Goal: Information Seeking & Learning: Learn about a topic

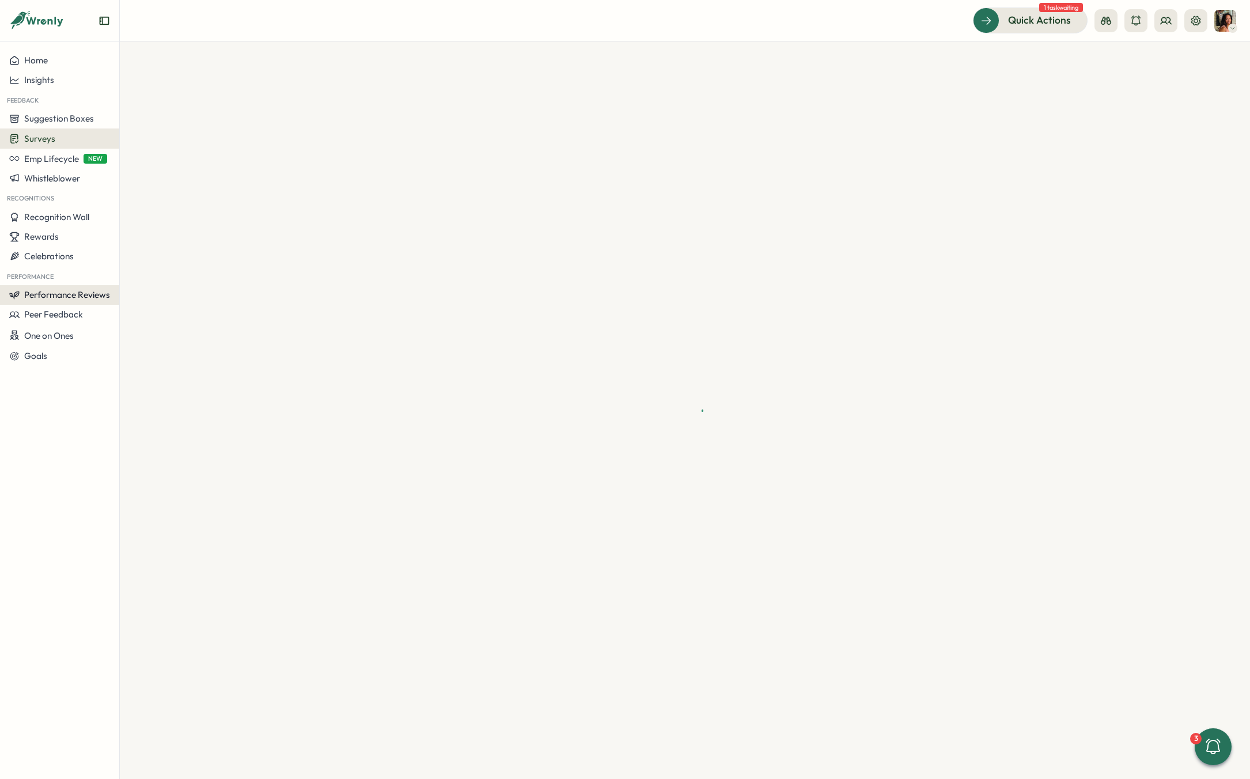
click at [63, 303] on button "Performance Reviews" at bounding box center [59, 295] width 119 height 20
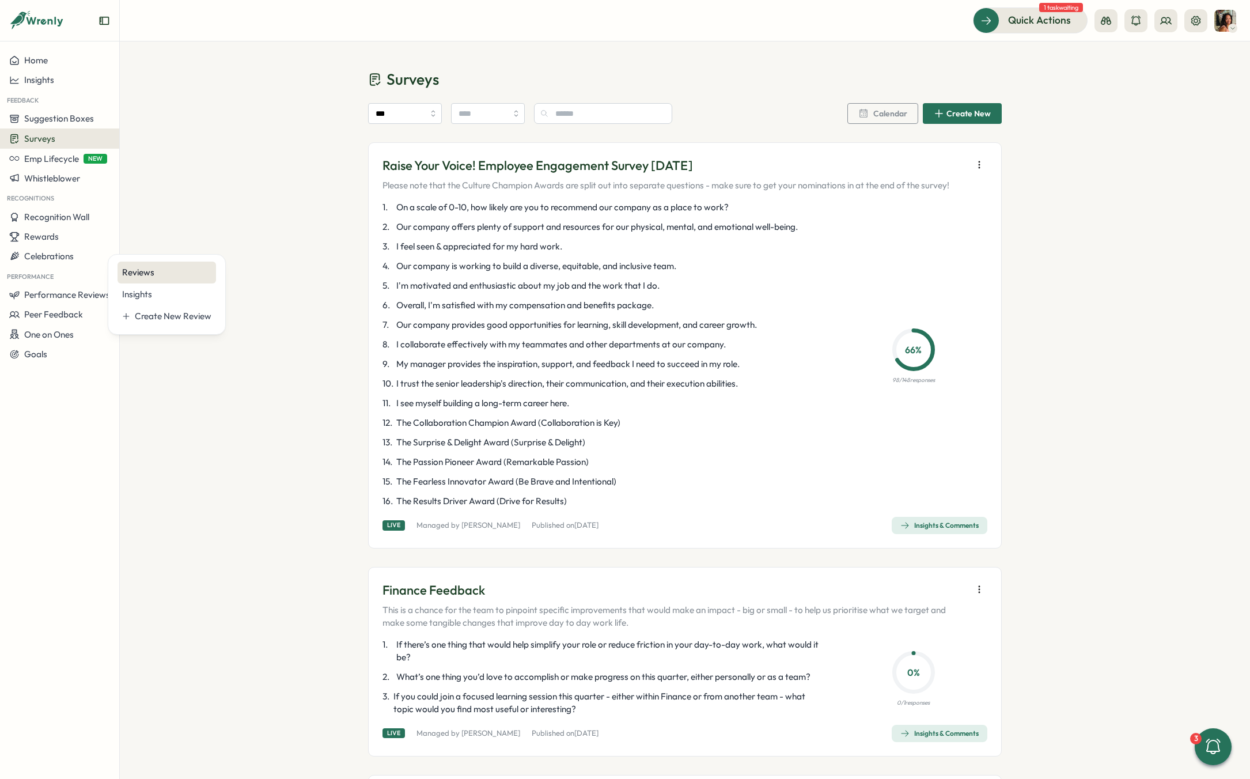
click at [143, 266] on div "Reviews" at bounding box center [166, 272] width 89 height 13
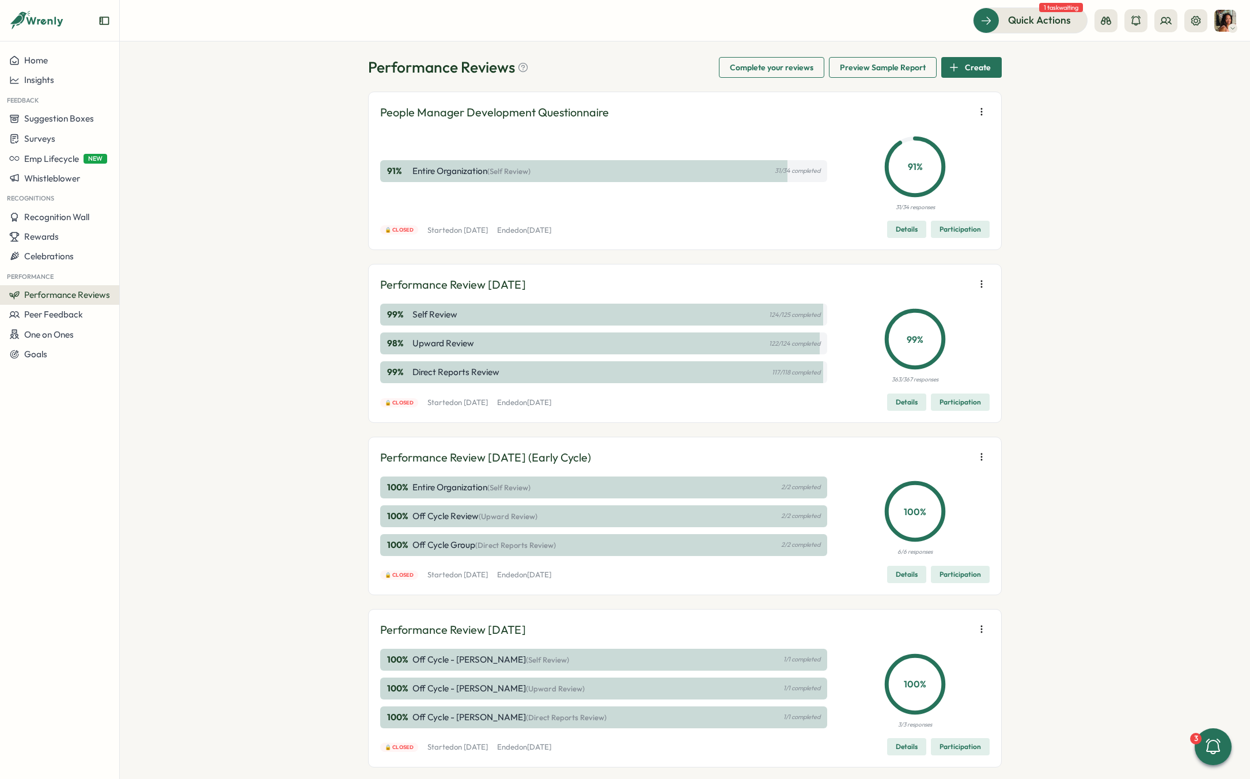
scroll to position [13, 0]
click at [1168, 28] on button at bounding box center [1166, 20] width 23 height 23
click at [1163, 51] on div "Org Members" at bounding box center [1167, 57] width 73 height 13
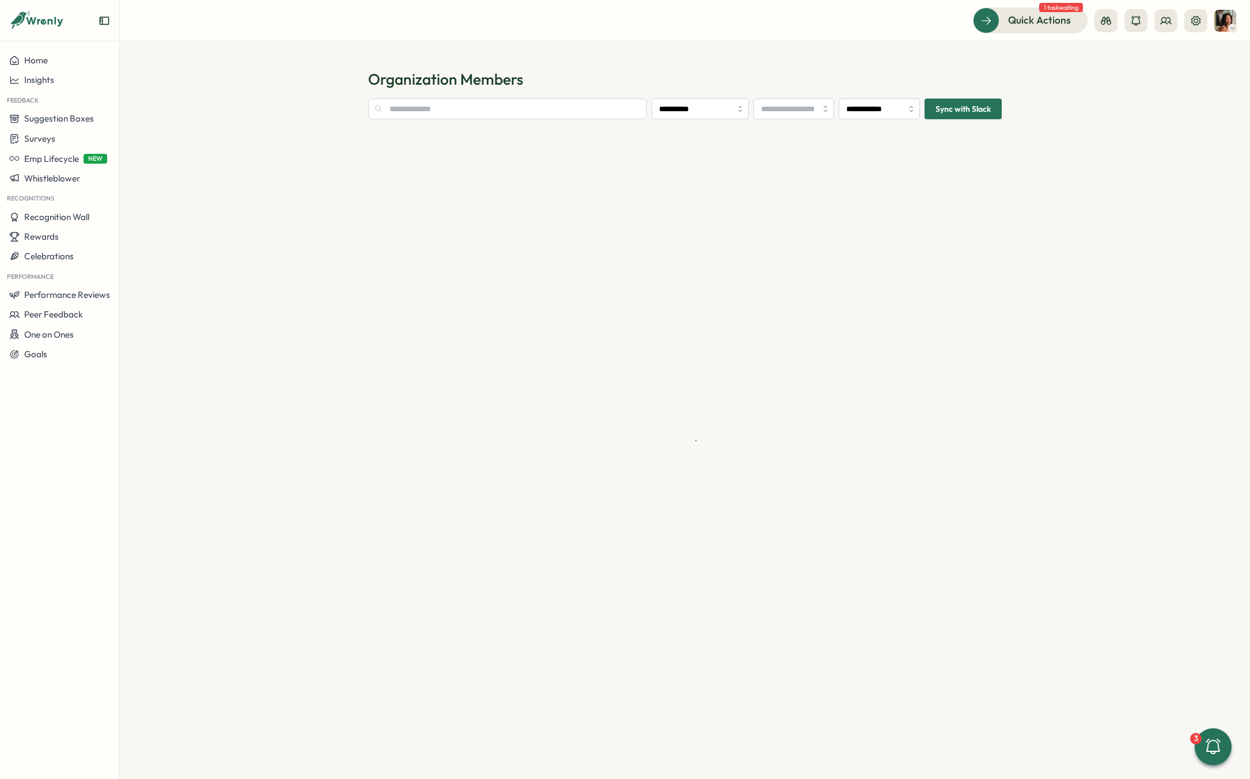
type input "**********"
click at [410, 110] on input "text" at bounding box center [483, 109] width 230 height 21
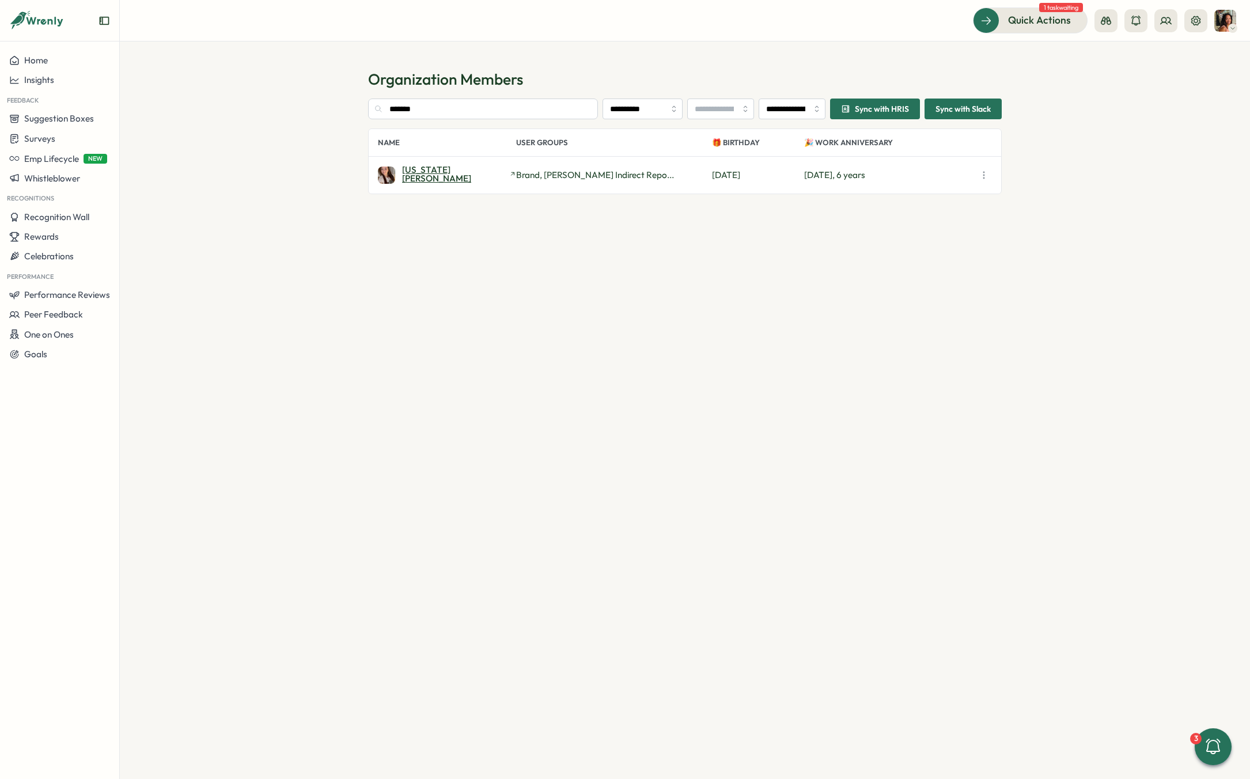
click at [437, 173] on span "Georgia Hartnup" at bounding box center [454, 174] width 105 height 18
click at [432, 170] on span "Georgia Hartnup" at bounding box center [454, 174] width 105 height 18
click at [430, 103] on input "*******" at bounding box center [483, 109] width 230 height 21
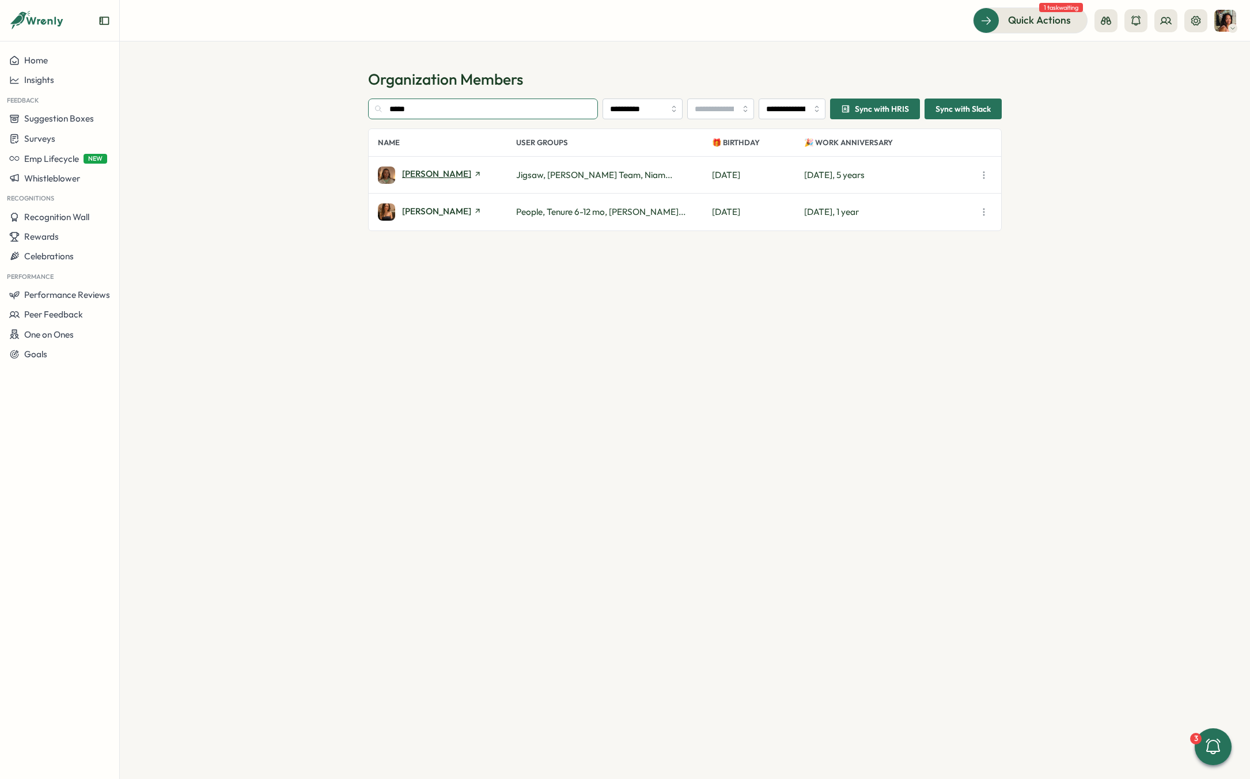
type input "*****"
click at [423, 175] on span "Emily Cherrett" at bounding box center [436, 173] width 69 height 9
click at [489, 102] on input "*****" at bounding box center [483, 109] width 230 height 21
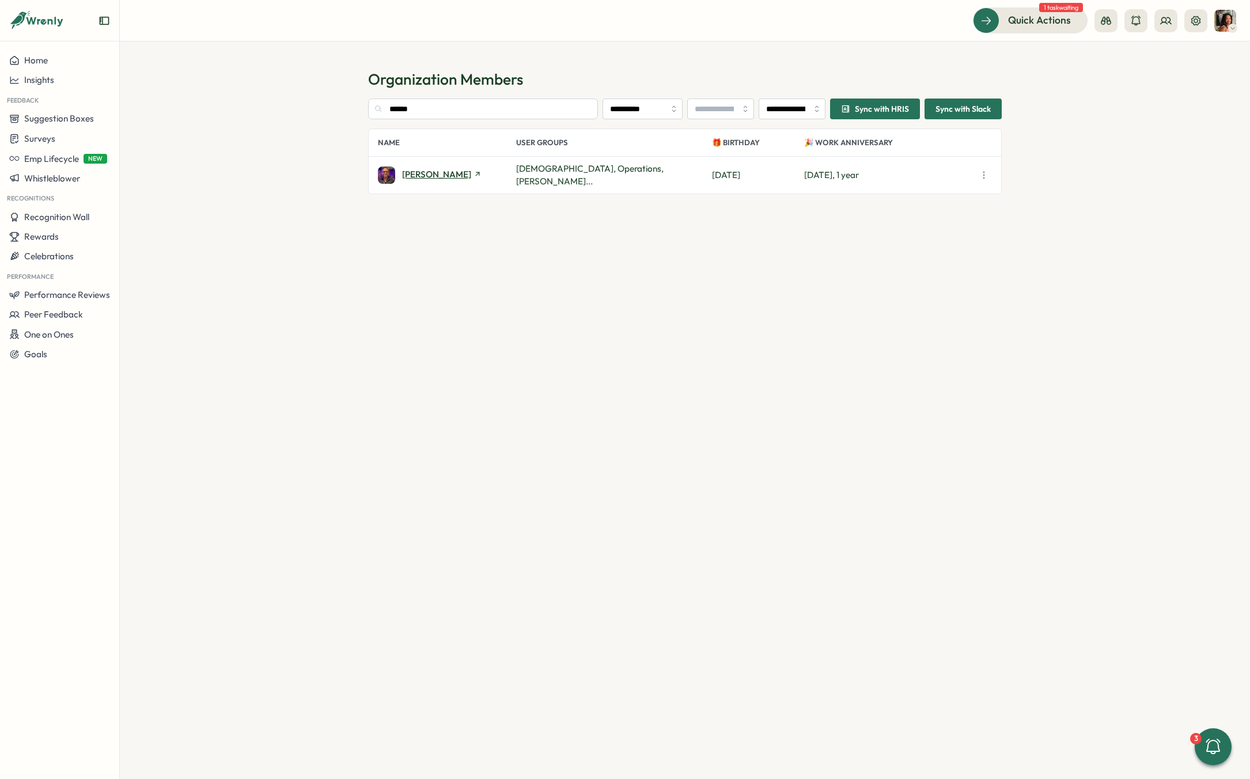
click at [430, 172] on span "Adrian Pearcey" at bounding box center [436, 174] width 69 height 9
click at [428, 107] on input "******" at bounding box center [483, 109] width 230 height 21
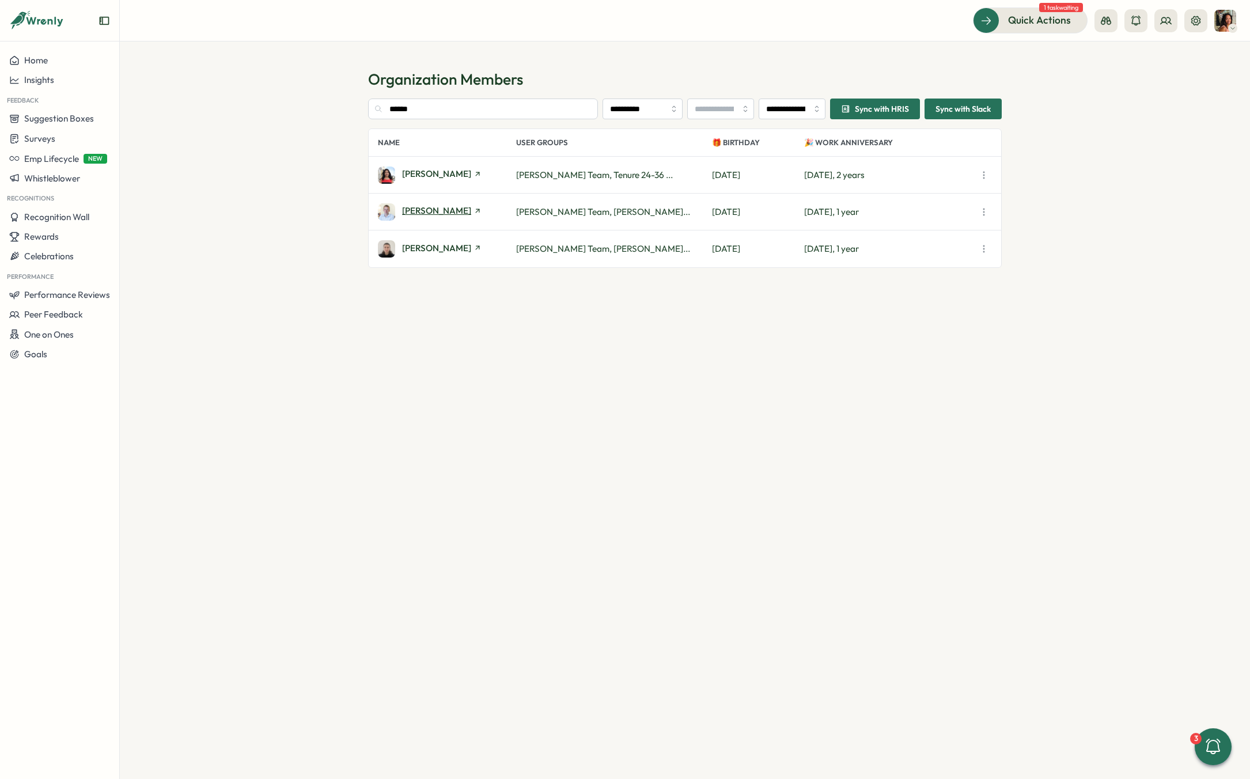
click at [420, 213] on span "Thomas Clark" at bounding box center [436, 210] width 69 height 9
click at [417, 109] on input "******" at bounding box center [483, 109] width 230 height 21
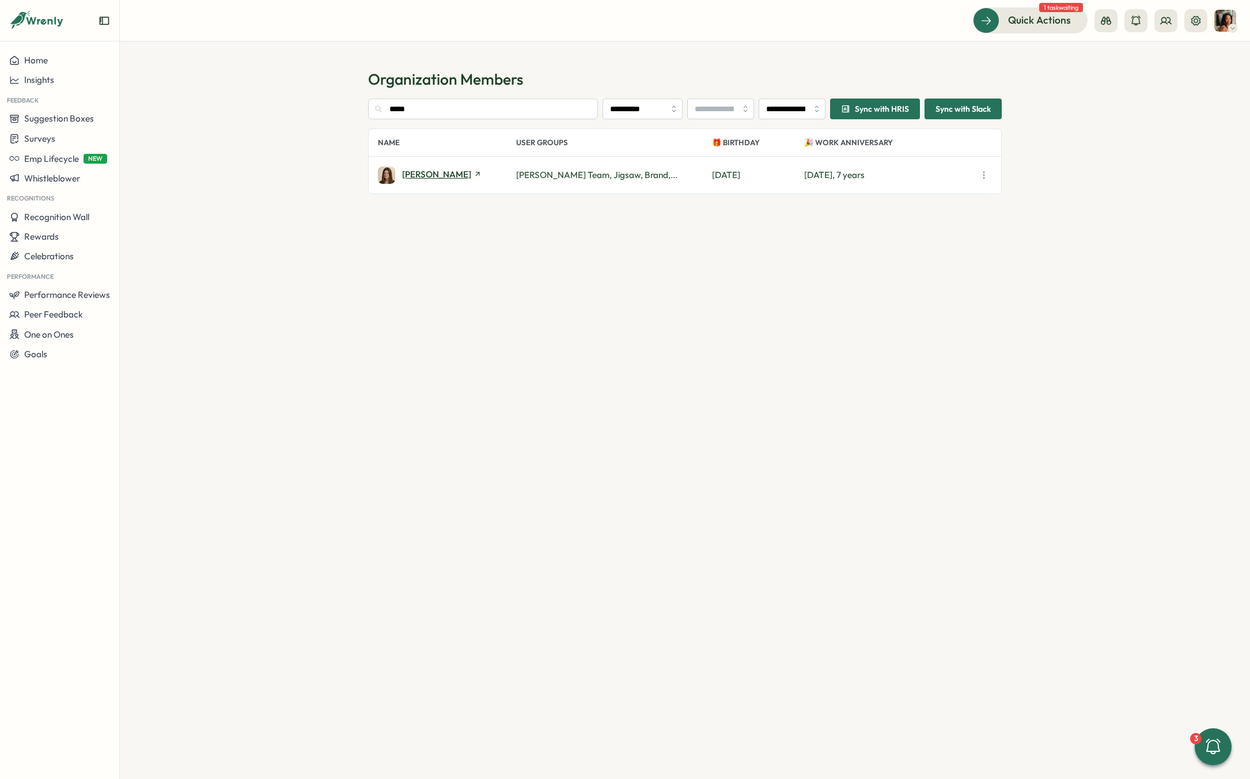
click at [423, 172] on span "[PERSON_NAME]" at bounding box center [436, 174] width 69 height 9
click at [417, 99] on input "*****" at bounding box center [483, 109] width 230 height 21
click at [425, 172] on span "Niamh Linton" at bounding box center [436, 174] width 69 height 9
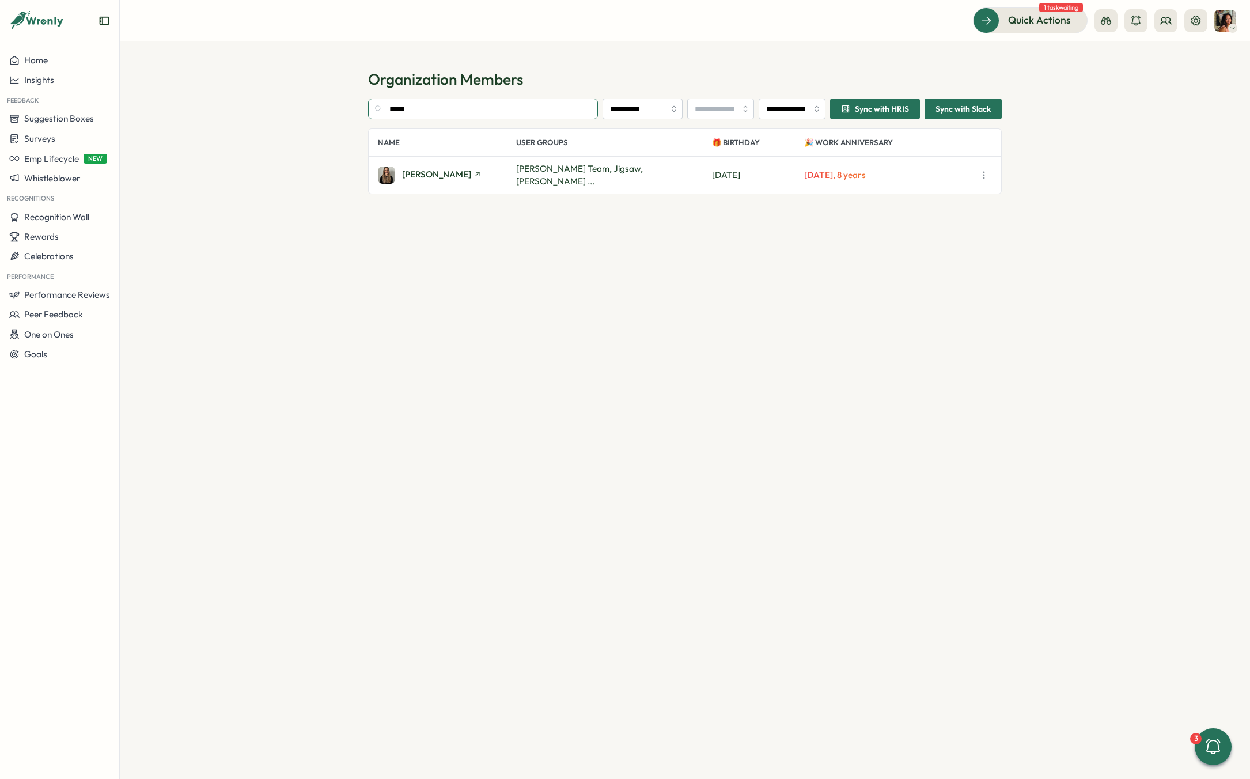
click at [423, 113] on input "*****" at bounding box center [483, 109] width 230 height 21
click at [418, 170] on span "Arron Jennings" at bounding box center [436, 174] width 69 height 9
click at [419, 172] on span "Arron Jennings" at bounding box center [436, 174] width 69 height 9
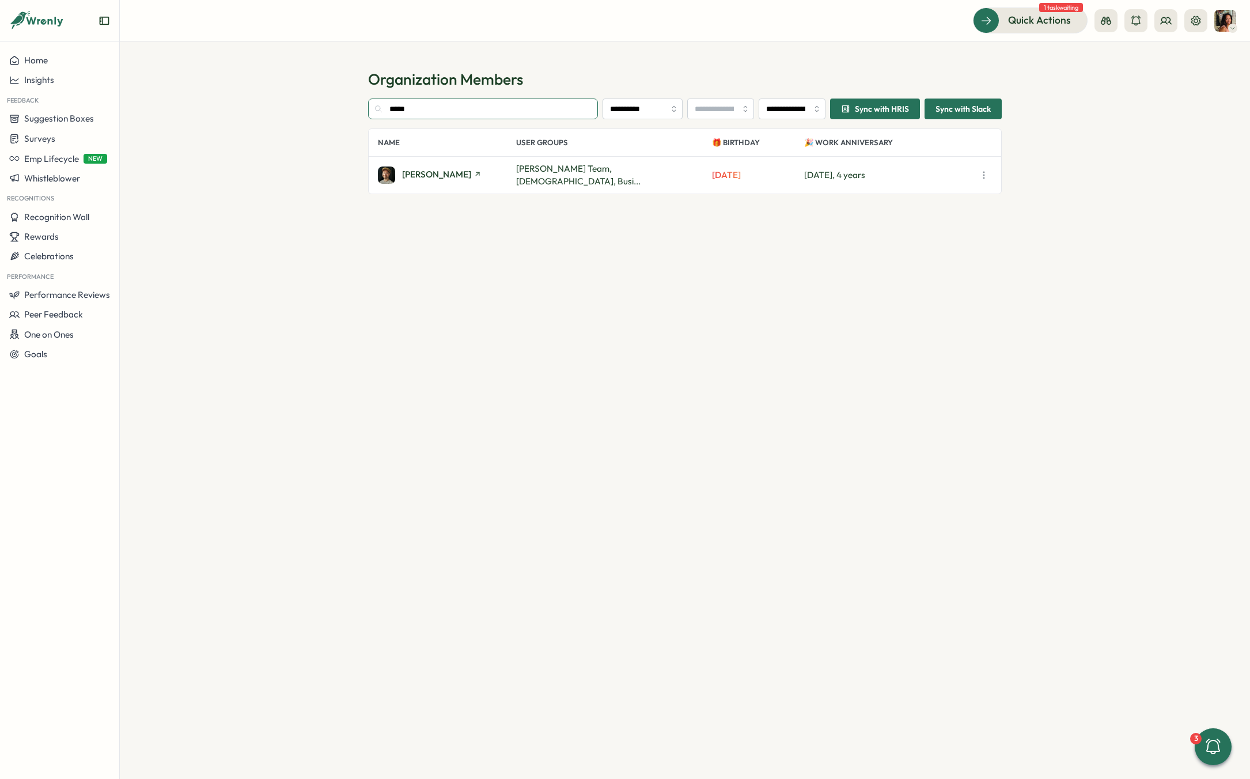
click at [413, 111] on input "*****" at bounding box center [483, 109] width 230 height 21
click at [428, 172] on span "Robert Moody" at bounding box center [436, 174] width 69 height 9
click at [437, 115] on input "******" at bounding box center [483, 109] width 230 height 21
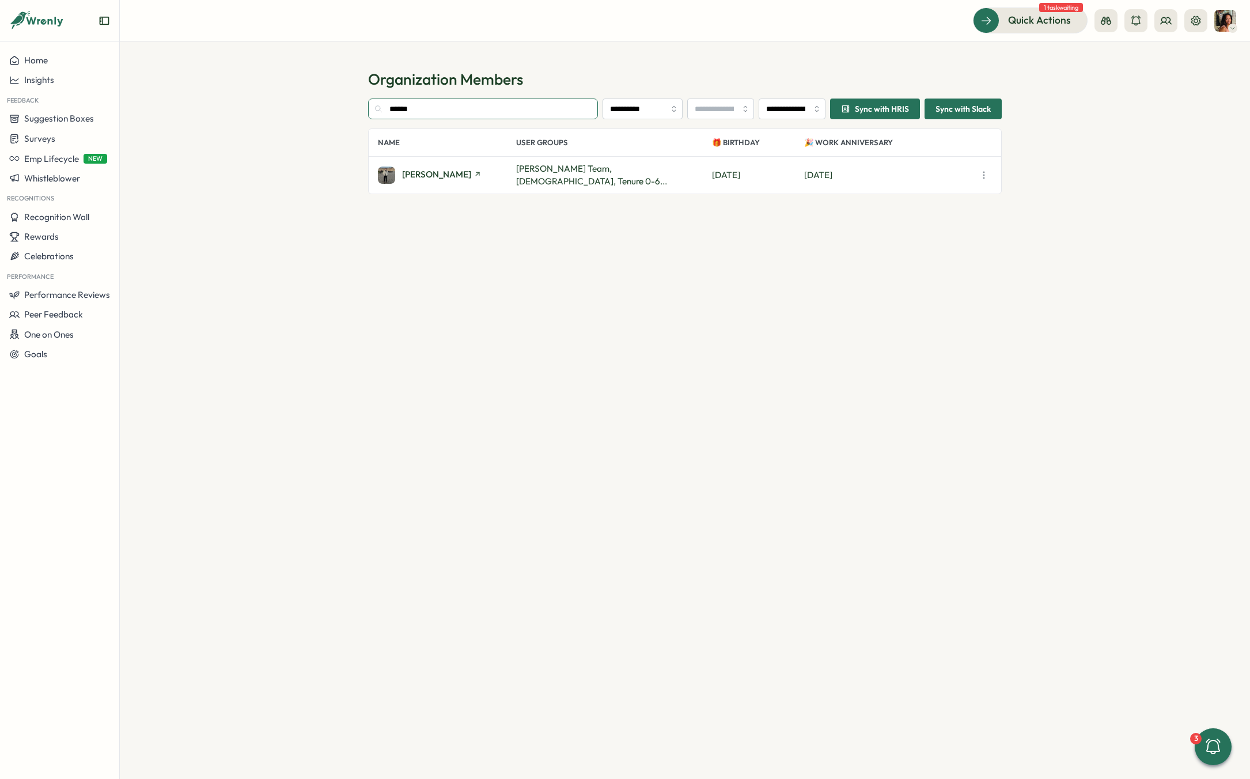
click at [437, 115] on input "******" at bounding box center [483, 109] width 230 height 21
click at [430, 171] on span "Samantha Broomfield" at bounding box center [436, 174] width 69 height 9
click at [440, 114] on input "********" at bounding box center [483, 109] width 230 height 21
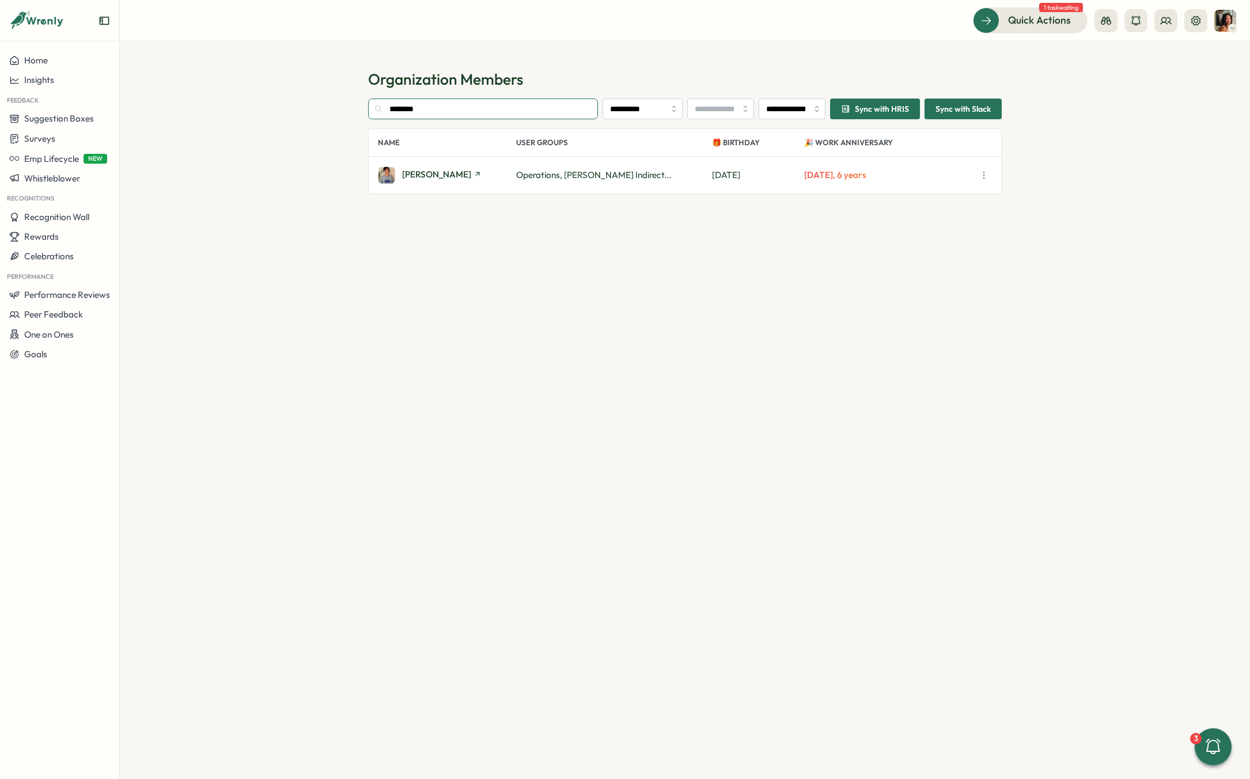
click at [440, 114] on input "********" at bounding box center [483, 109] width 230 height 21
click at [421, 170] on span "Aimee Weston" at bounding box center [436, 174] width 69 height 9
click at [430, 110] on input "*****" at bounding box center [483, 109] width 230 height 21
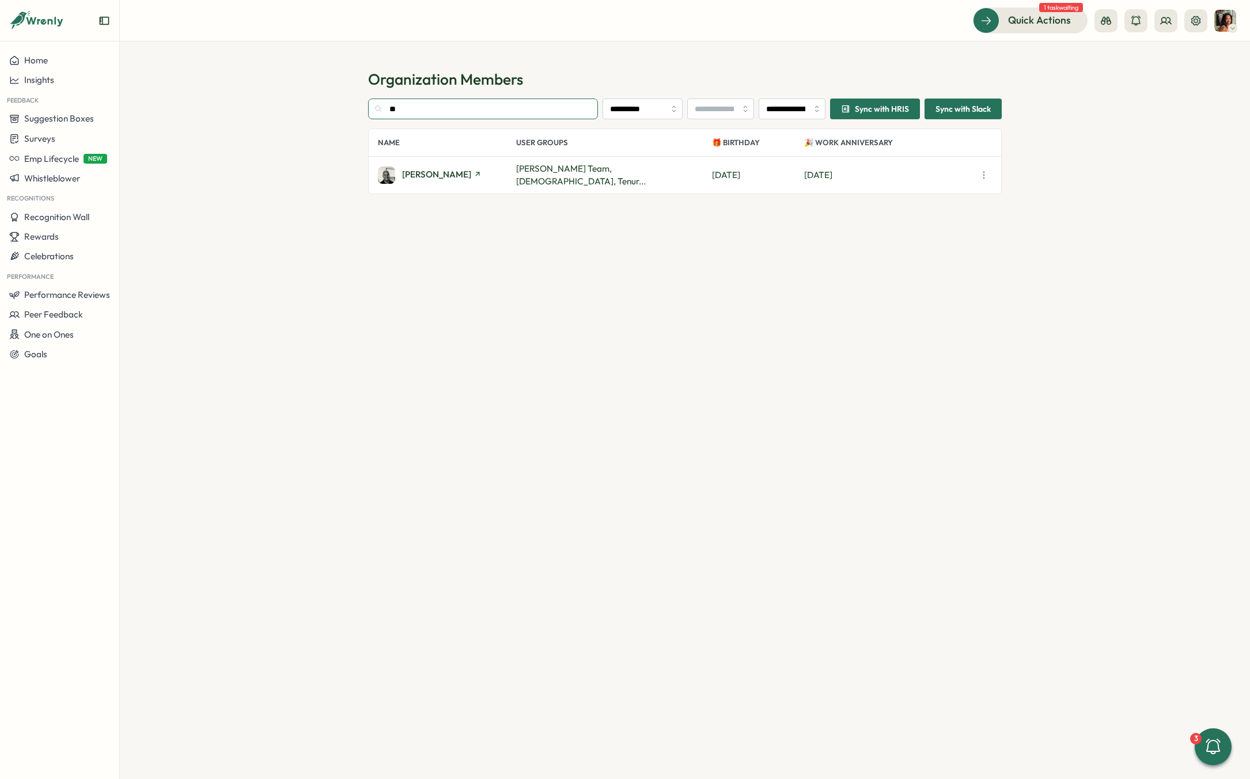
type input "*"
click at [422, 172] on span "Damien Glista" at bounding box center [436, 174] width 69 height 9
click at [428, 110] on input "******" at bounding box center [483, 109] width 230 height 21
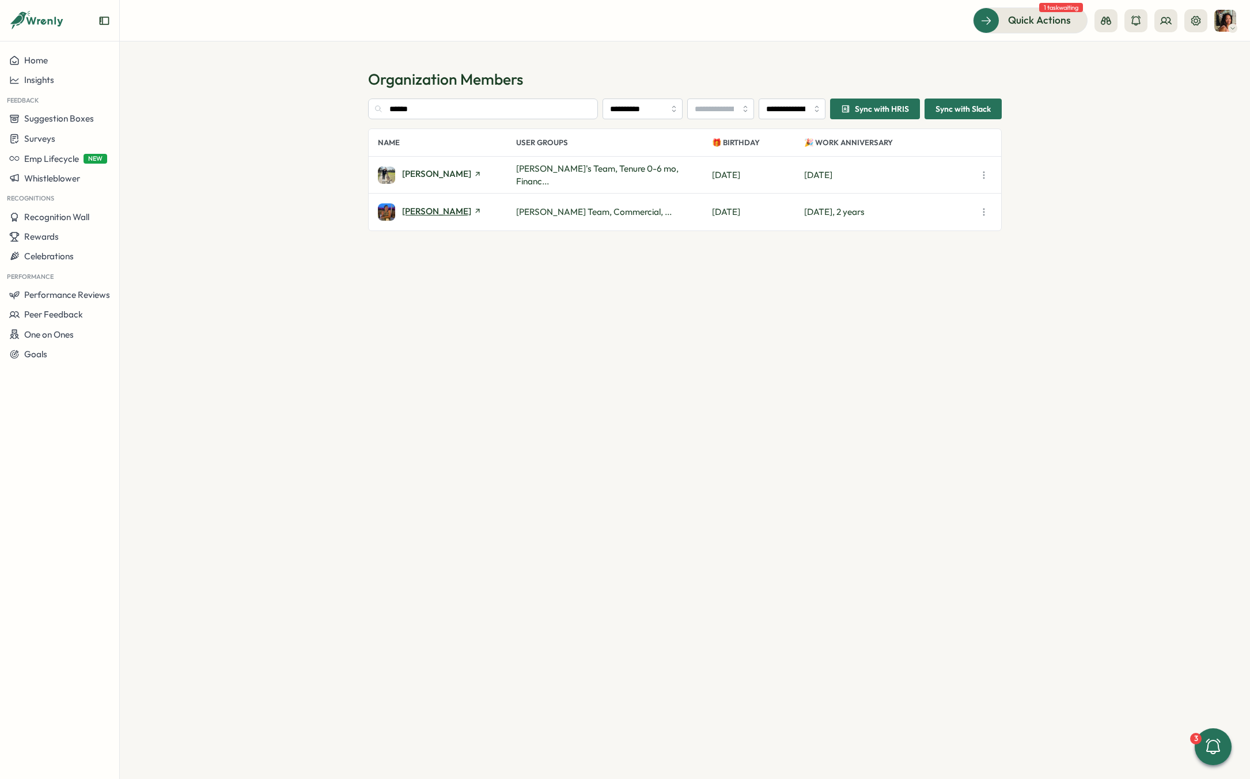
click at [428, 207] on span "Nicole Stanaland" at bounding box center [436, 211] width 69 height 9
click at [423, 113] on input "******" at bounding box center [483, 109] width 230 height 21
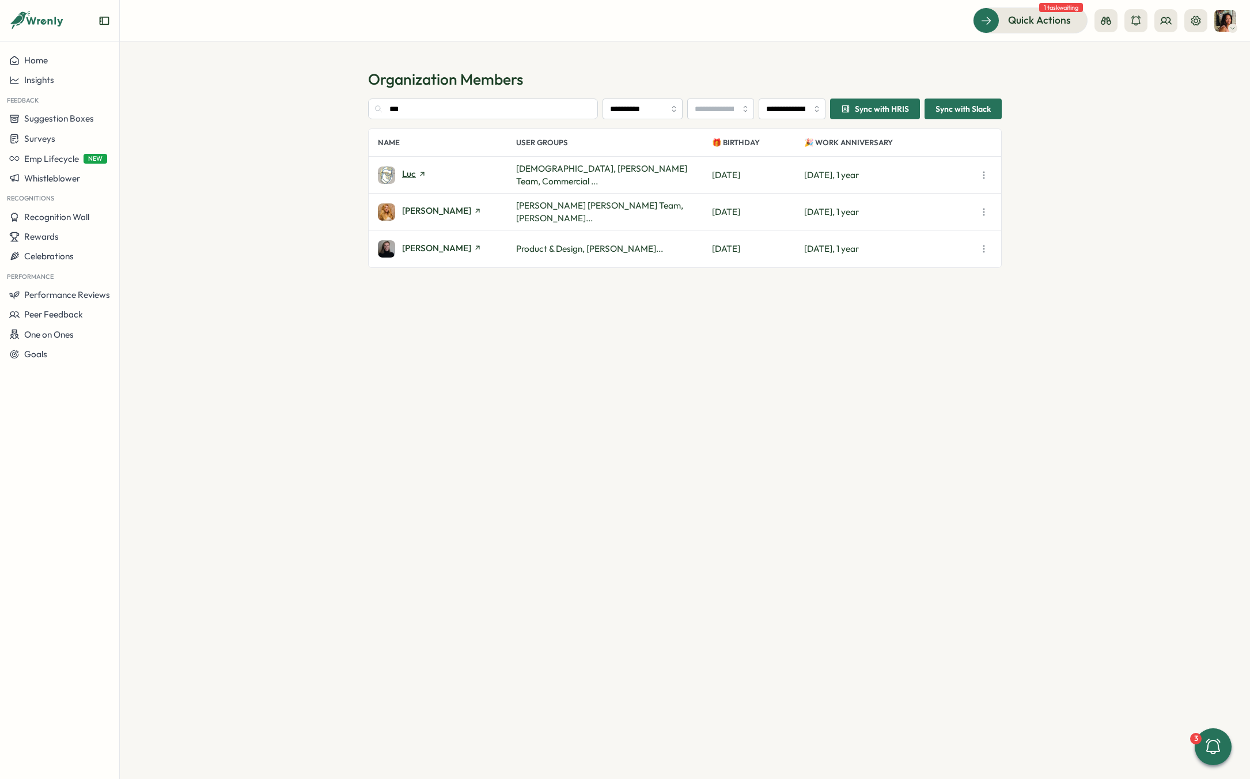
click at [406, 172] on span "Luc" at bounding box center [409, 173] width 14 height 9
click at [414, 103] on input "***" at bounding box center [483, 109] width 230 height 21
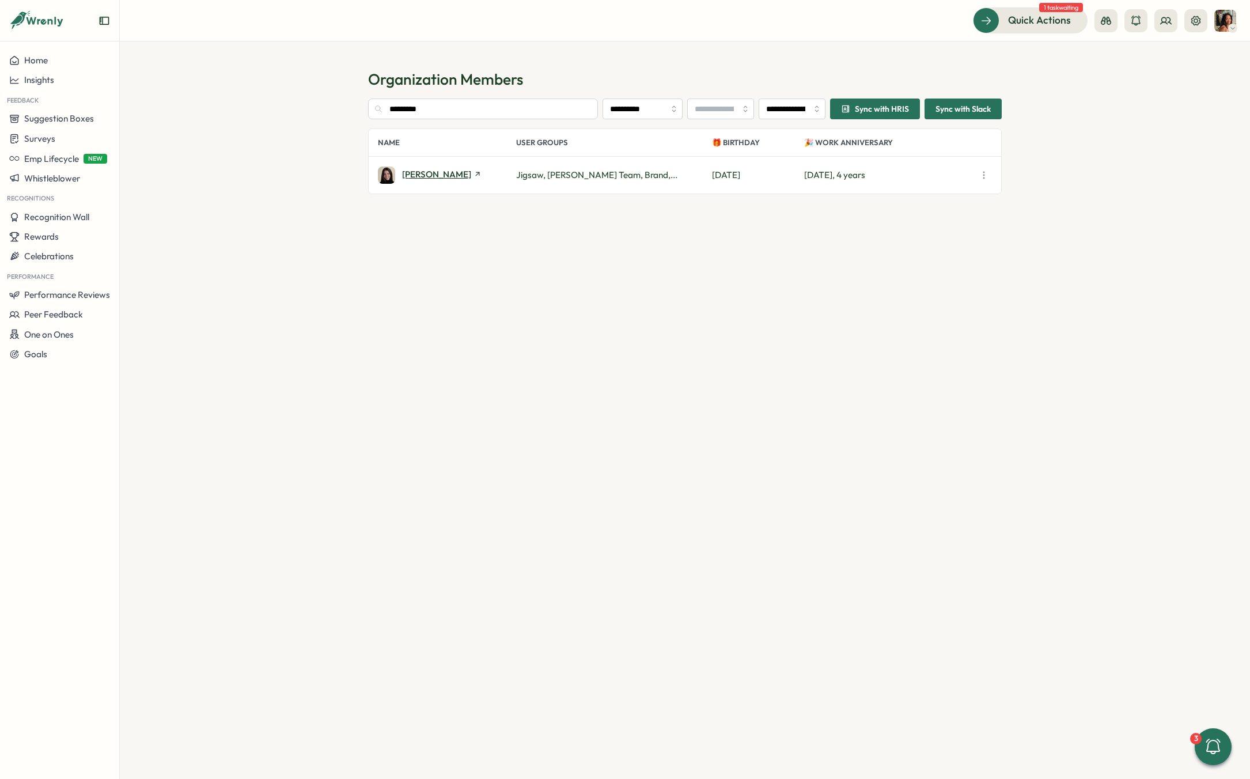
click at [422, 170] on span "Lauren Hymanson" at bounding box center [436, 174] width 69 height 9
click at [432, 114] on input "*********" at bounding box center [483, 109] width 230 height 21
click at [425, 171] on span "Estelle Lim" at bounding box center [436, 174] width 69 height 9
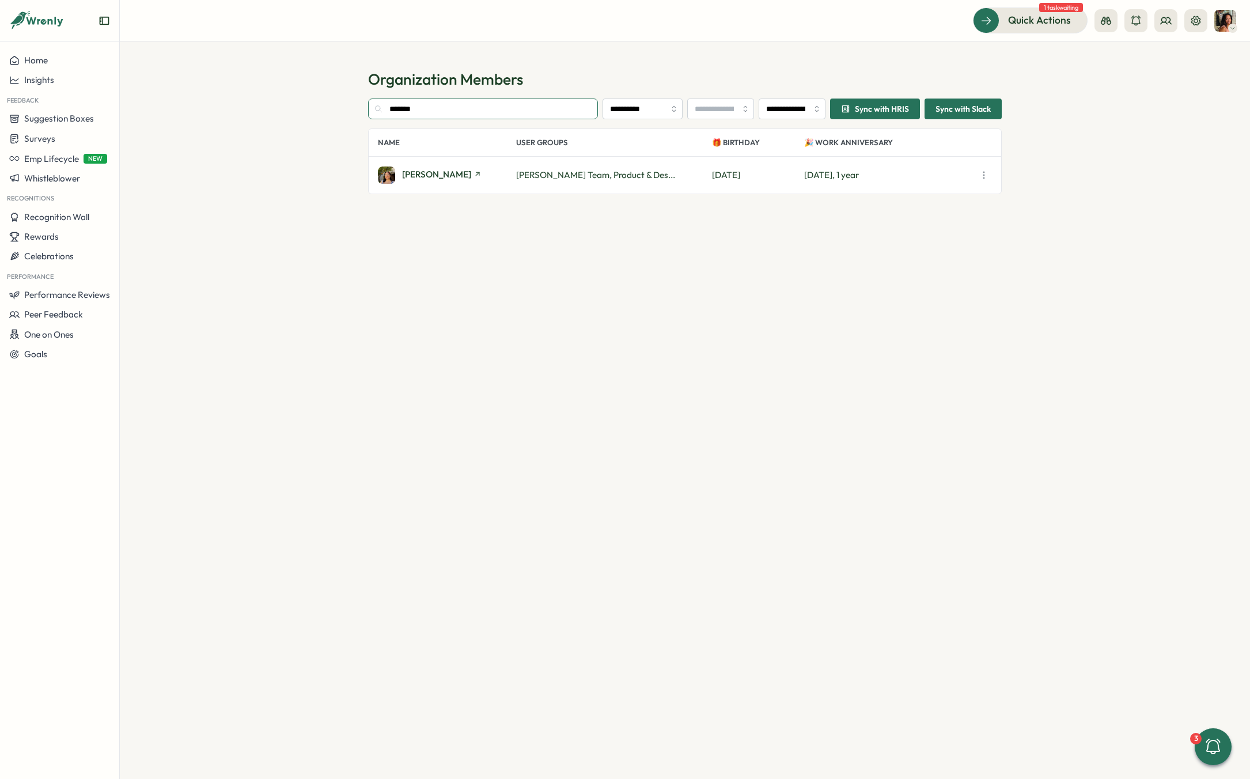
click at [432, 117] on input "*******" at bounding box center [483, 109] width 230 height 21
type input "*****"
click at [412, 171] on span "Rosie Teo" at bounding box center [436, 174] width 69 height 9
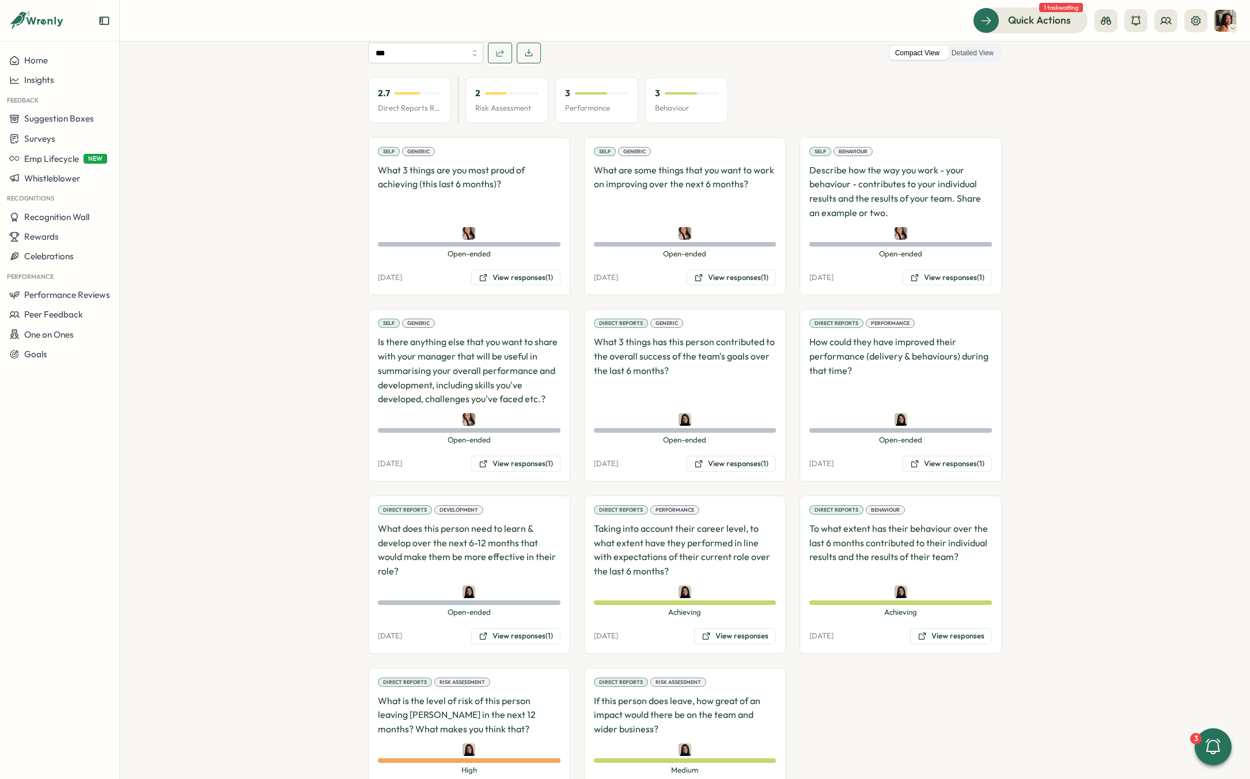
scroll to position [715, 0]
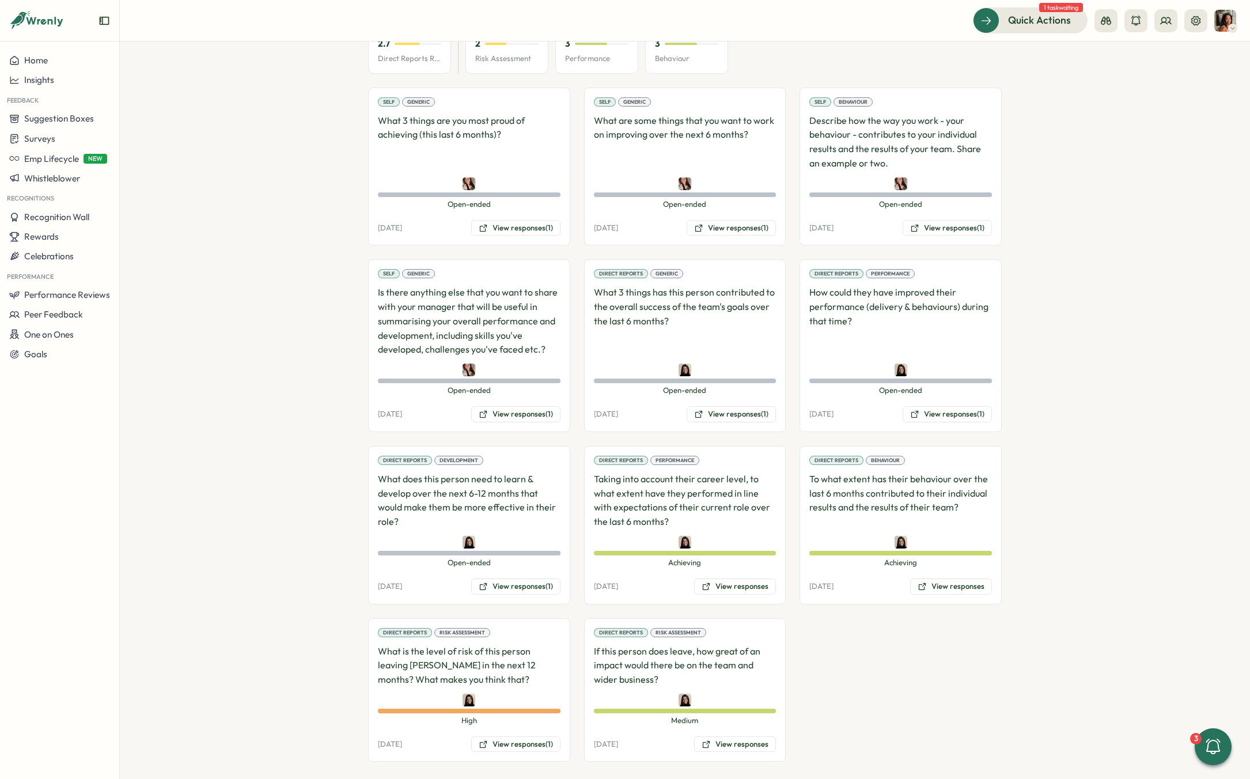
click at [524, 721] on div "Direct Reports Risk Assessment What is the level of risk of this person leaving…" at bounding box center [469, 690] width 202 height 144
click at [522, 736] on button "View responses (1)" at bounding box center [515, 744] width 89 height 16
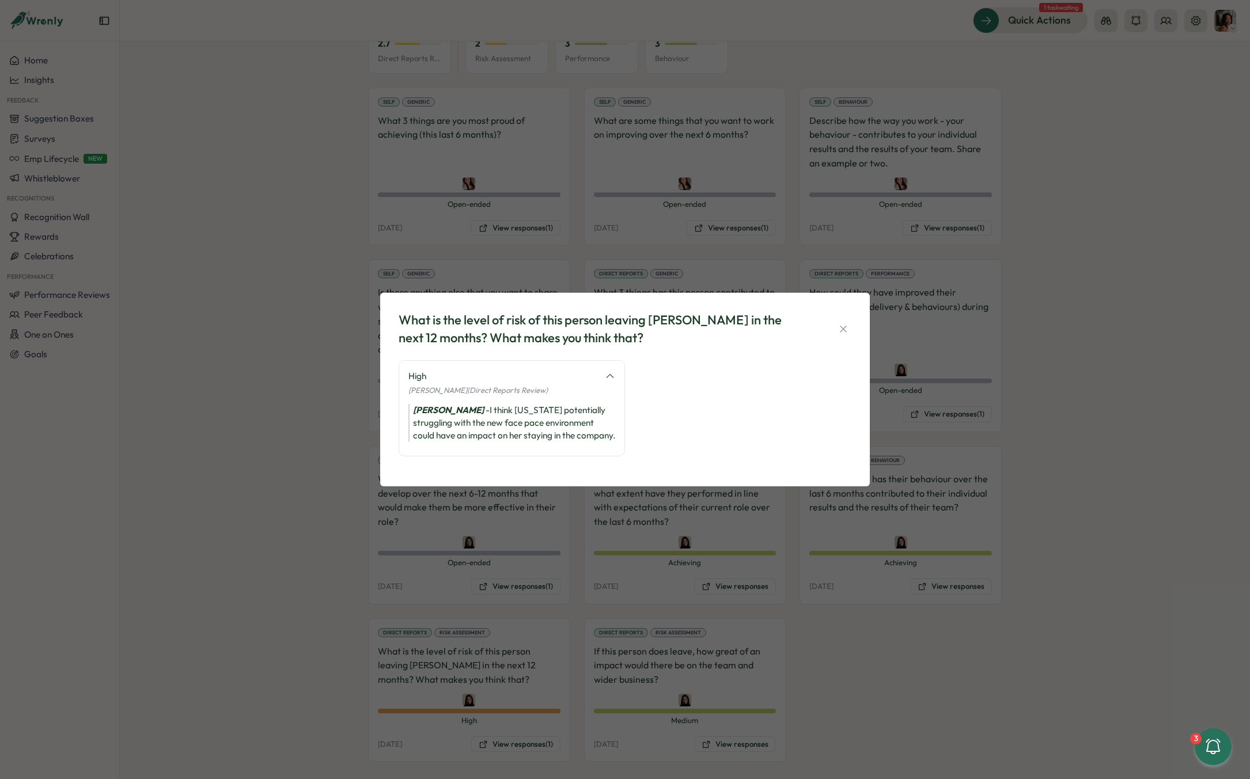
click at [353, 413] on div "What is the level of risk of this person leaving Tillo in the next 12 months? W…" at bounding box center [625, 389] width 1250 height 779
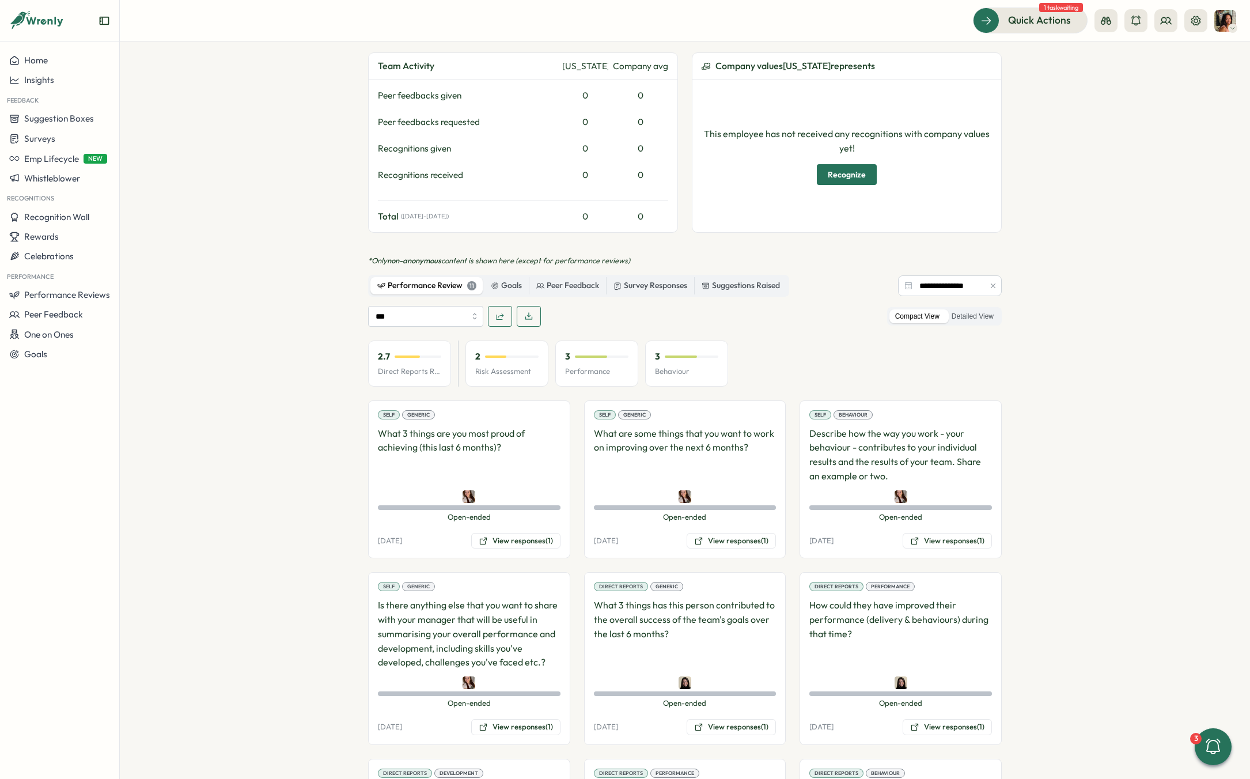
scroll to position [0, 0]
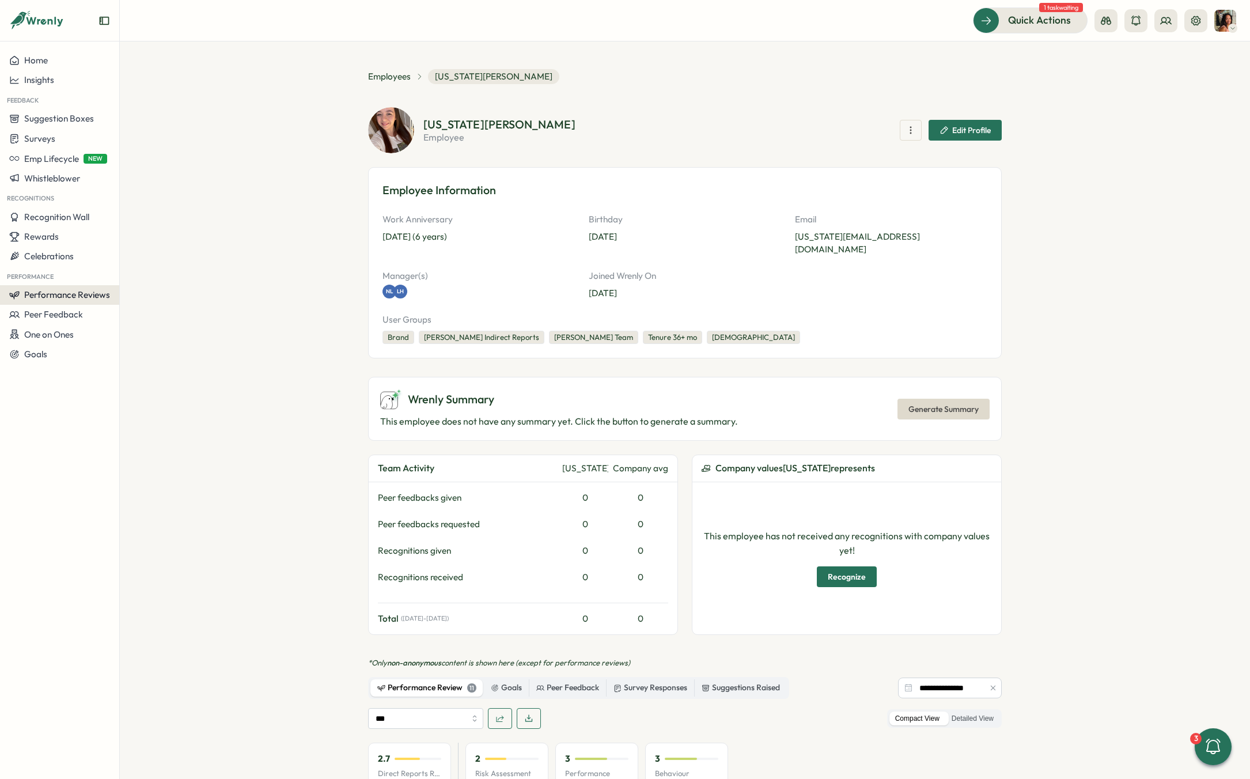
click at [87, 286] on button "Performance Reviews" at bounding box center [59, 295] width 119 height 20
click at [159, 267] on div "Reviews" at bounding box center [166, 272] width 89 height 13
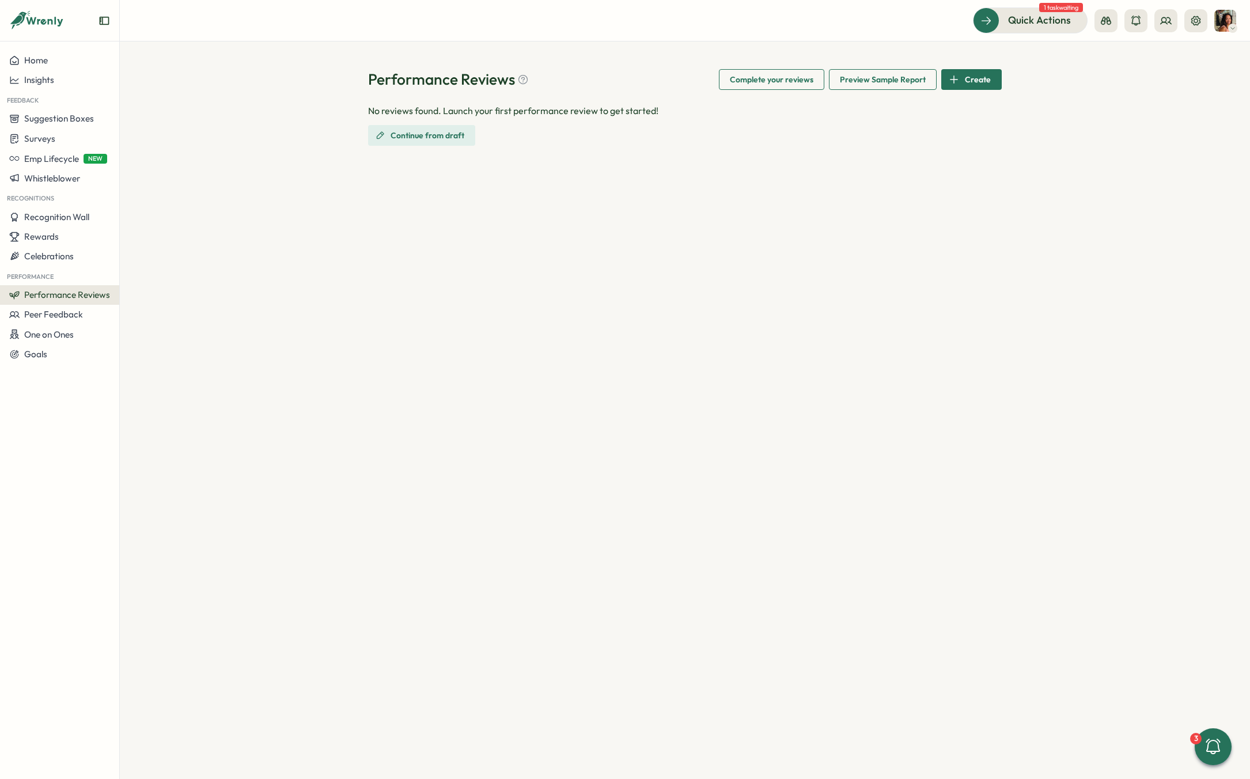
click at [56, 292] on span "Performance Reviews" at bounding box center [67, 294] width 86 height 11
click at [131, 268] on div "Reviews" at bounding box center [166, 272] width 89 height 13
click at [54, 65] on div "Home" at bounding box center [59, 60] width 101 height 10
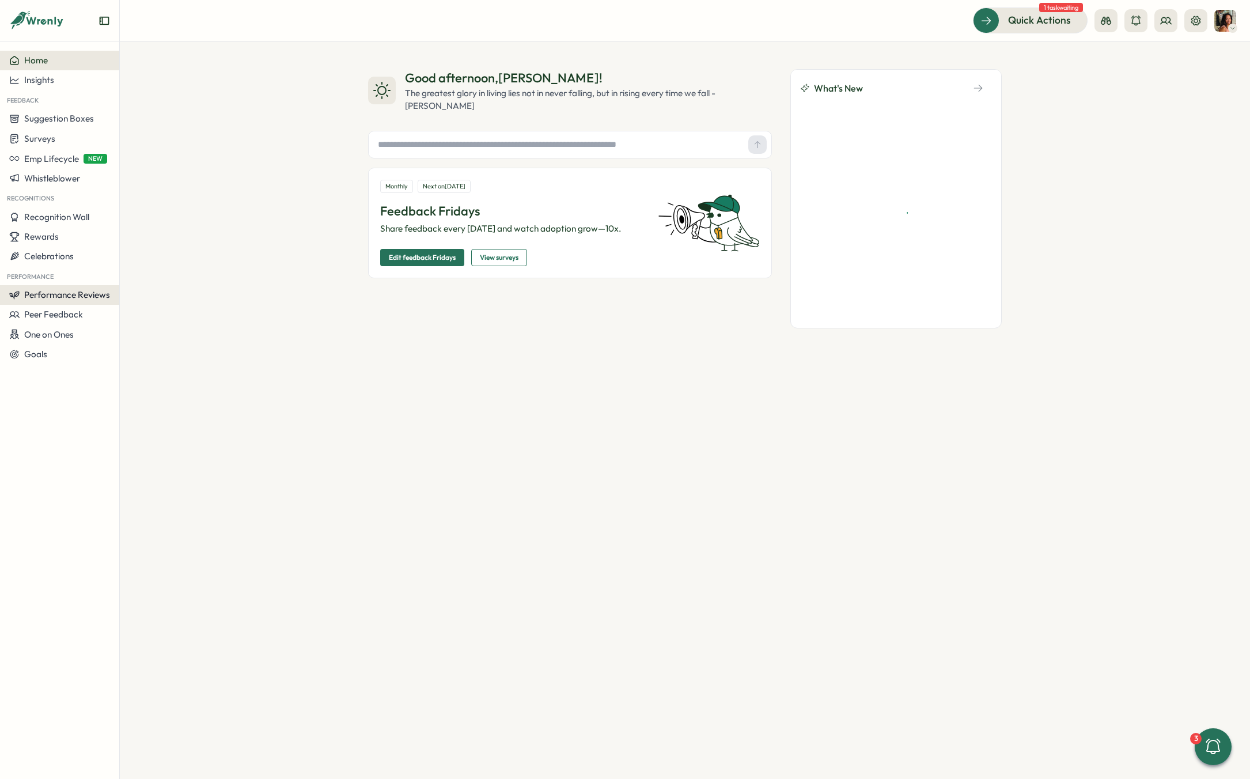
click at [71, 289] on span "Performance Reviews" at bounding box center [67, 294] width 86 height 11
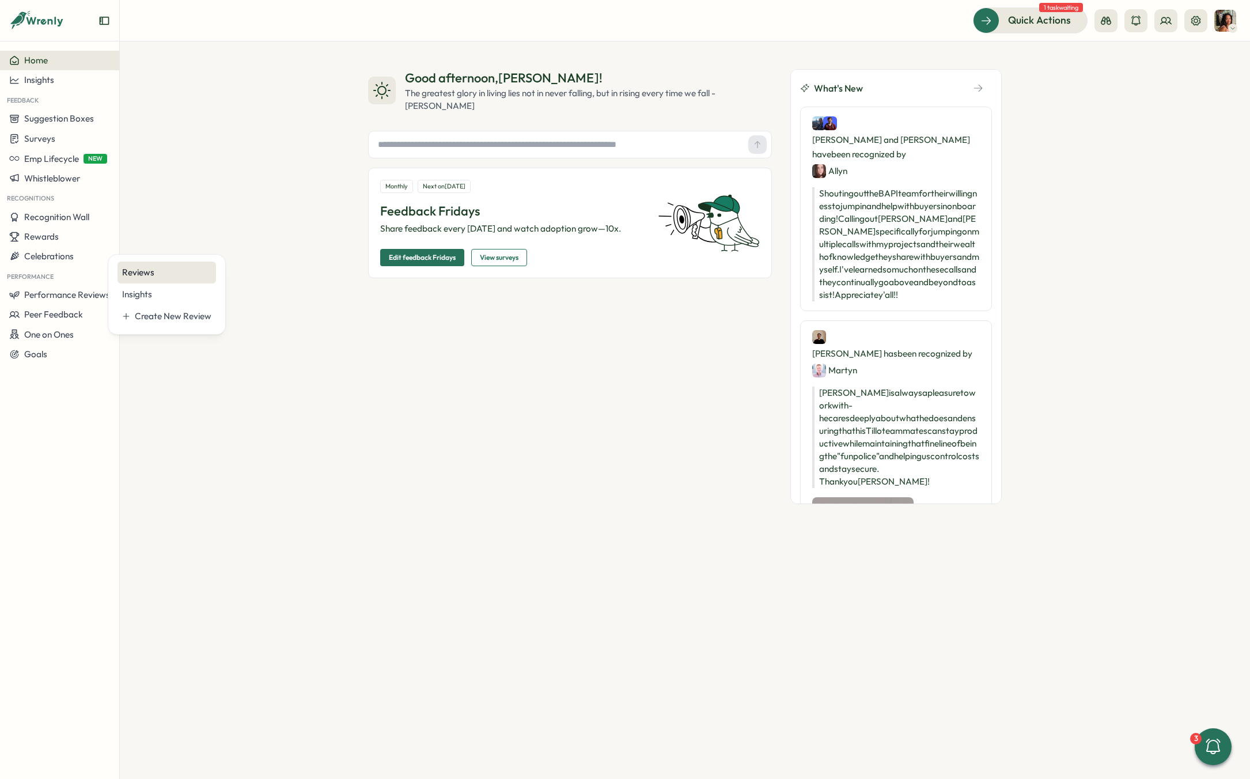
click at [139, 273] on div "Reviews" at bounding box center [166, 272] width 89 height 13
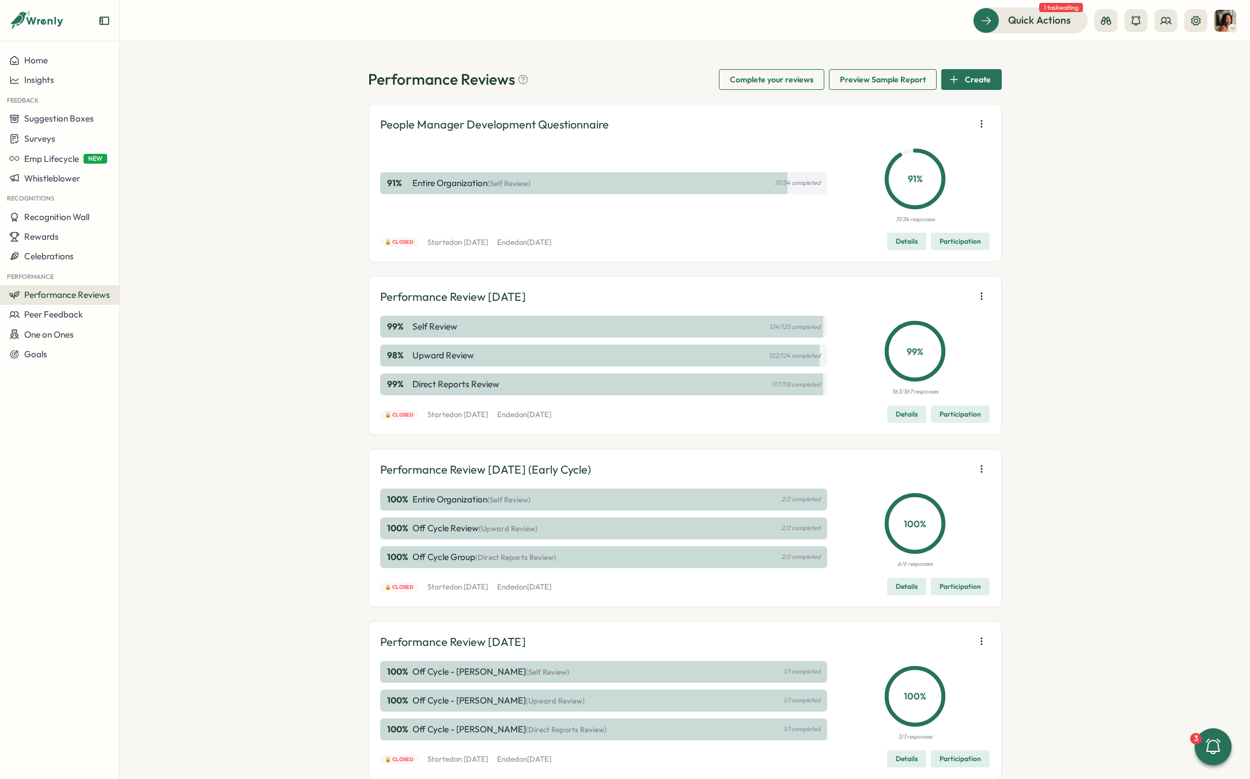
click at [972, 413] on span "Participation" at bounding box center [960, 414] width 41 height 16
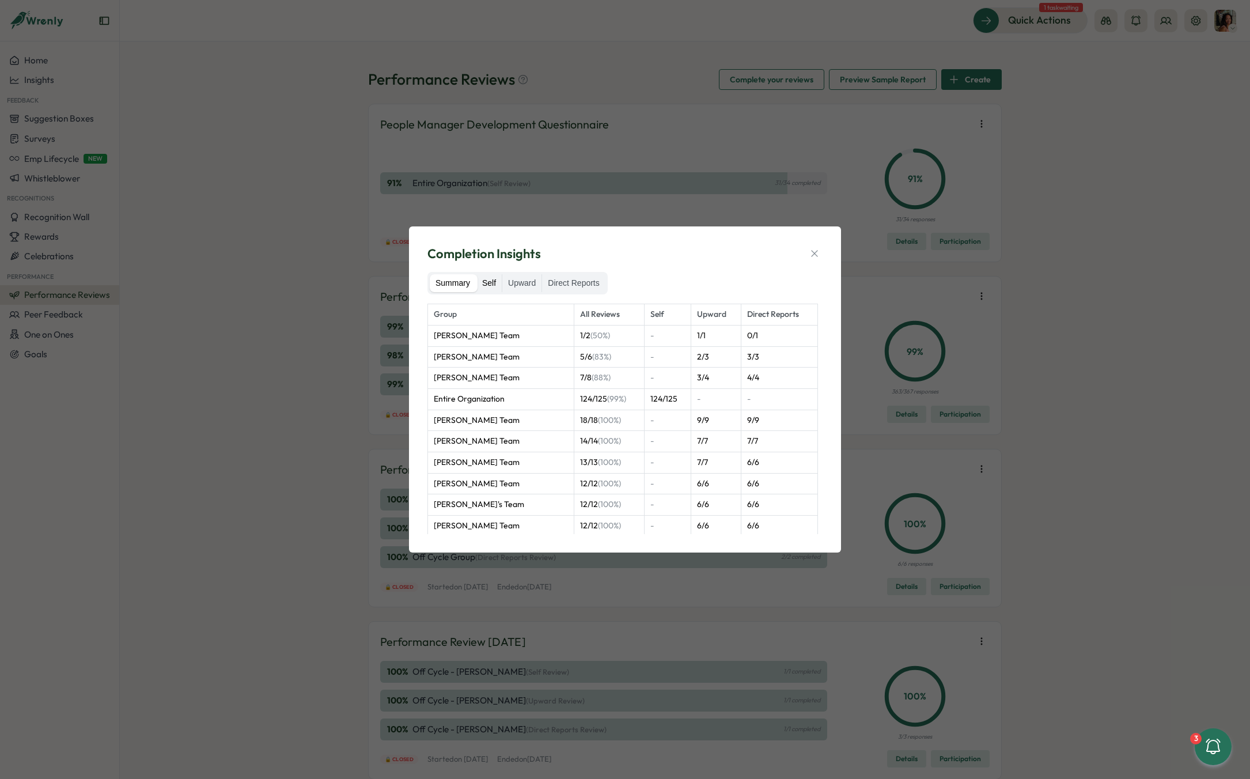
click at [491, 289] on label "Self" at bounding box center [489, 283] width 25 height 18
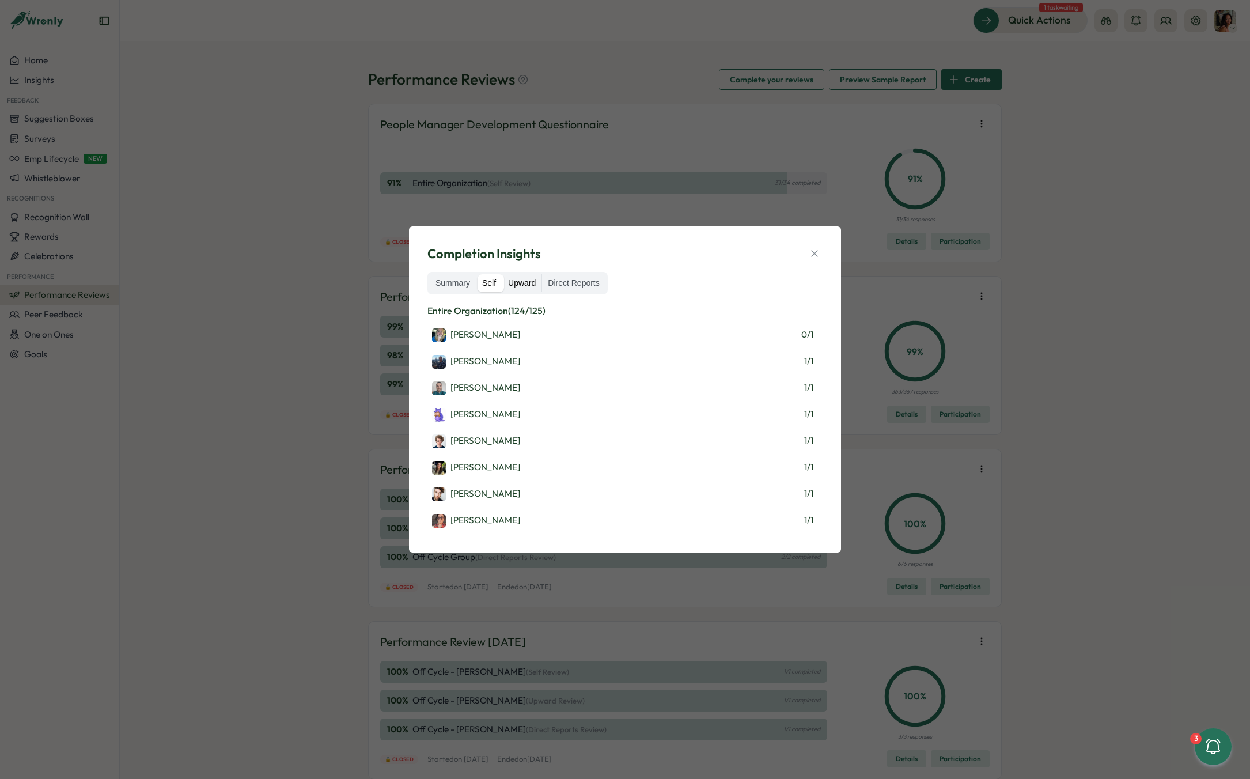
click at [530, 286] on label "Upward" at bounding box center [522, 283] width 39 height 18
click at [571, 286] on label "Direct Reports" at bounding box center [573, 283] width 63 height 18
click at [494, 283] on label "Self" at bounding box center [489, 283] width 25 height 18
click at [813, 252] on icon "button" at bounding box center [815, 254] width 12 height 12
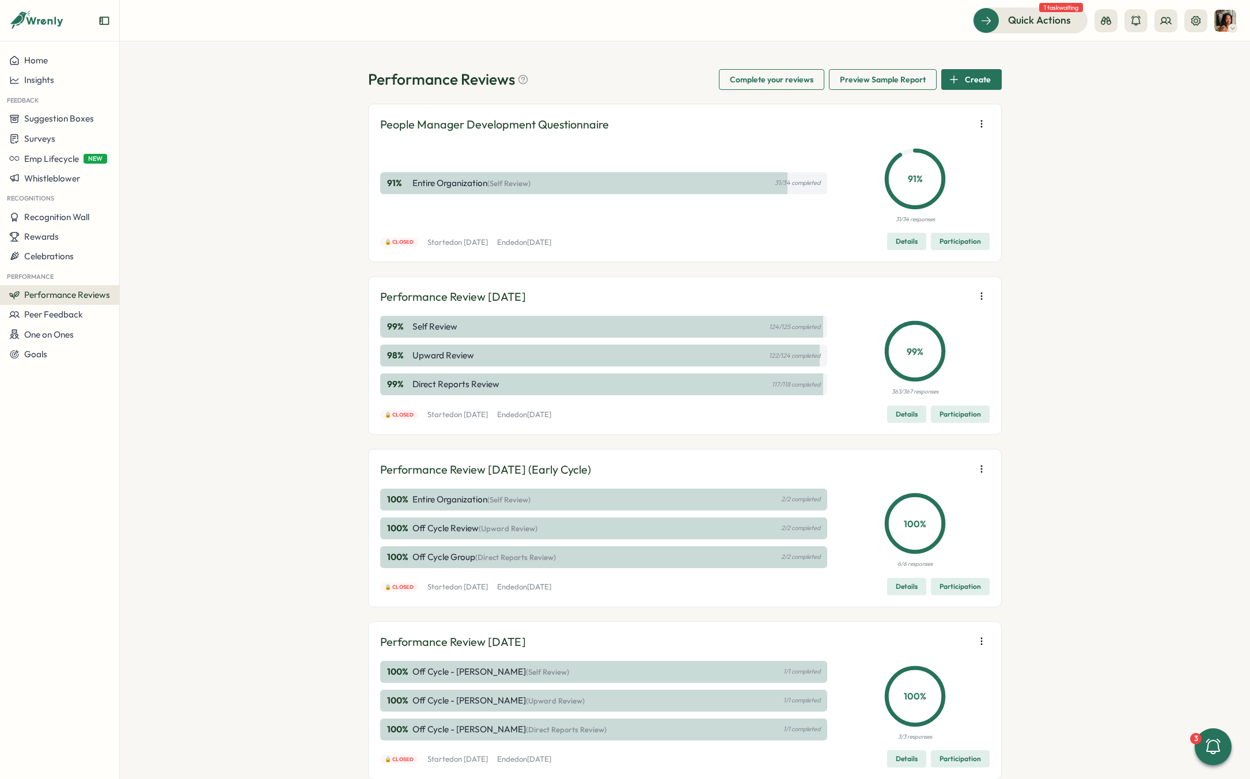
click at [987, 292] on div "Performance Review July 2025 99 % Self Review 124/125 completed 98 % Upward Rev…" at bounding box center [685, 355] width 634 height 158
click at [978, 292] on icon "button" at bounding box center [982, 296] width 12 height 12
click at [904, 411] on span "Details" at bounding box center [907, 414] width 22 height 16
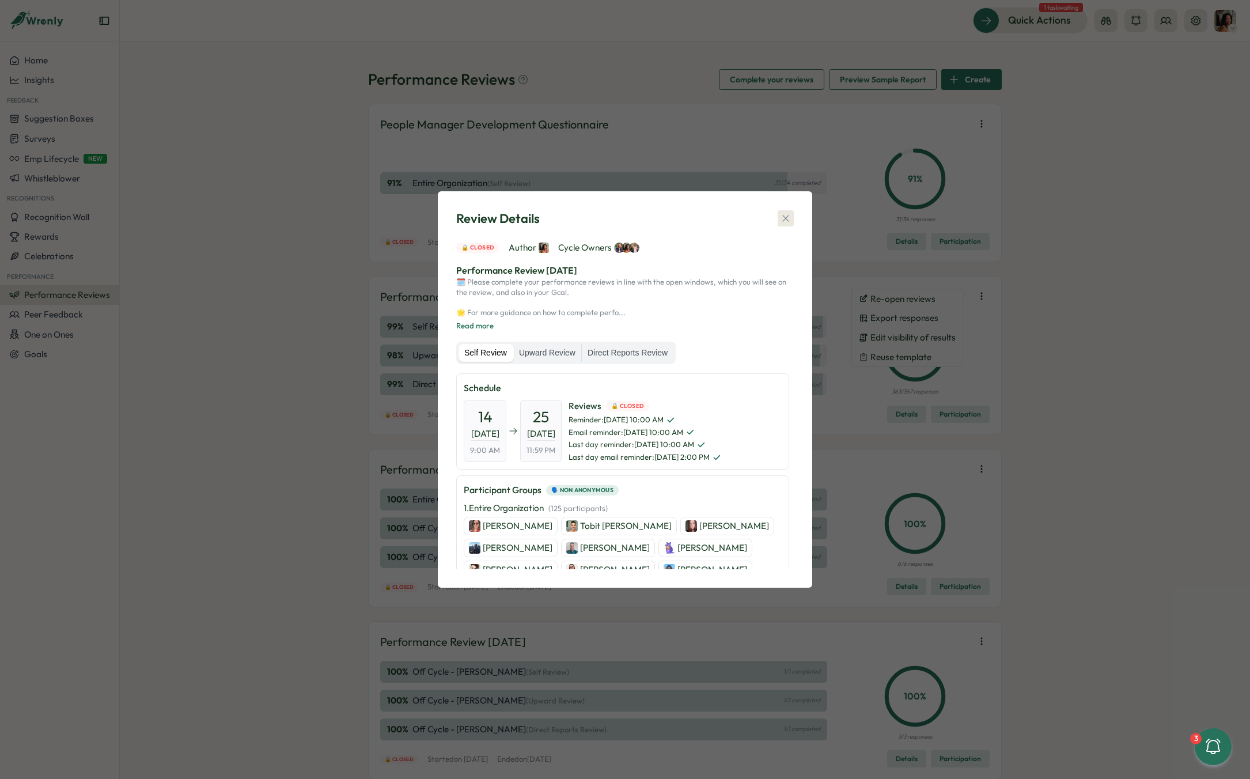
click at [790, 217] on icon "button" at bounding box center [786, 219] width 12 height 12
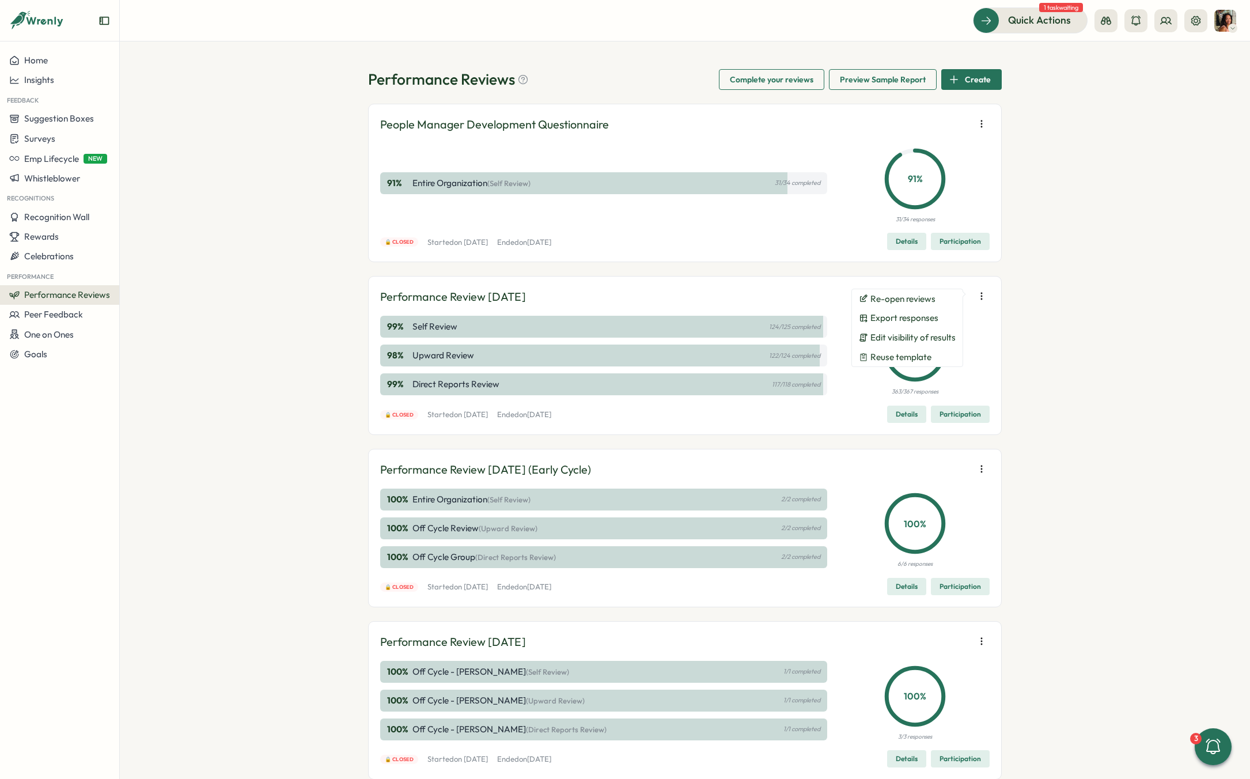
click at [1034, 413] on div "Performance Reviews Complete your reviews Preview Sample Report Create People M…" at bounding box center [685, 410] width 1131 height 738
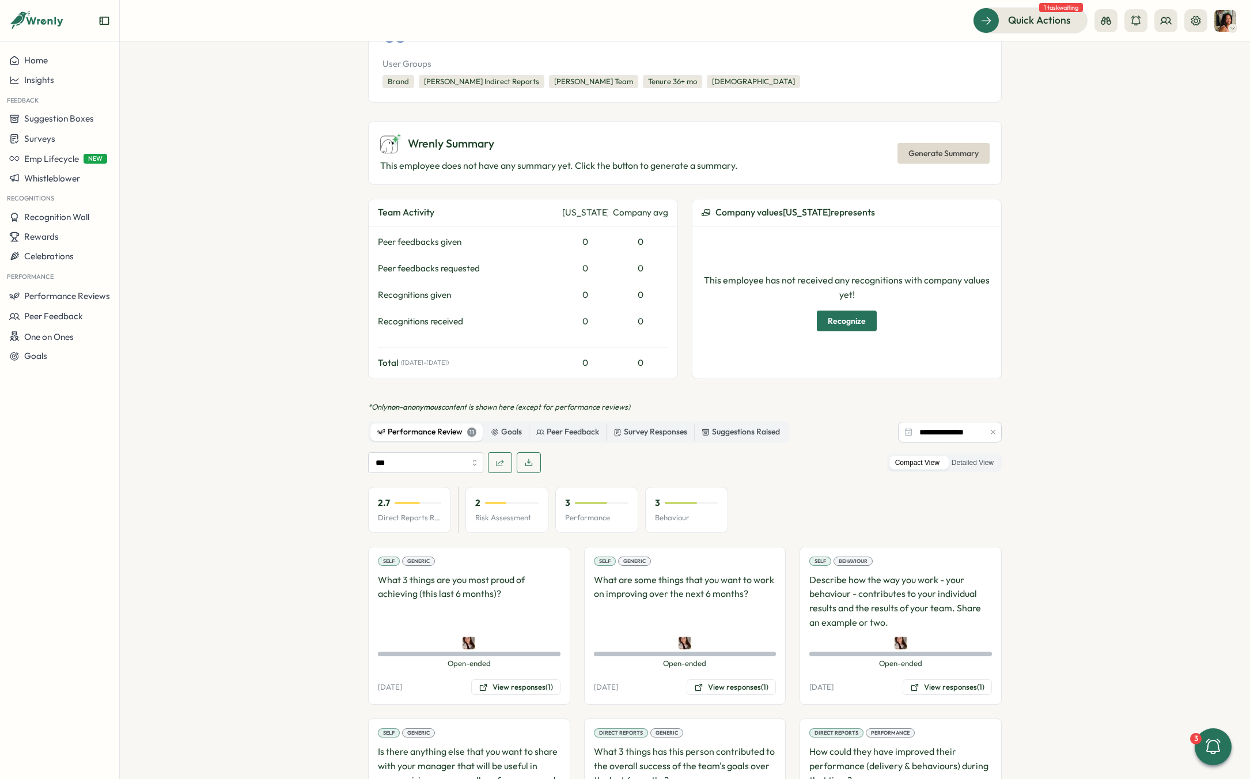
scroll to position [715, 0]
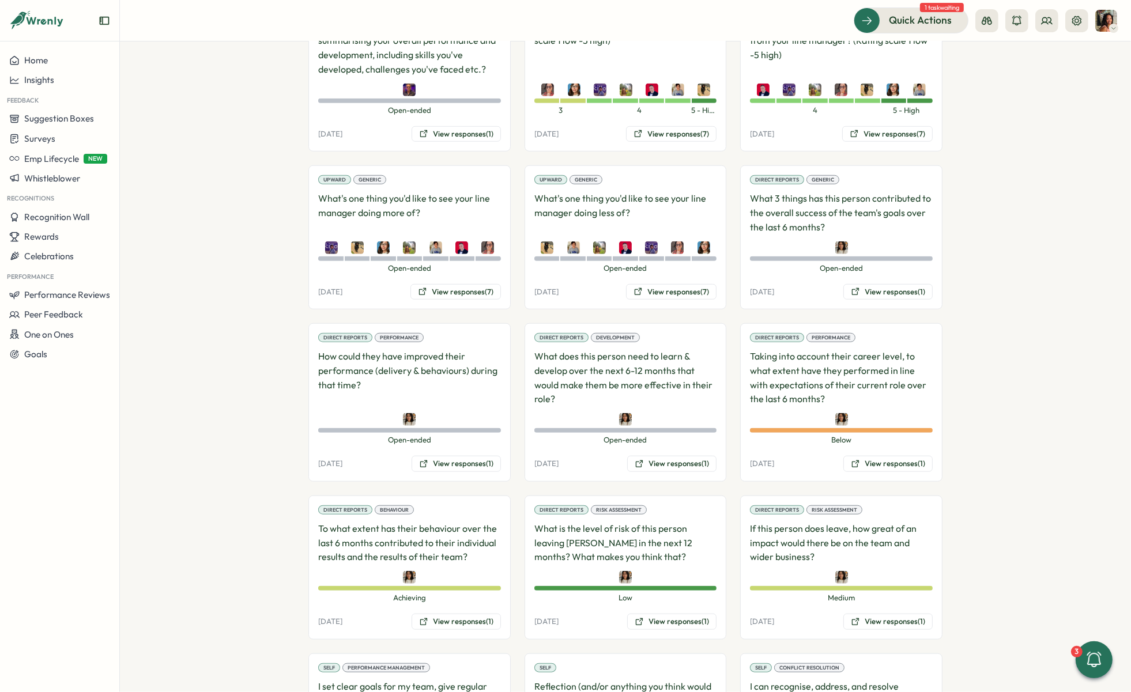
scroll to position [1176, 0]
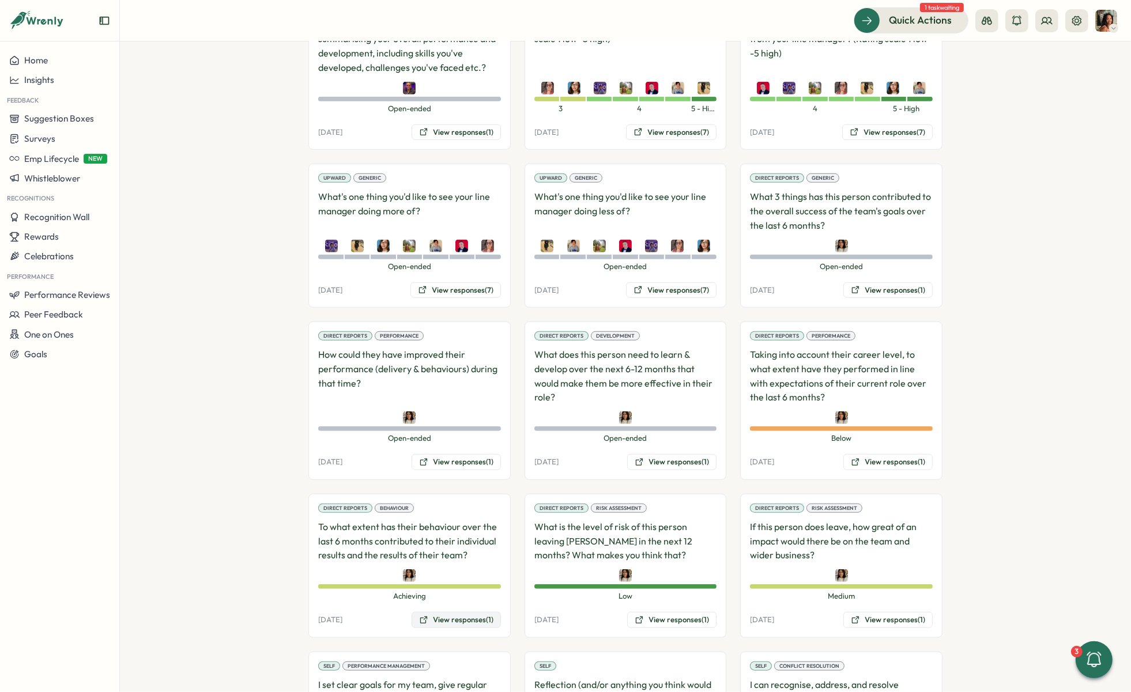
click at [431, 612] on button "View responses (1)" at bounding box center [455, 620] width 89 height 16
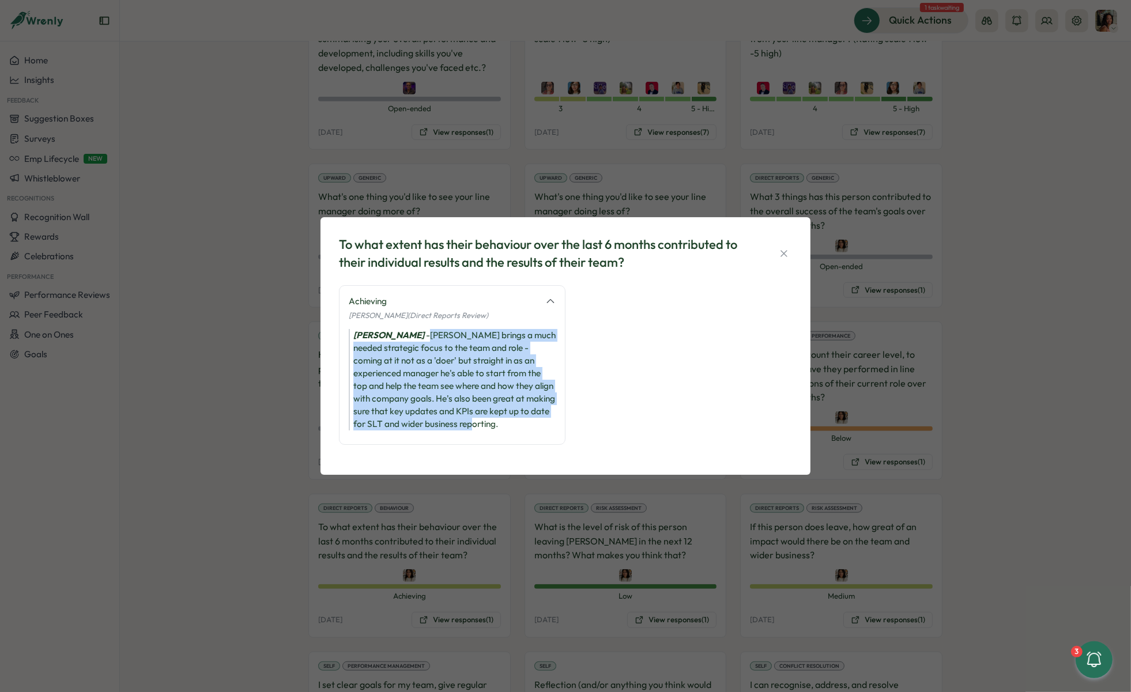
drag, startPoint x: 494, startPoint y: 421, endPoint x: 417, endPoint y: 332, distance: 117.7
click at [417, 332] on div "Maria Khoury - Adrian brings a much needed strategic focus to the team and role…" at bounding box center [452, 379] width 207 height 101
copy div "Adrian brings a much needed strategic focus to the team and role - coming at it…"
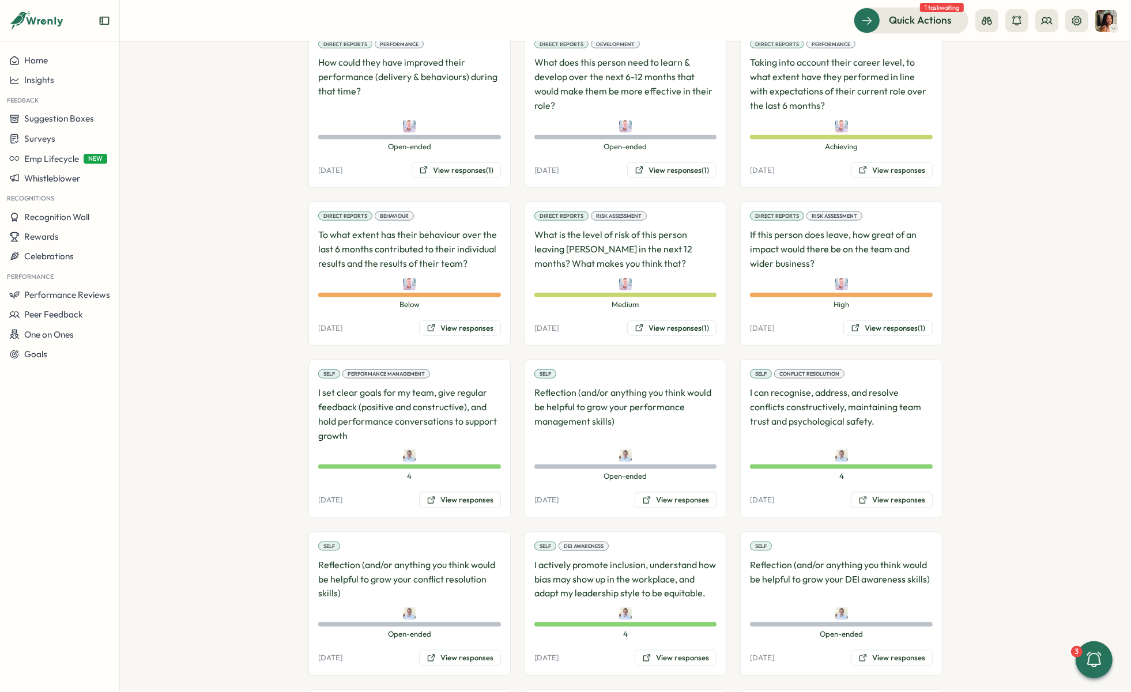
scroll to position [1195, 0]
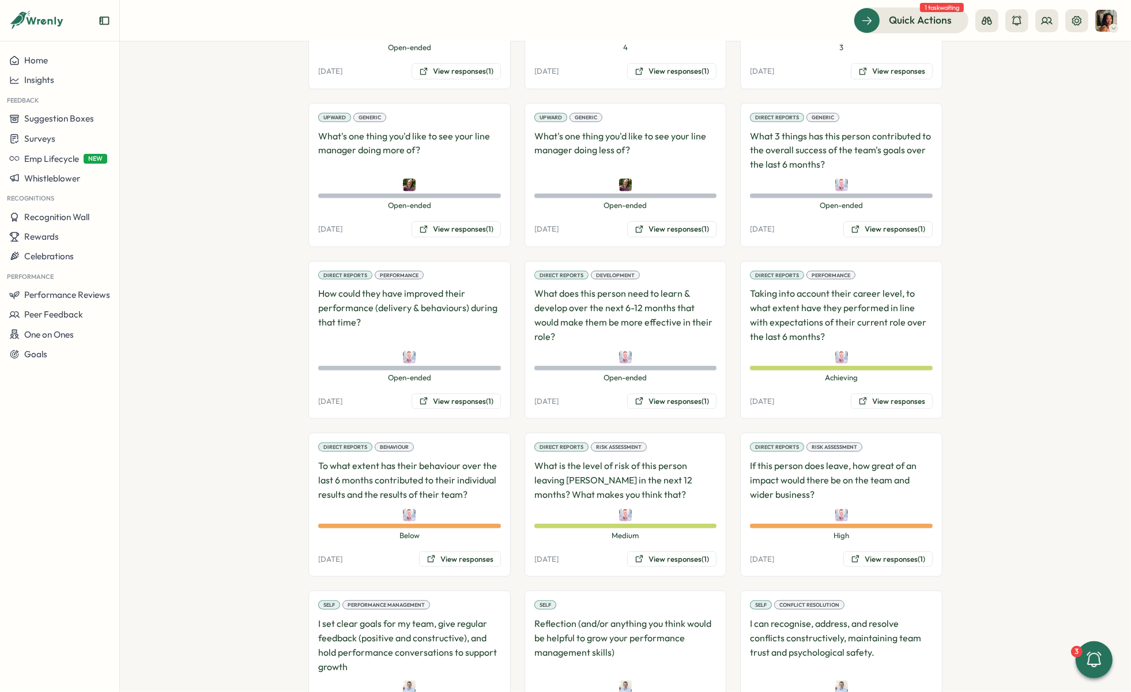
click at [896, 369] on div "Direct Reports Performance Taking into account their career level, to what exte…" at bounding box center [841, 340] width 202 height 158
click at [890, 348] on div "Direct Reports Performance Taking into account their career level, to what exte…" at bounding box center [841, 340] width 202 height 158
click at [890, 394] on button "View responses" at bounding box center [892, 402] width 82 height 16
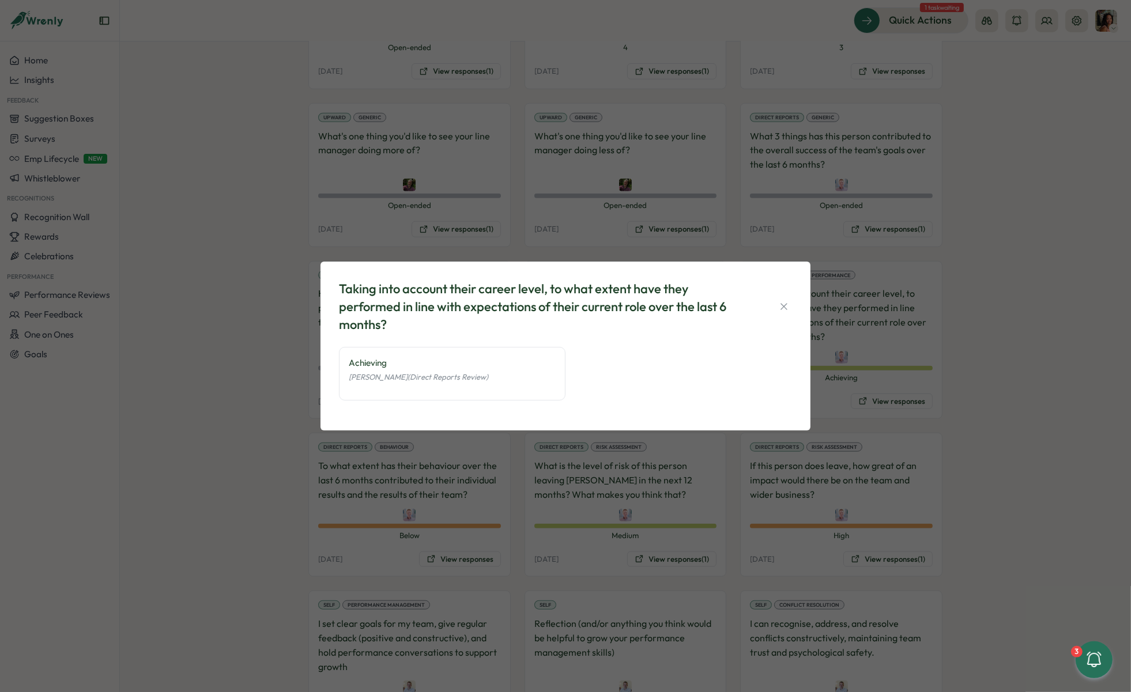
click at [900, 364] on div "Taking into account their career level, to what extent have they performed in l…" at bounding box center [565, 346] width 1131 height 692
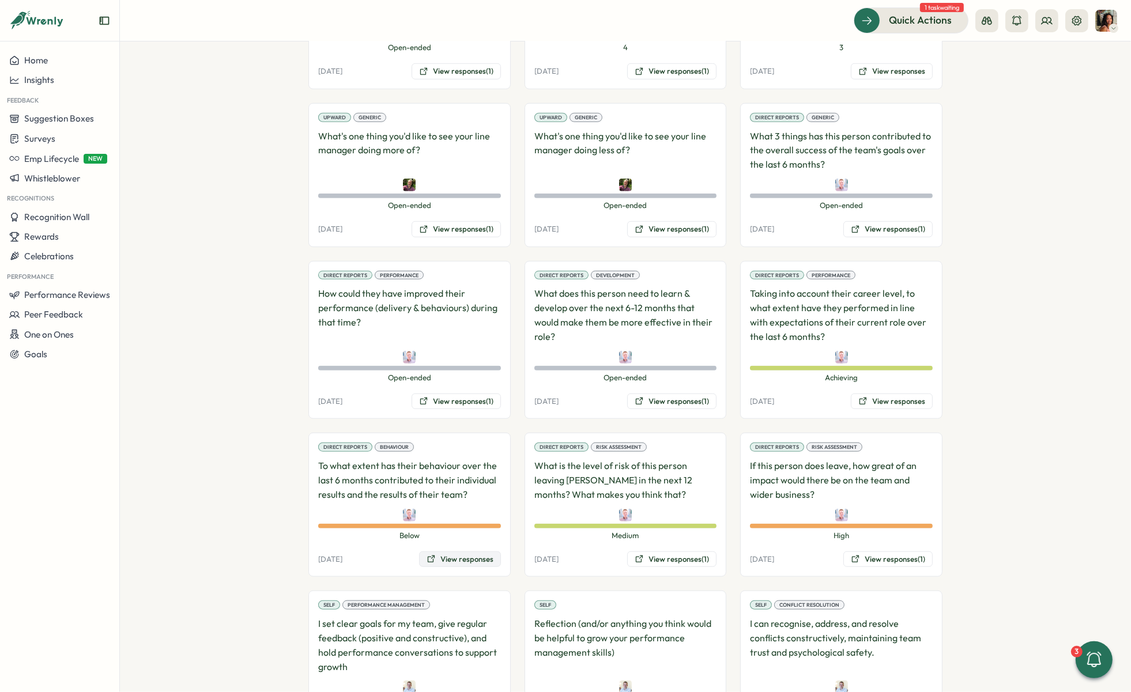
click at [475, 551] on button "View responses" at bounding box center [460, 559] width 82 height 16
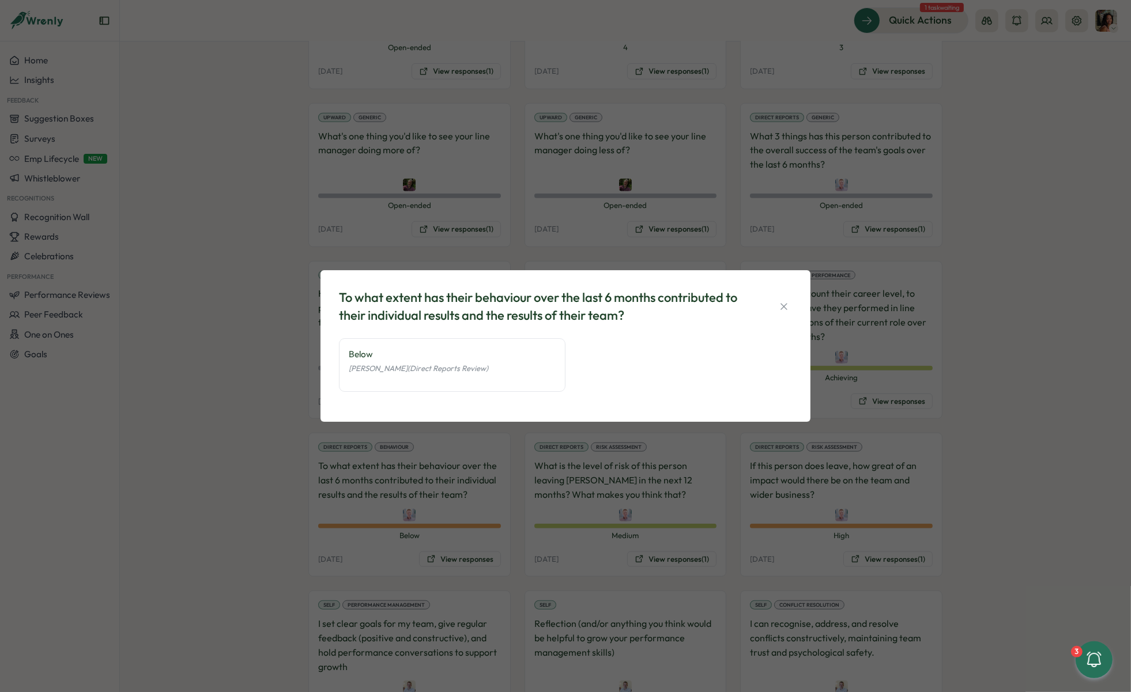
click at [229, 474] on div "To what extent has their behaviour over the last 6 months contributed to their …" at bounding box center [565, 346] width 1131 height 692
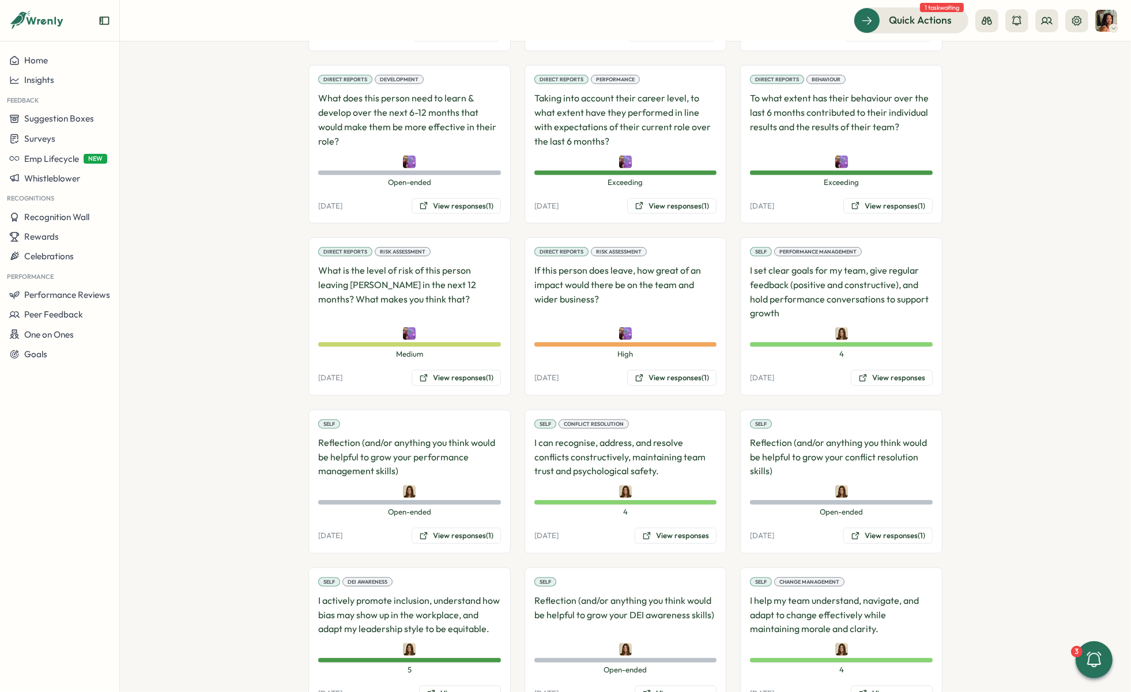
scroll to position [1042, 0]
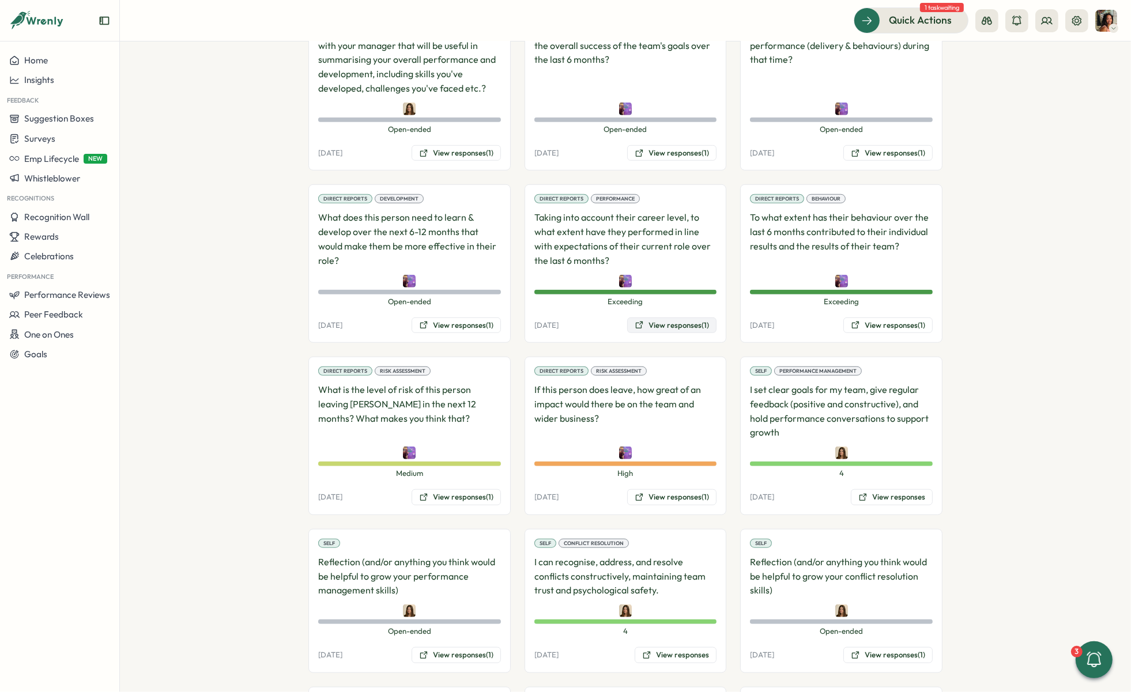
click at [671, 318] on button "View responses (1)" at bounding box center [671, 326] width 89 height 16
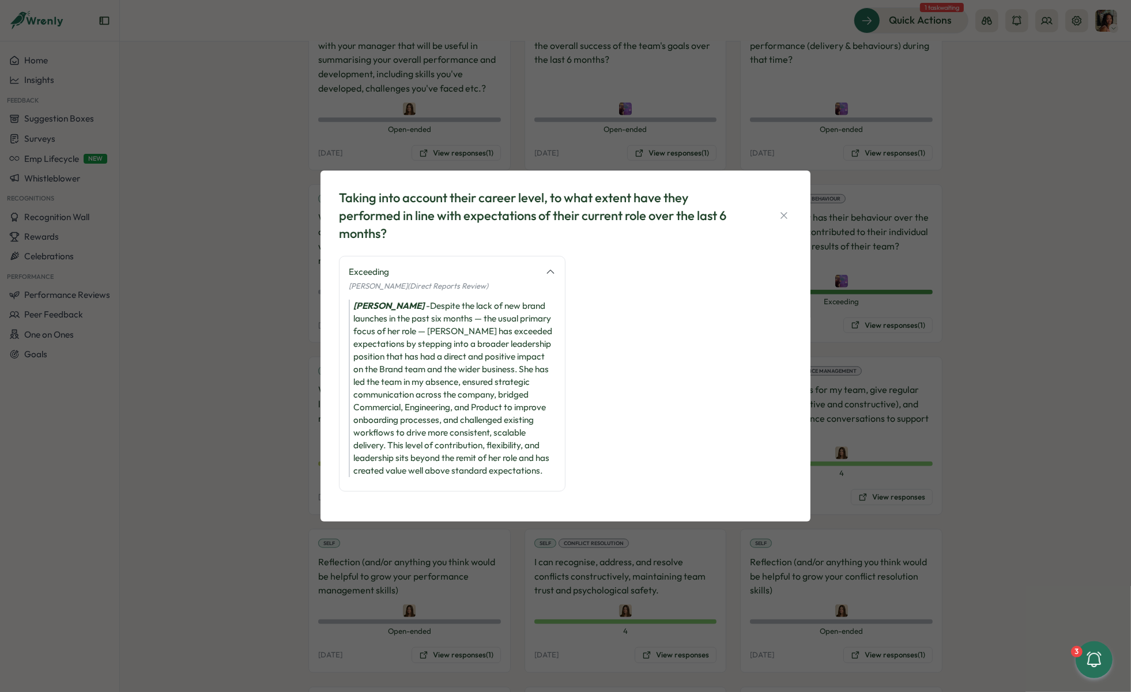
click at [963, 288] on div "Taking into account their career level, to what extent have they performed in l…" at bounding box center [565, 346] width 1131 height 692
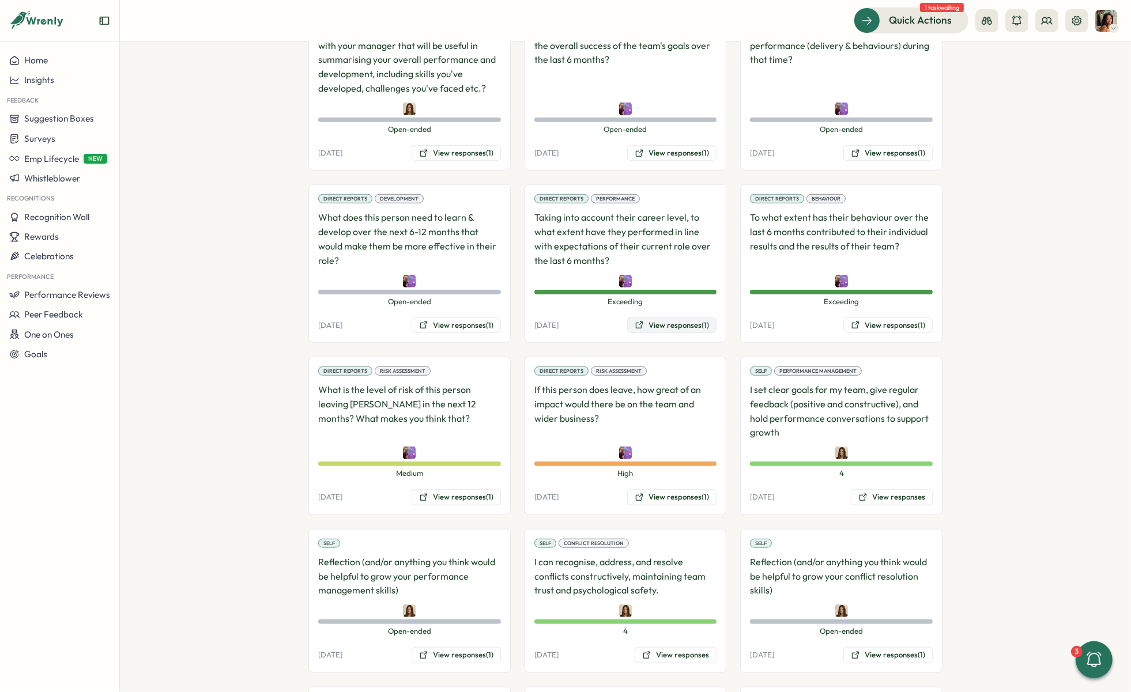
click at [681, 318] on button "View responses (1)" at bounding box center [671, 326] width 89 height 16
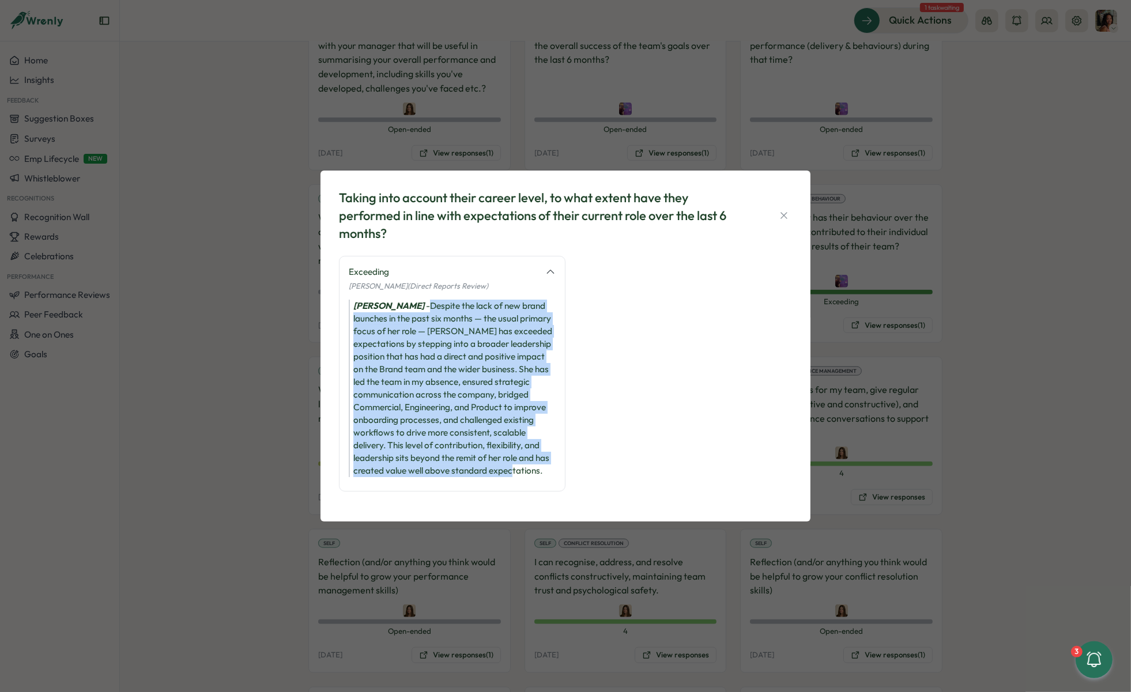
drag, startPoint x: 544, startPoint y: 473, endPoint x: 417, endPoint y: 301, distance: 213.0
click at [417, 301] on div "[PERSON_NAME] - Despite the lack of new brand launches in the past six months —…" at bounding box center [452, 388] width 207 height 177
copy div "Despite the lack of new brand launches in the past six months — the usual prima…"
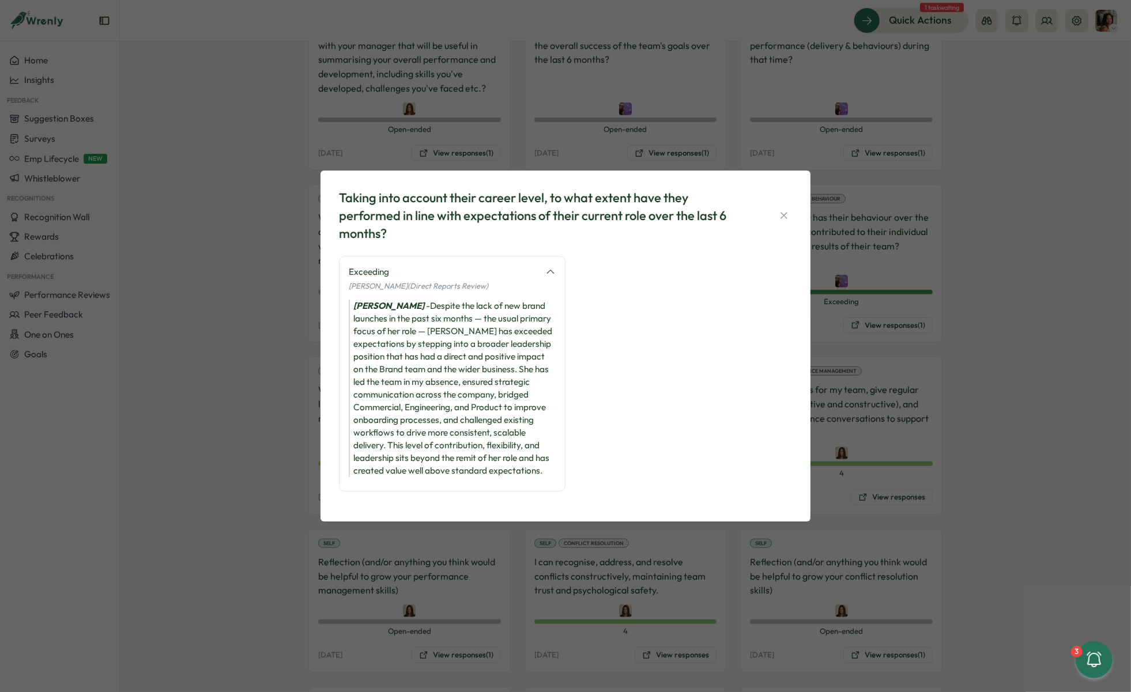
click at [407, 364] on div "Katie Cannon - Despite the lack of new brand launches in the past six months — …" at bounding box center [452, 388] width 207 height 177
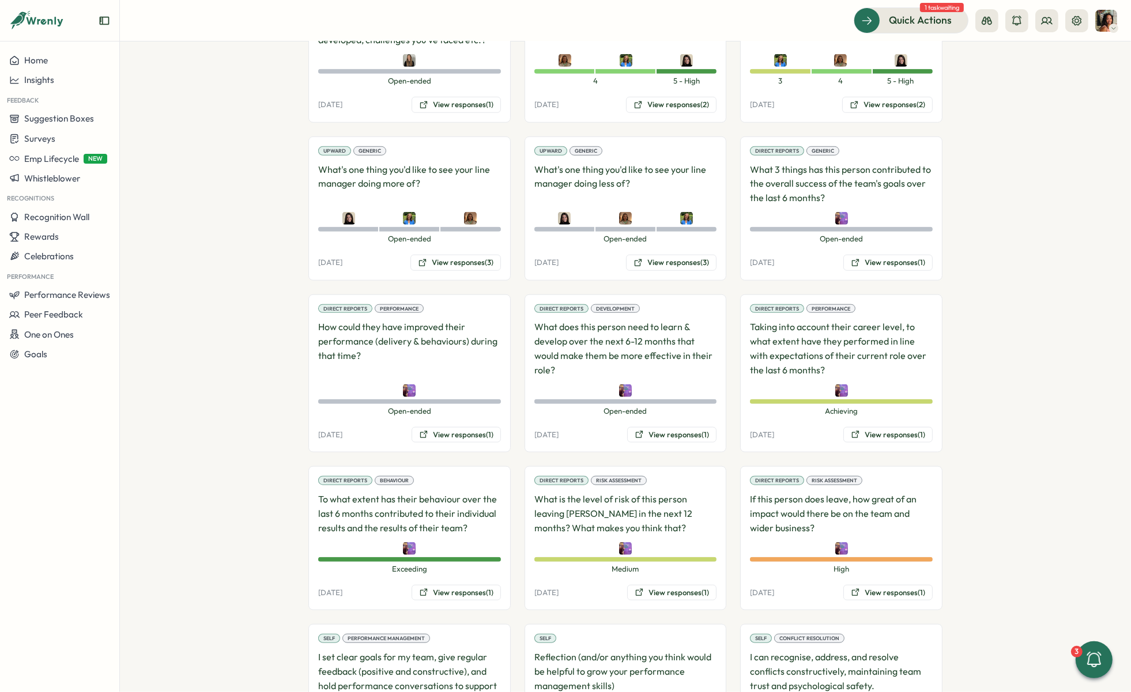
scroll to position [1193, 0]
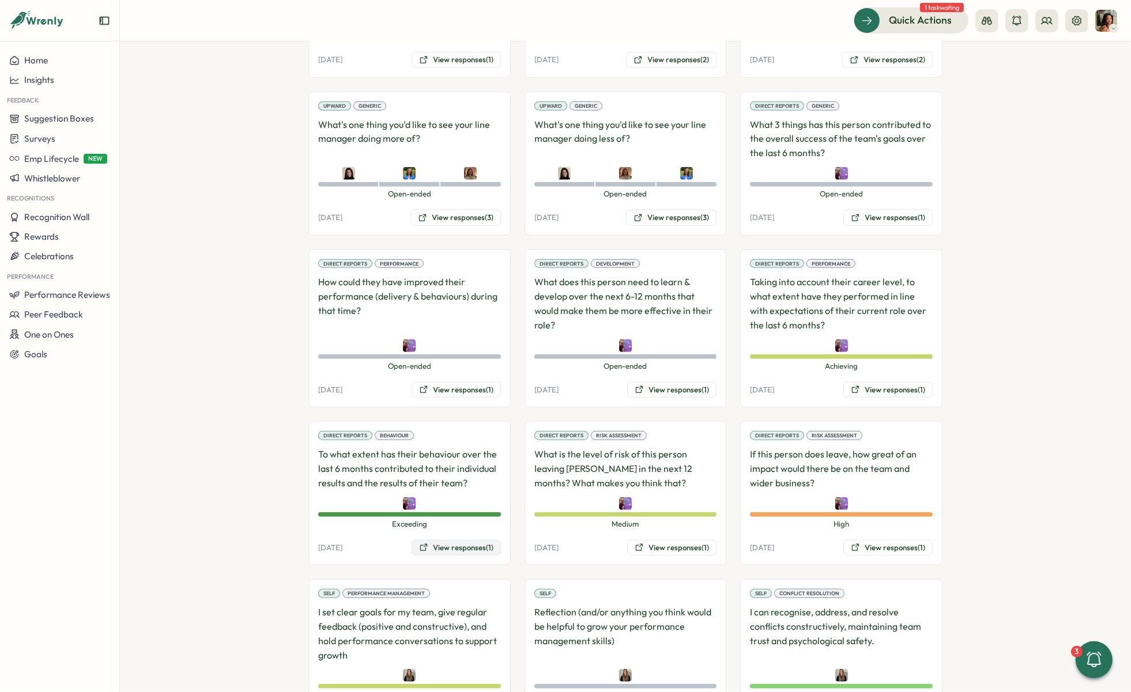
click at [430, 540] on button "View responses (1)" at bounding box center [455, 548] width 89 height 16
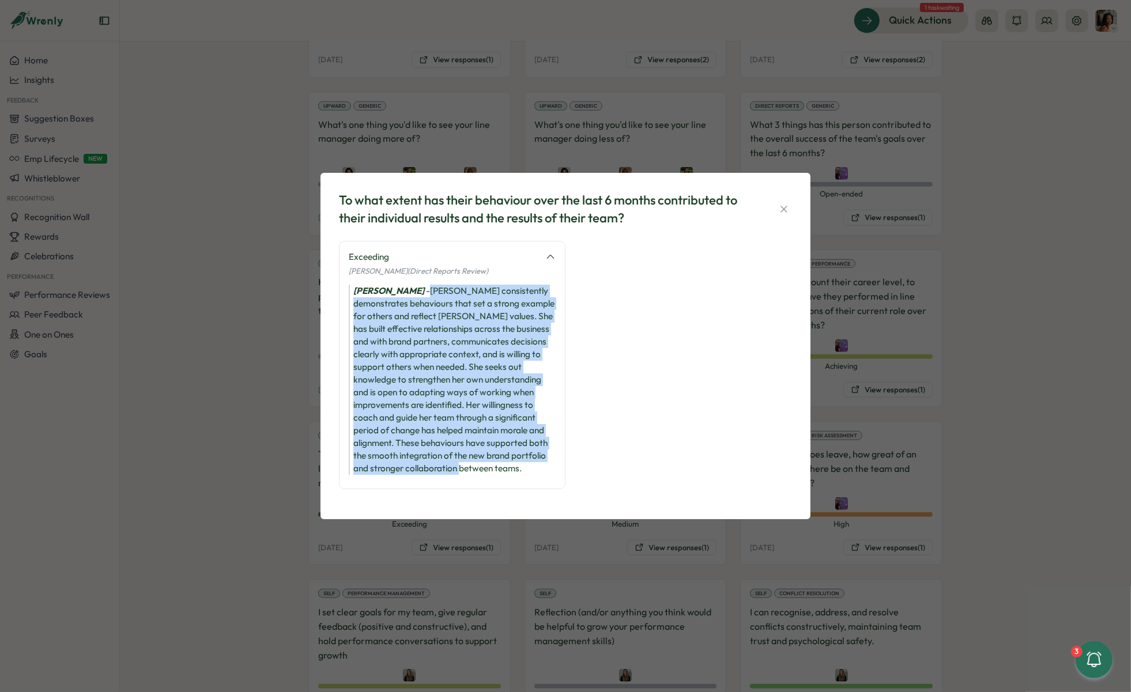
drag, startPoint x: 478, startPoint y: 469, endPoint x: 417, endPoint y: 286, distance: 192.8
click at [417, 286] on div "Katie Cannon - Niamh consistently demonstrates behaviours that set a strong exa…" at bounding box center [452, 380] width 207 height 190
copy div "Niamh consistently demonstrates behaviours that set a strong example for others…"
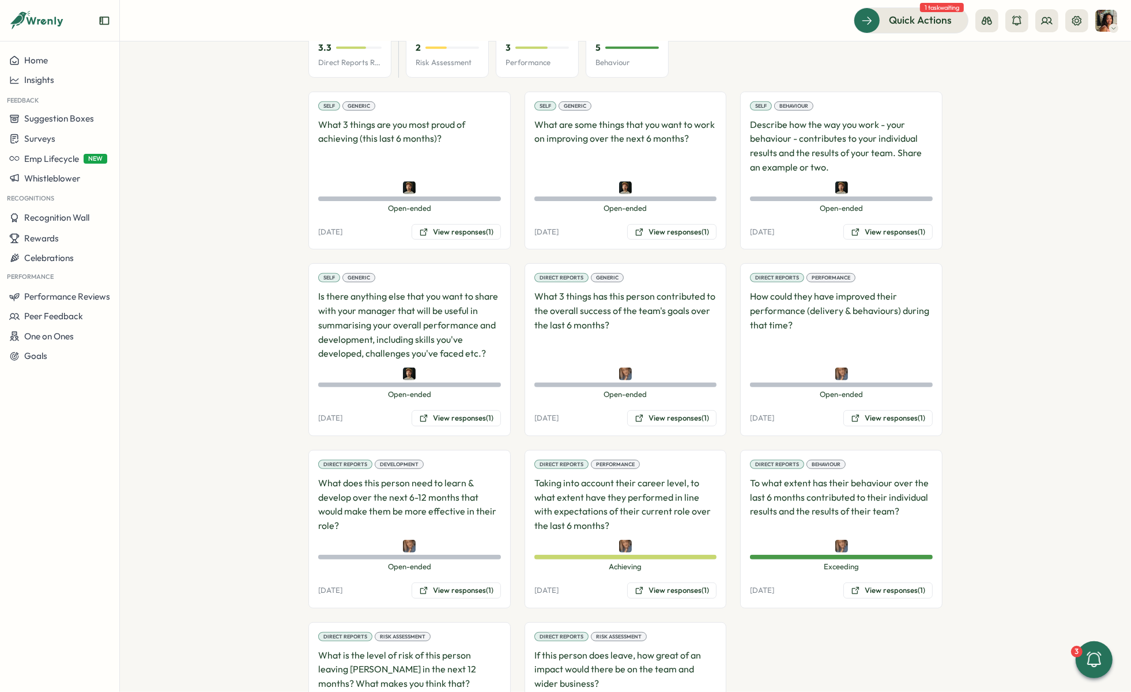
scroll to position [802, 0]
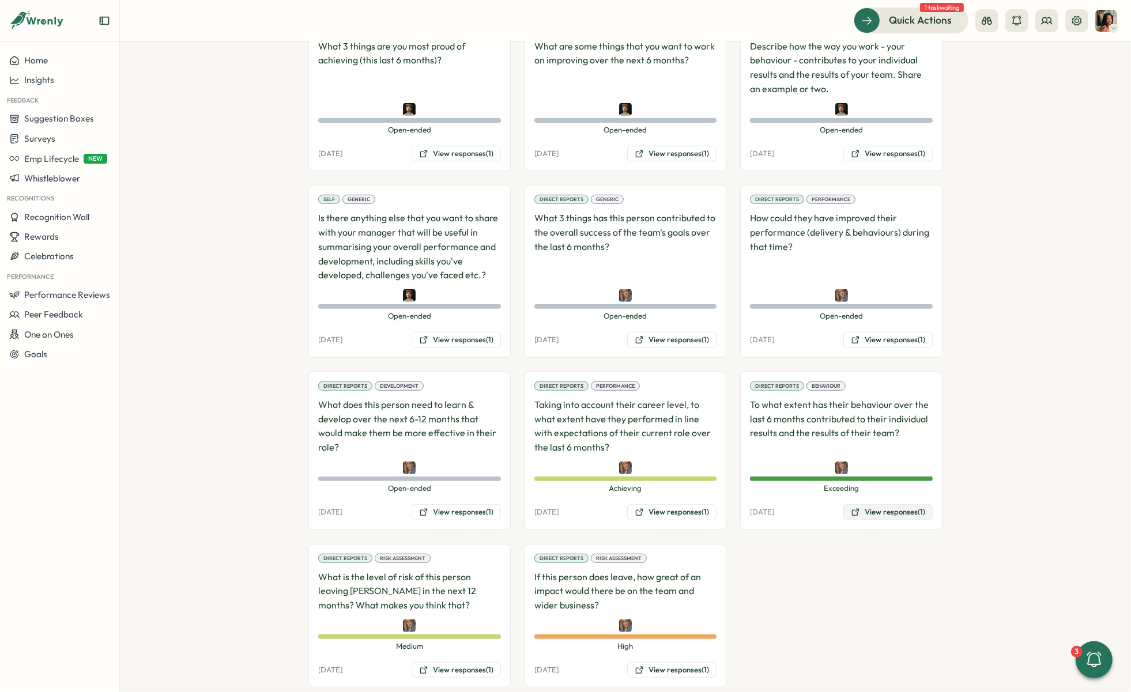
click at [861, 504] on button "View responses (1)" at bounding box center [887, 512] width 89 height 16
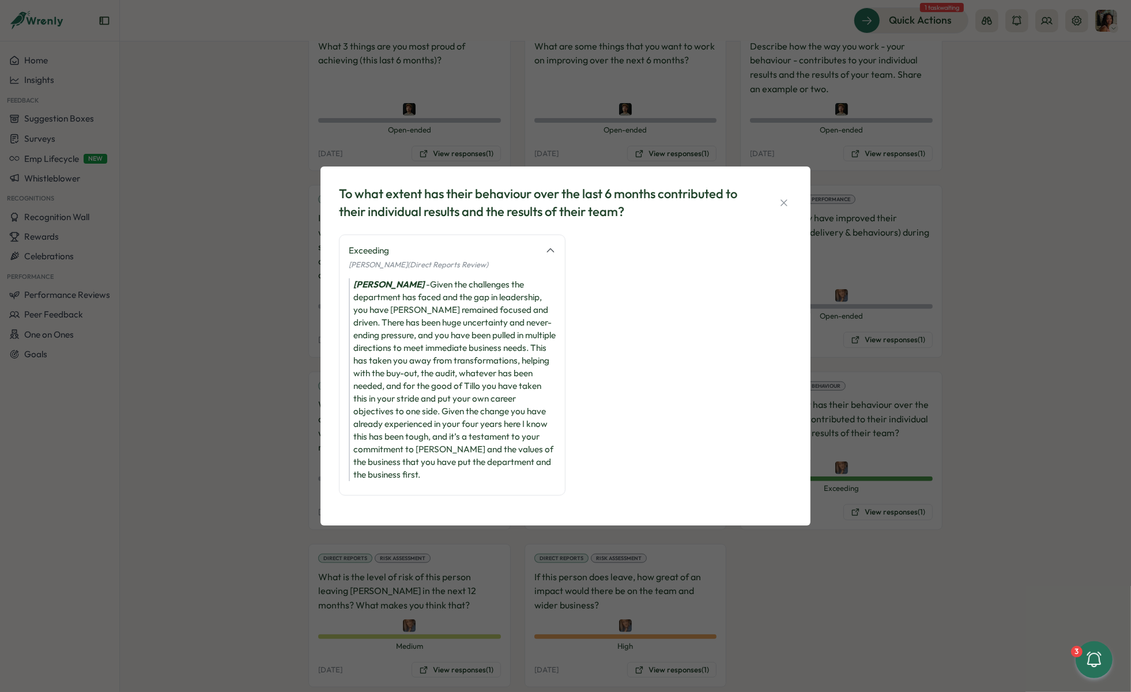
click at [513, 386] on div "[PERSON_NAME] the challenges the department has faced and the gap in leadership…" at bounding box center [452, 379] width 207 height 203
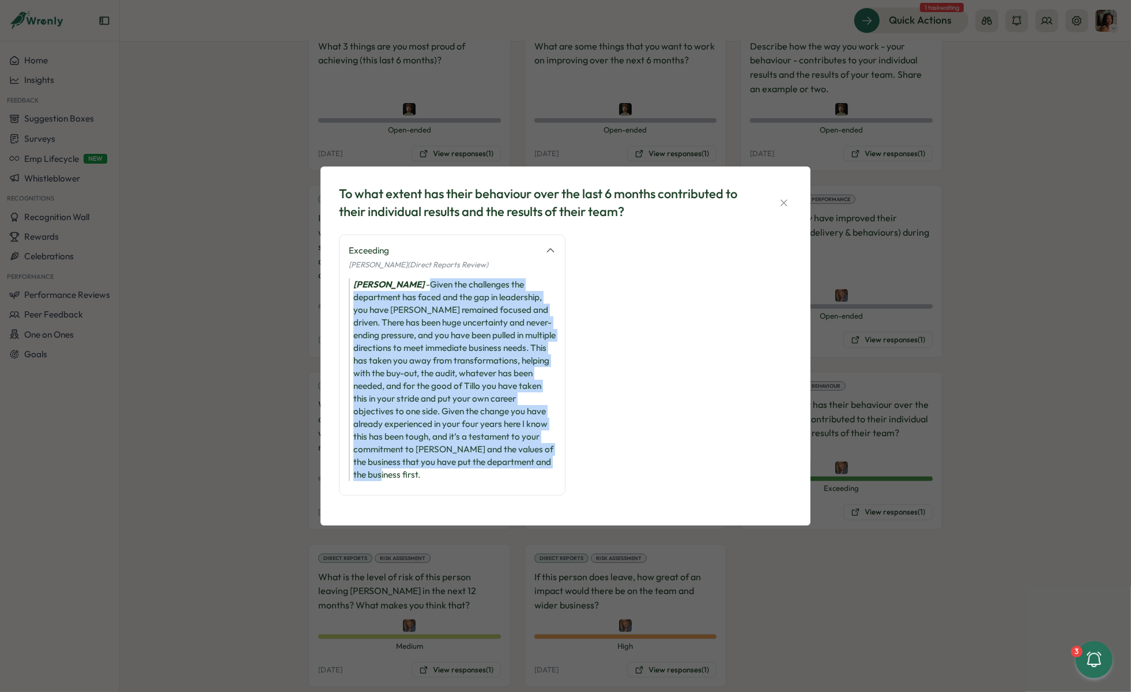
drag, startPoint x: 426, startPoint y: 282, endPoint x: 424, endPoint y: 484, distance: 201.7
click at [424, 484] on div "Exceeding Harriet Stewart (Direct Reports Review) Harriet Stewart - Given the c…" at bounding box center [452, 365] width 226 height 261
copy div "Given the challenges the department has faced and the gap in leadership, you ha…"
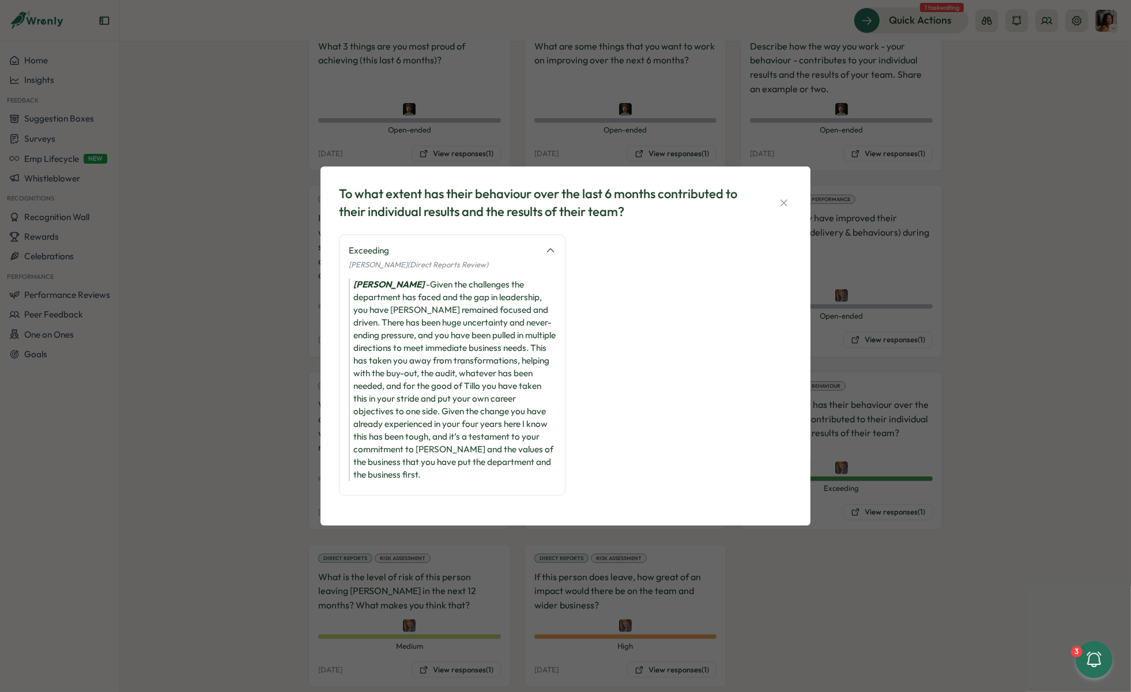
click at [175, 286] on div "To what extent has their behaviour over the last 6 months contributed to their …" at bounding box center [565, 346] width 1131 height 692
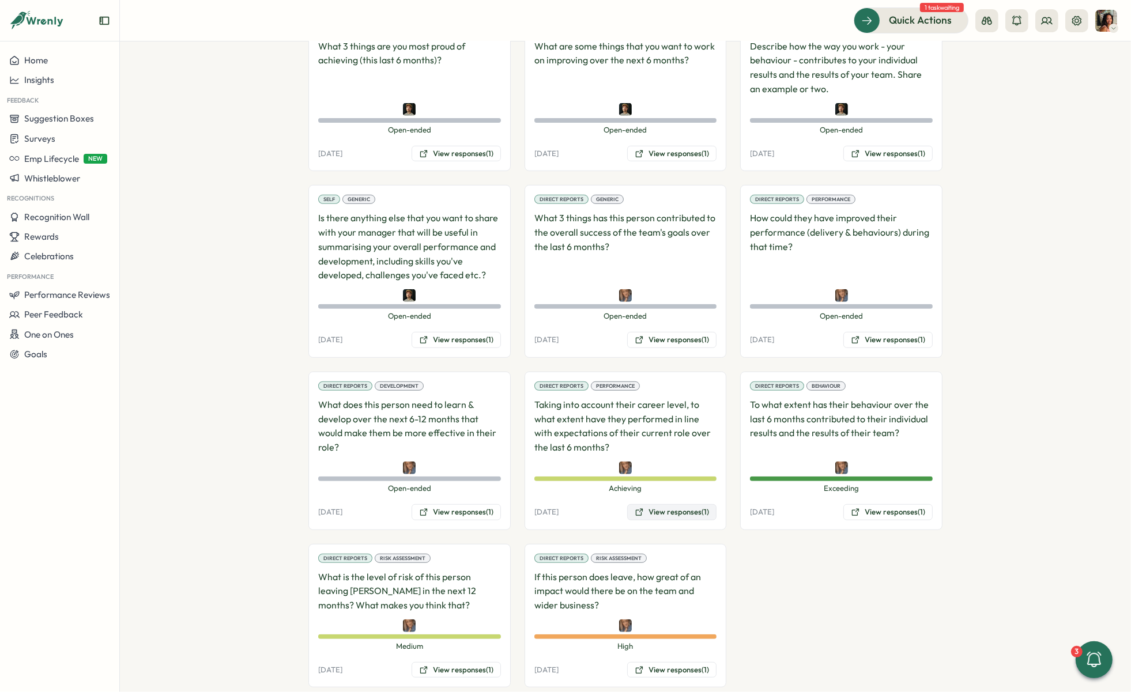
click at [652, 504] on button "View responses (1)" at bounding box center [671, 512] width 89 height 16
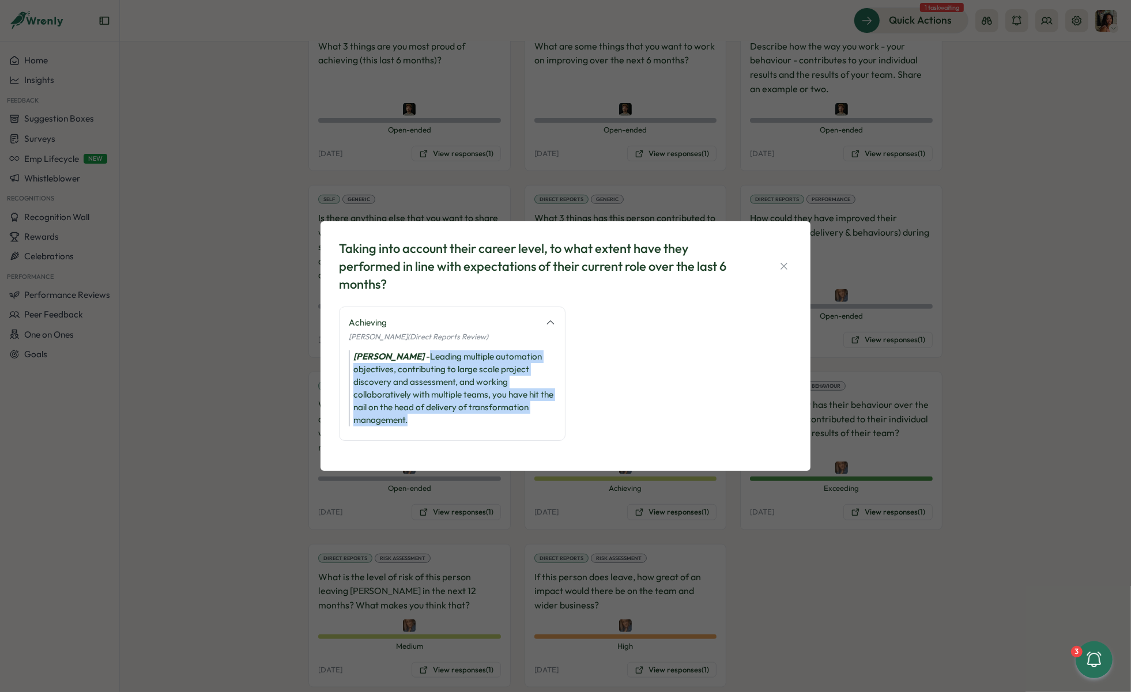
drag, startPoint x: 432, startPoint y: 424, endPoint x: 424, endPoint y: 358, distance: 65.7
click at [424, 358] on div "Harriet Stewart - Leading multiple automation objectives, contributing to large…" at bounding box center [452, 388] width 207 height 76
copy div "Leading multiple automation objectives, contributing to large scale project dis…"
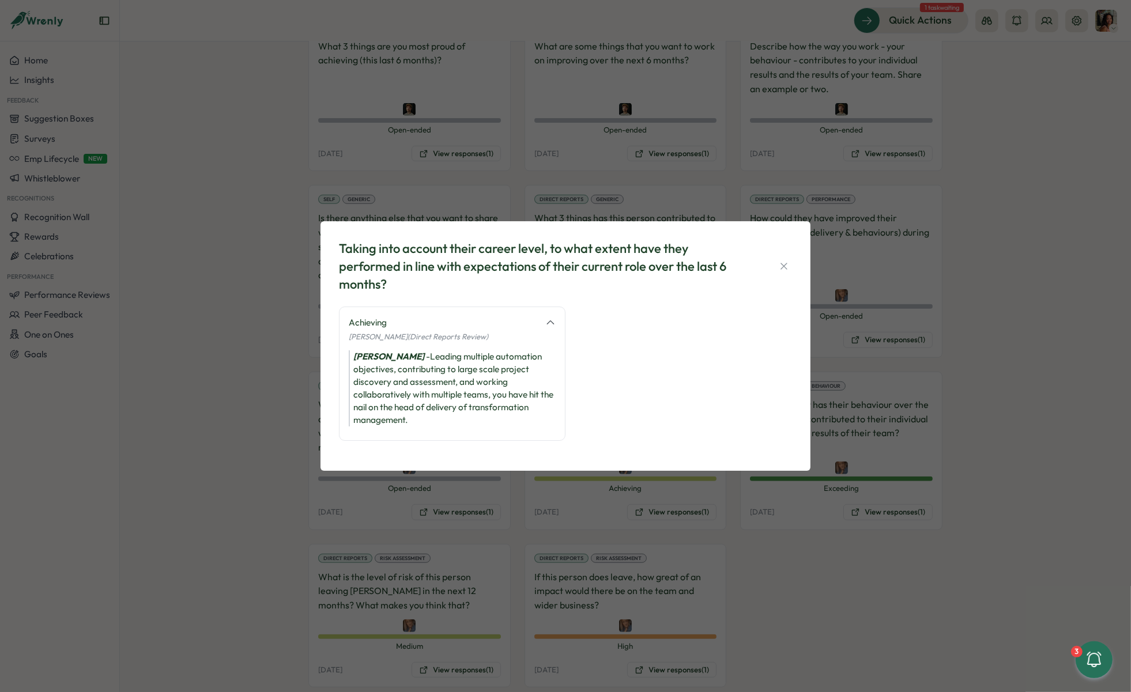
click at [463, 109] on div "Taking into account their career level, to what extent have they performed in l…" at bounding box center [565, 346] width 1131 height 692
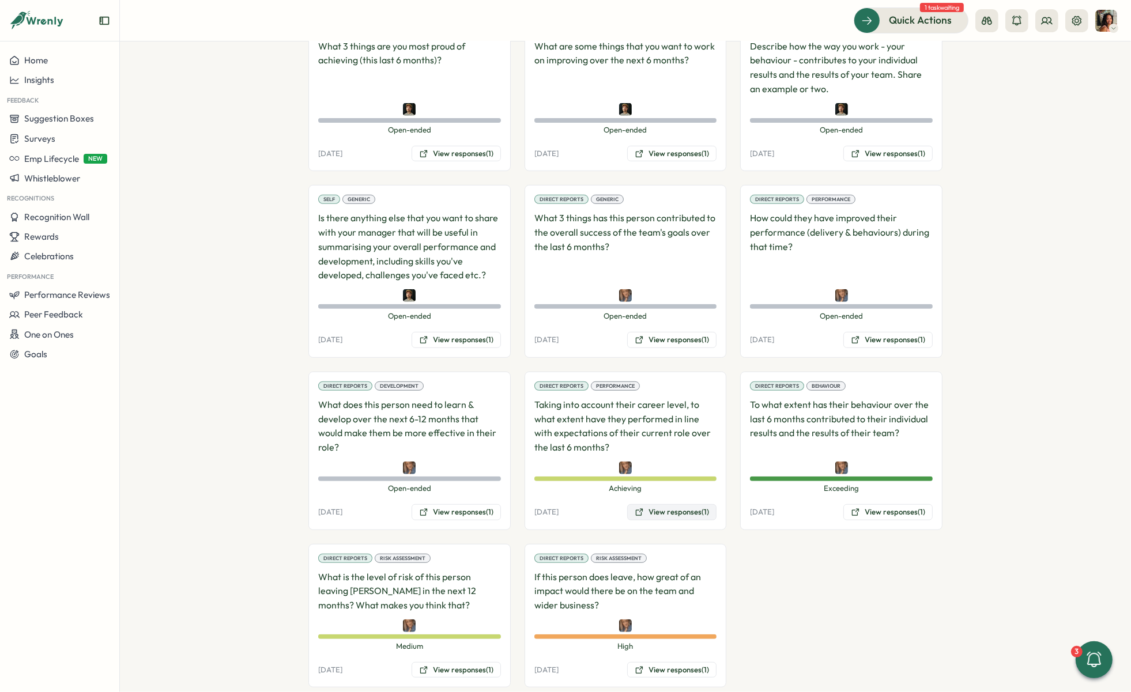
click at [644, 504] on button "View responses (1)" at bounding box center [671, 512] width 89 height 16
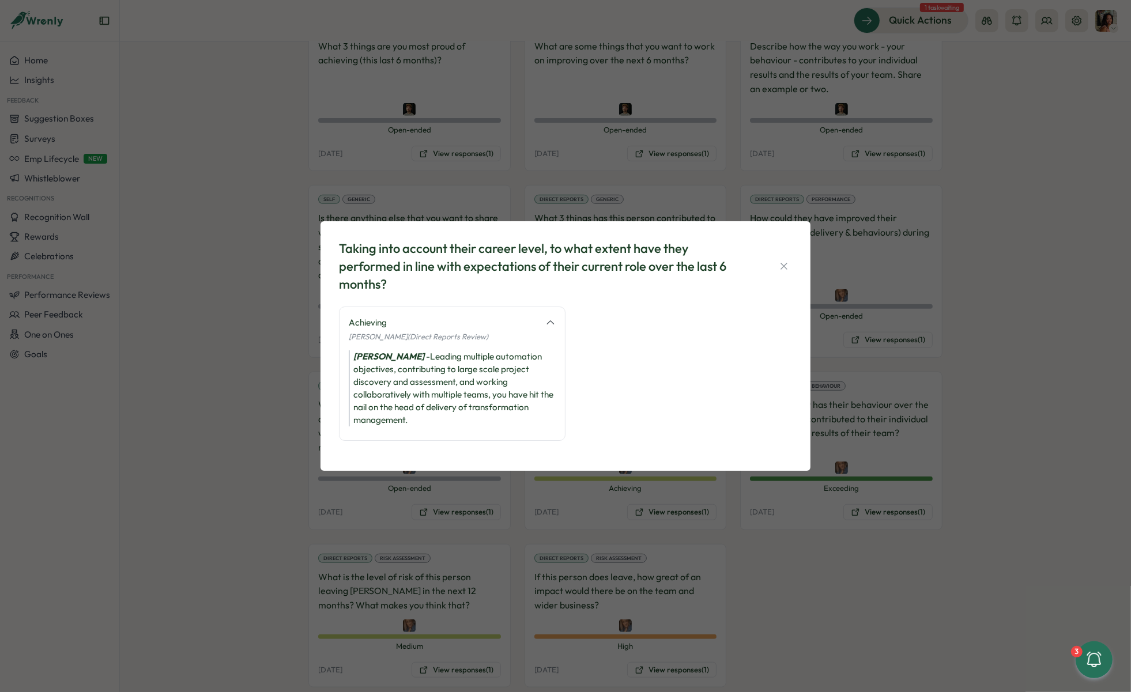
click at [401, 451] on div "Achieving Harriet Stewart (Direct Reports Review) Harriet Stewart - Leading mul…" at bounding box center [452, 380] width 226 height 146
click at [400, 451] on div "Achieving Harriet Stewart (Direct Reports Review) Harriet Stewart - Leading mul…" at bounding box center [452, 380] width 226 height 146
click at [408, 69] on div "Taking into account their career level, to what extent have they performed in l…" at bounding box center [565, 346] width 1131 height 692
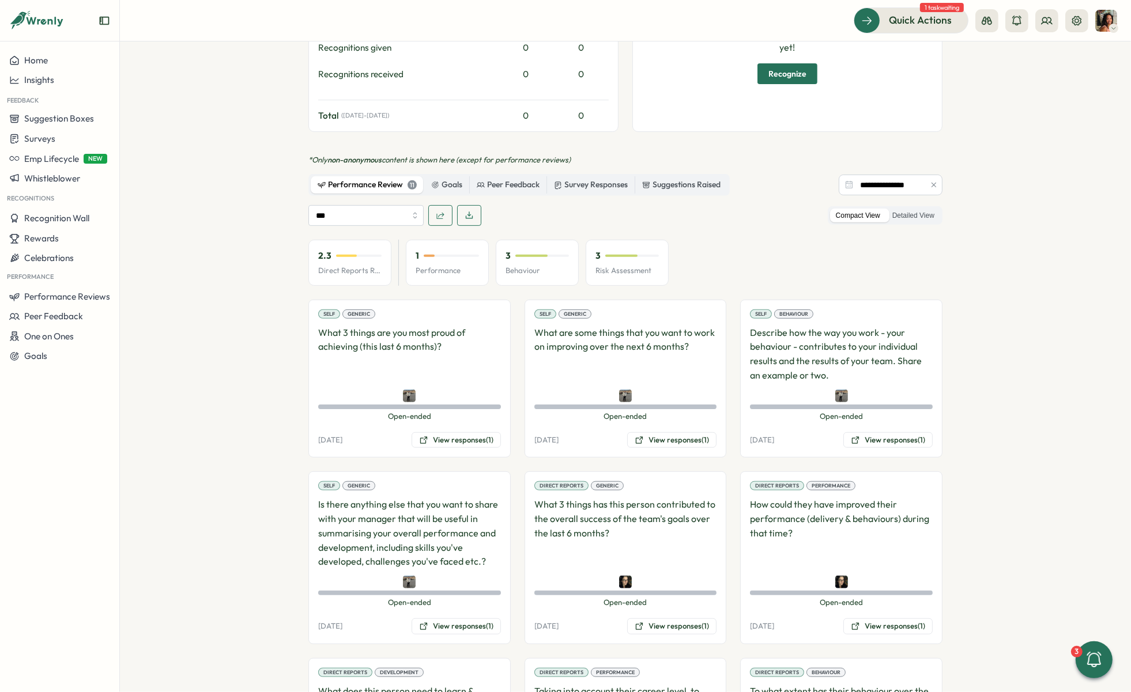
scroll to position [802, 0]
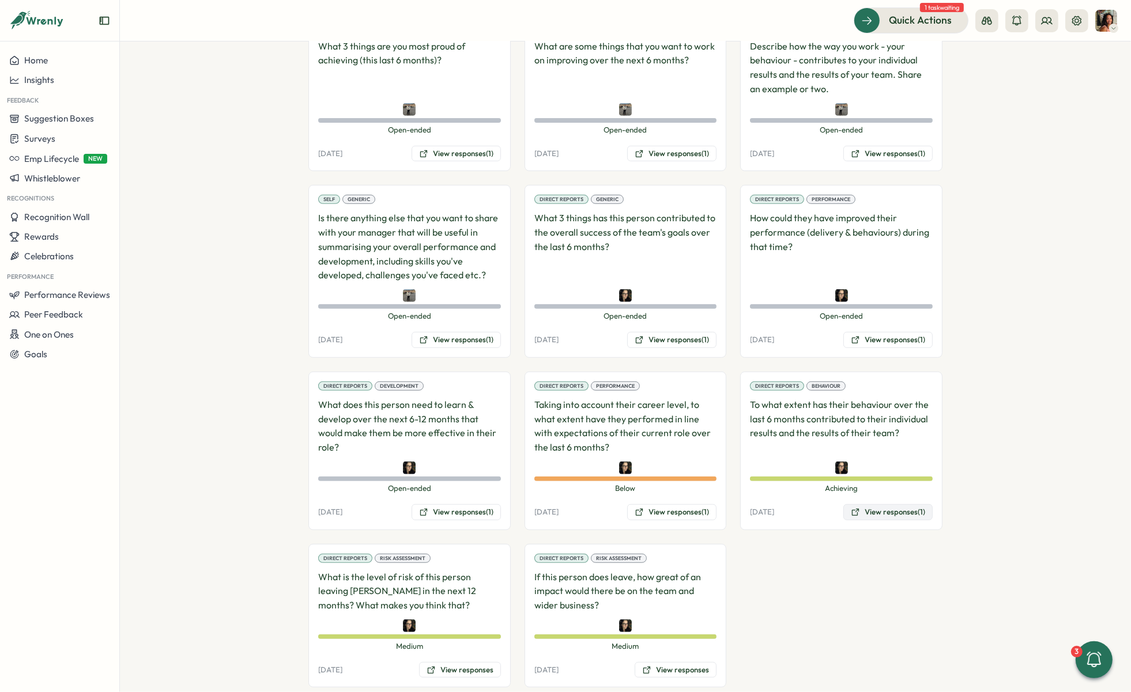
click at [860, 504] on button "View responses (1)" at bounding box center [887, 512] width 89 height 16
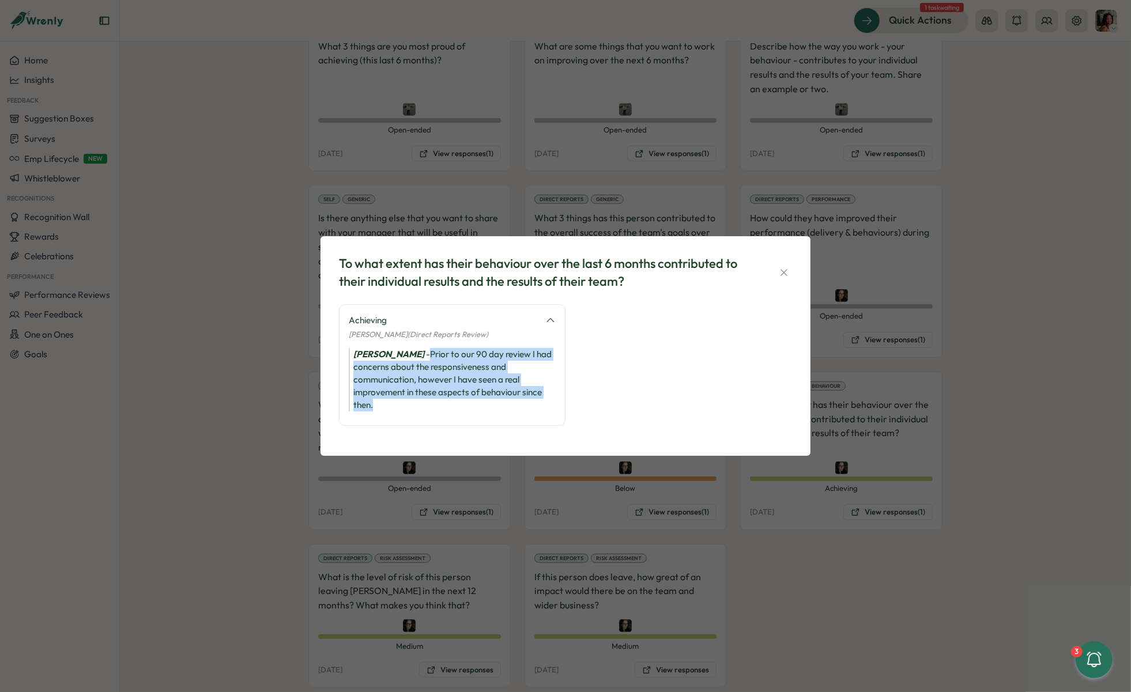
drag, startPoint x: 413, startPoint y: 400, endPoint x: 406, endPoint y: 356, distance: 44.3
click at [406, 356] on div "Nada Saba - Prior to our 90 day review I had concerns about the responsiveness …" at bounding box center [452, 379] width 207 height 63
copy div "Prior to our 90 day review I had concerns about the responsiveness and communic…"
click at [201, 396] on div "To what extent has their behaviour over the last 6 months contributed to their …" at bounding box center [565, 346] width 1131 height 692
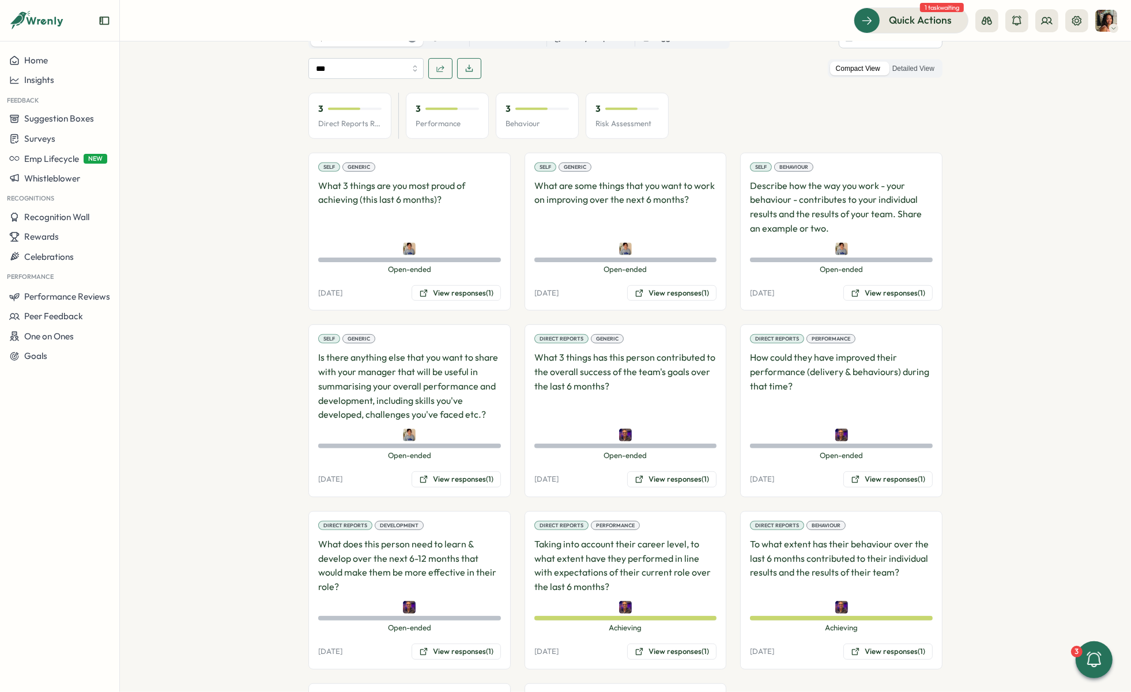
scroll to position [802, 0]
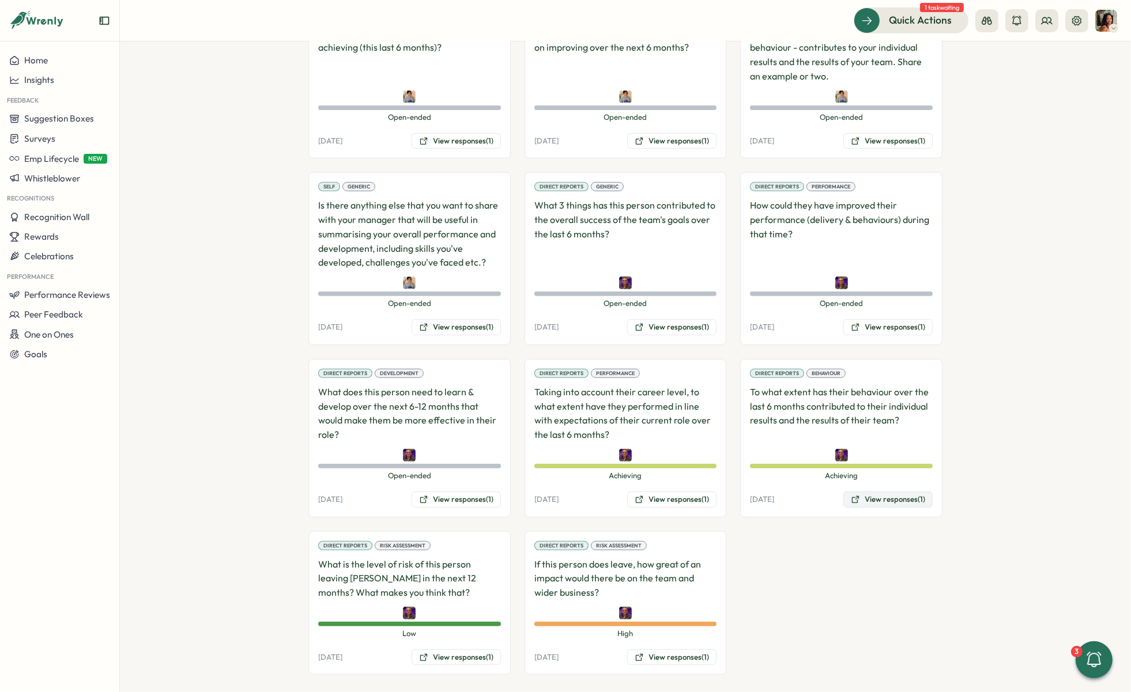
click at [867, 493] on button "View responses (1)" at bounding box center [887, 500] width 89 height 16
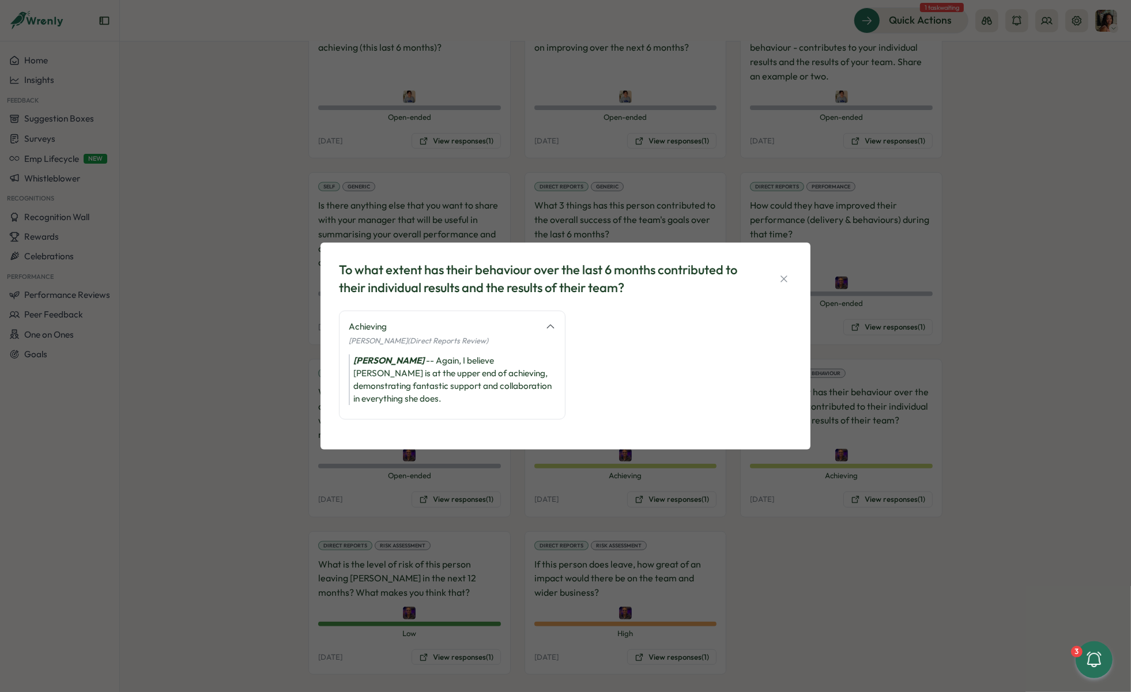
click at [702, 482] on div "To what extent has their behaviour over the last 6 months contributed to their …" at bounding box center [565, 346] width 1131 height 692
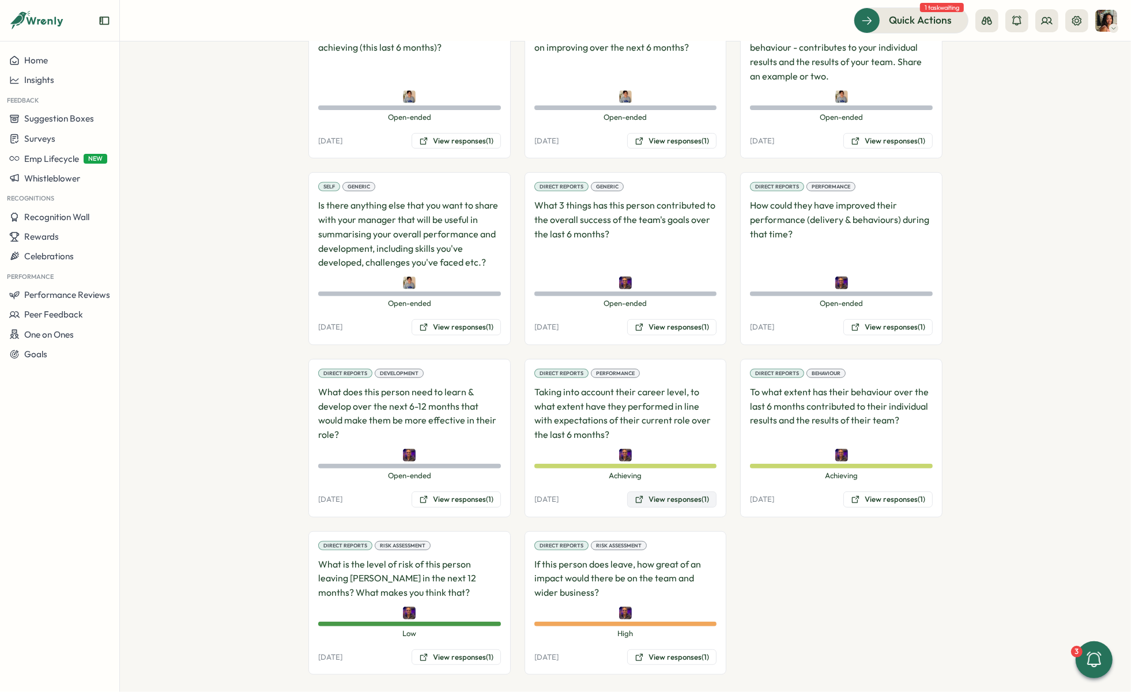
click at [694, 492] on button "View responses (1)" at bounding box center [671, 500] width 89 height 16
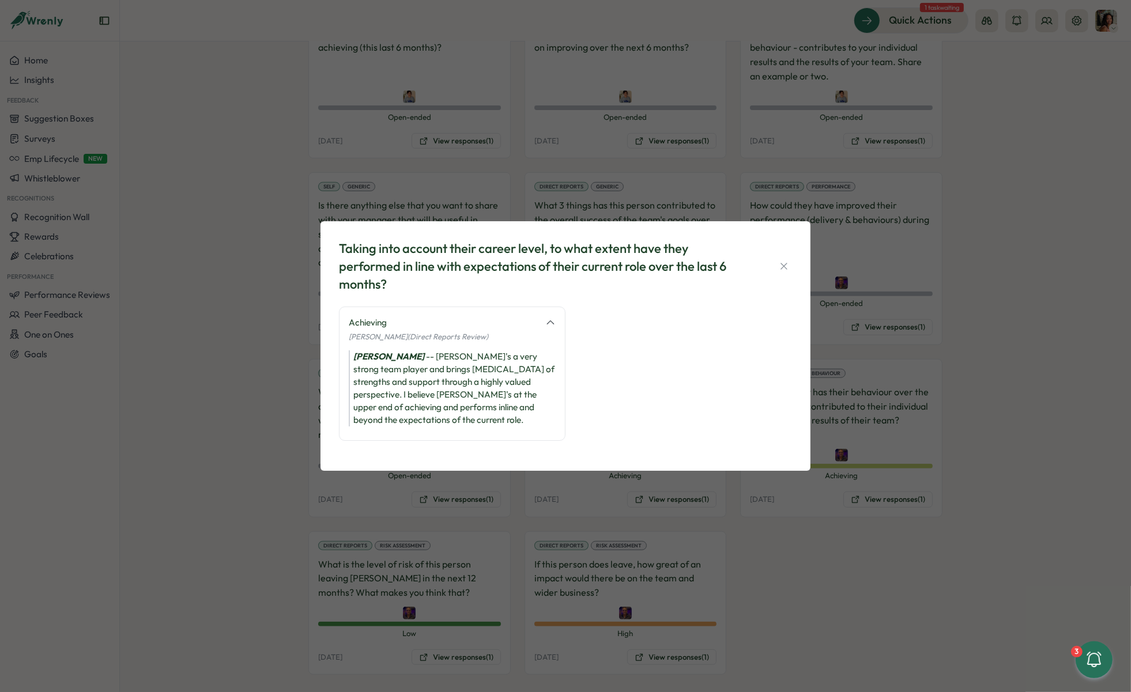
click at [755, 511] on div "Taking into account their career level, to what extent have they performed in l…" at bounding box center [565, 346] width 1131 height 692
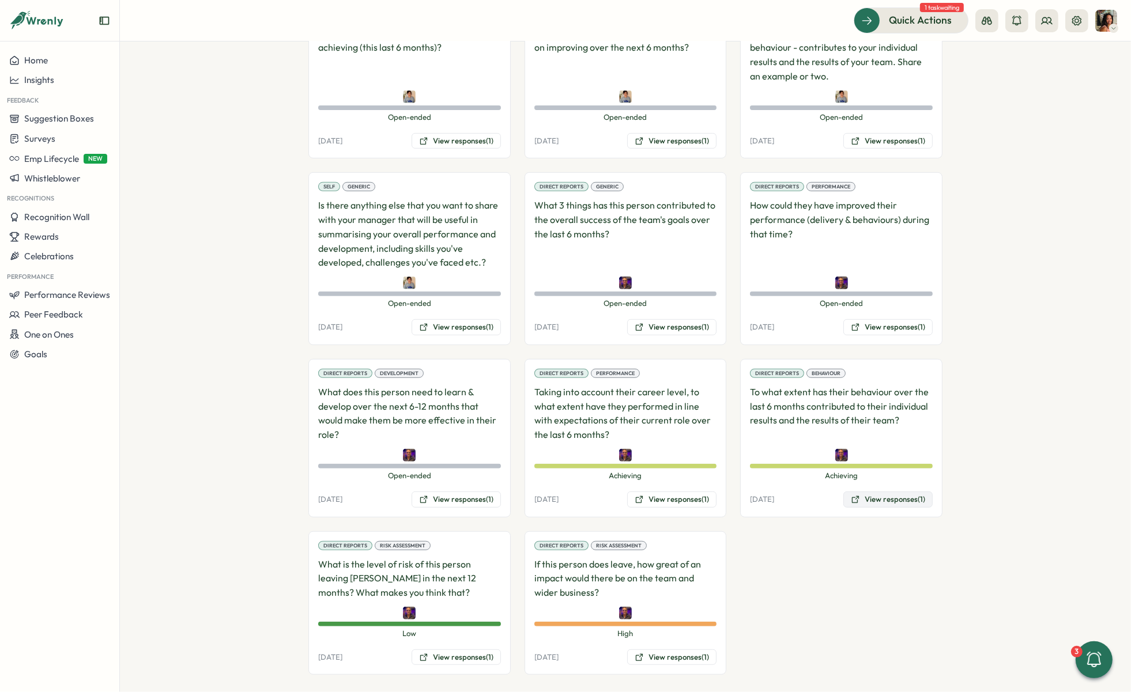
click at [863, 492] on button "View responses (1)" at bounding box center [887, 500] width 89 height 16
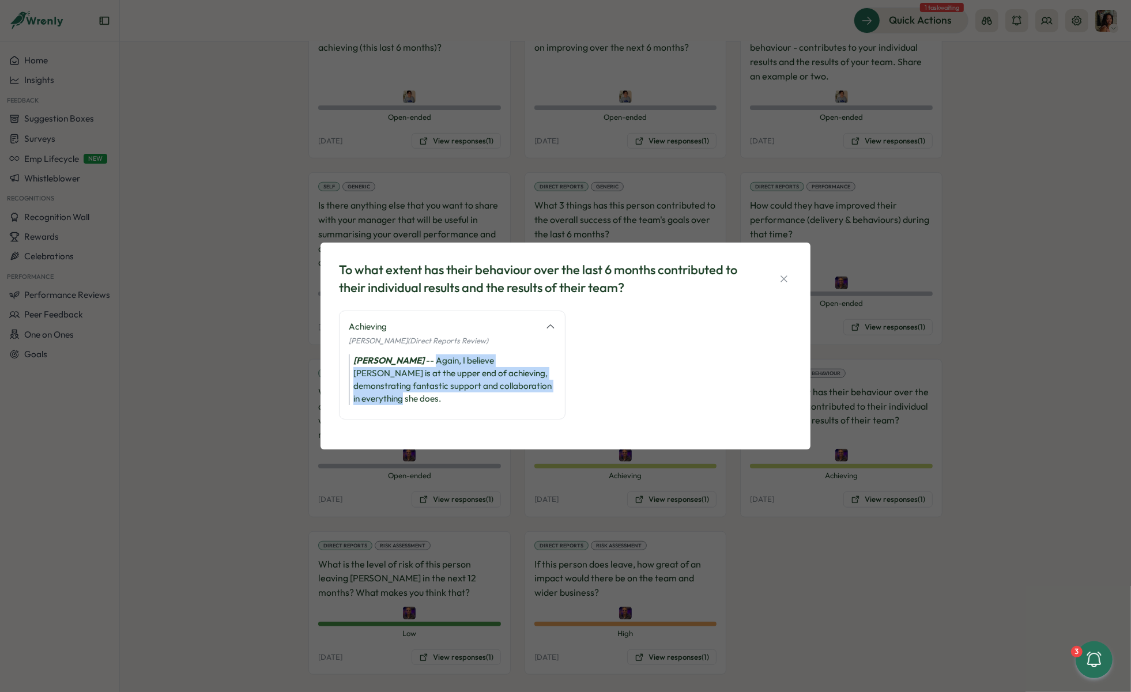
drag, startPoint x: 553, startPoint y: 395, endPoint x: 431, endPoint y: 360, distance: 127.1
click at [431, 360] on div "Achieving Adrian Pearcey (Direct Reports Review) Adrian Pearcey - - Again, I be…" at bounding box center [452, 365] width 226 height 109
copy div "Adrian Pearcey - - Again, I believe Sam is at the upper end of achieving, demon…"
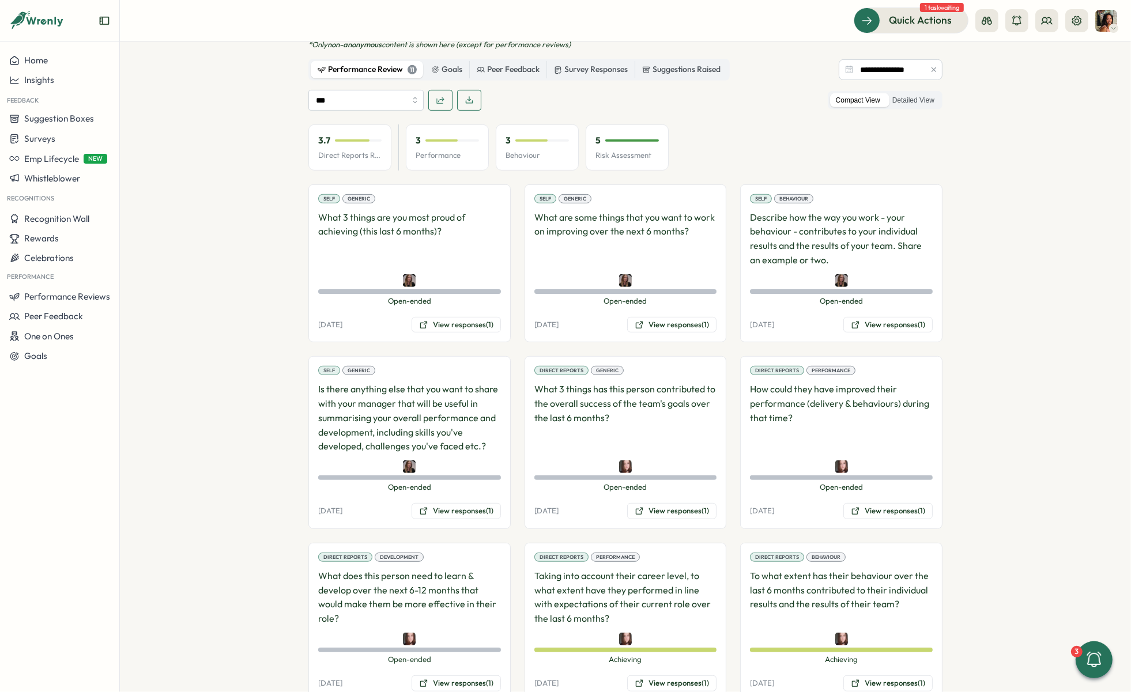
scroll to position [802, 0]
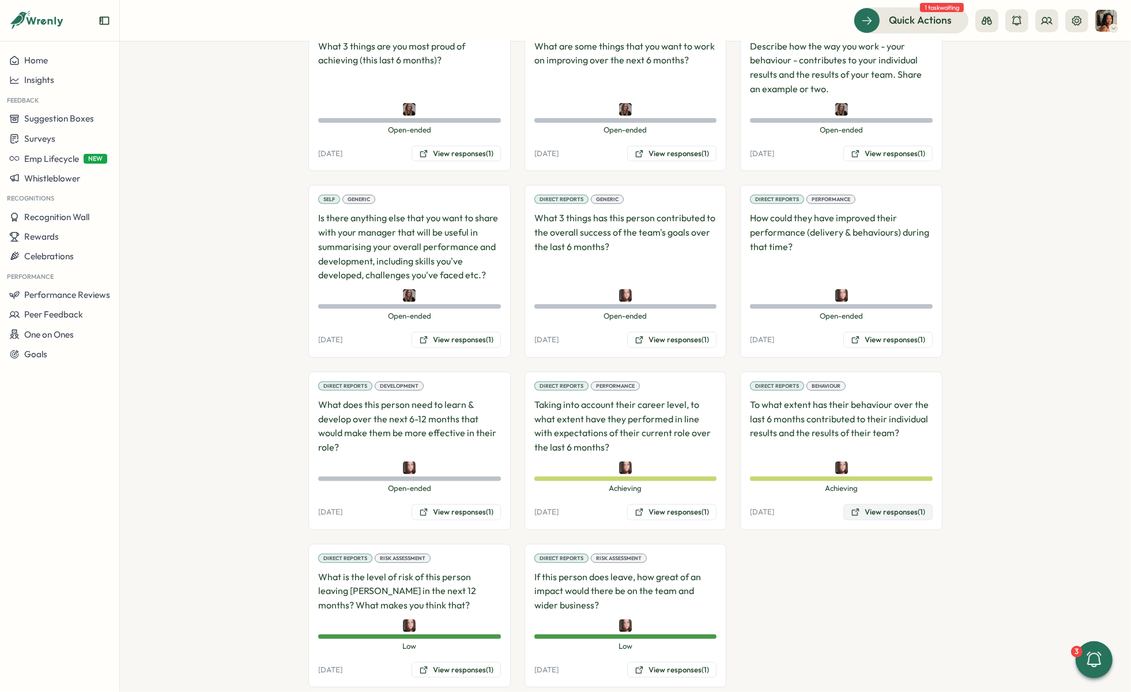
click at [860, 504] on button "View responses (1)" at bounding box center [887, 512] width 89 height 16
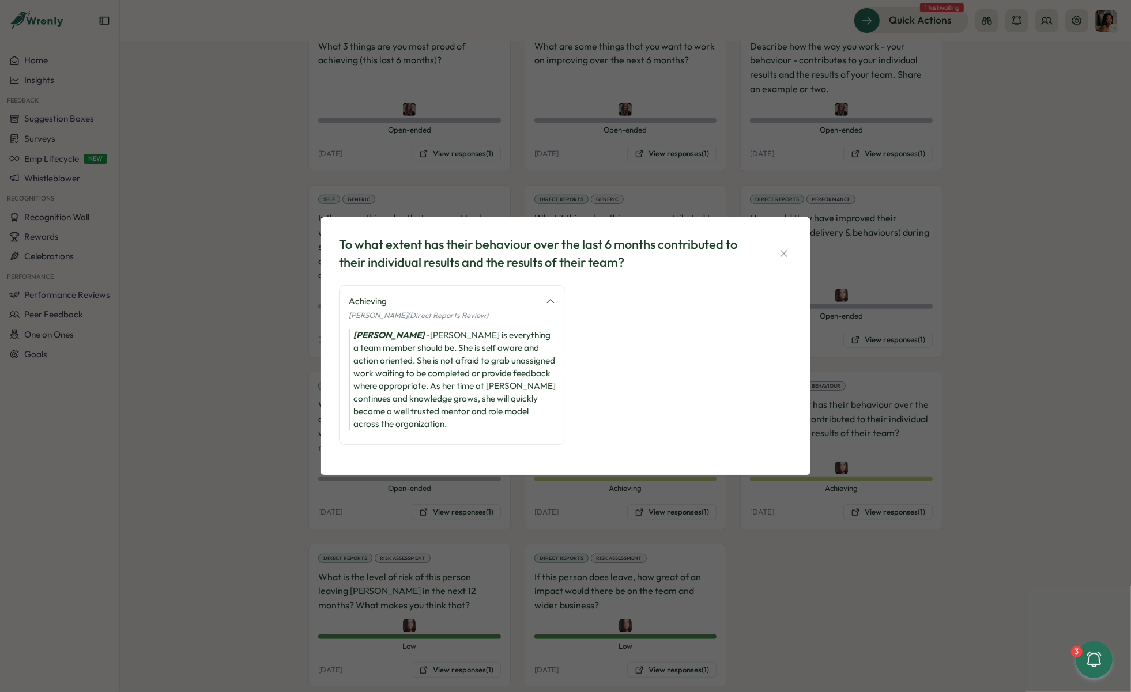
click at [702, 516] on div "To what extent has their behaviour over the last 6 months contributed to their …" at bounding box center [565, 346] width 1131 height 692
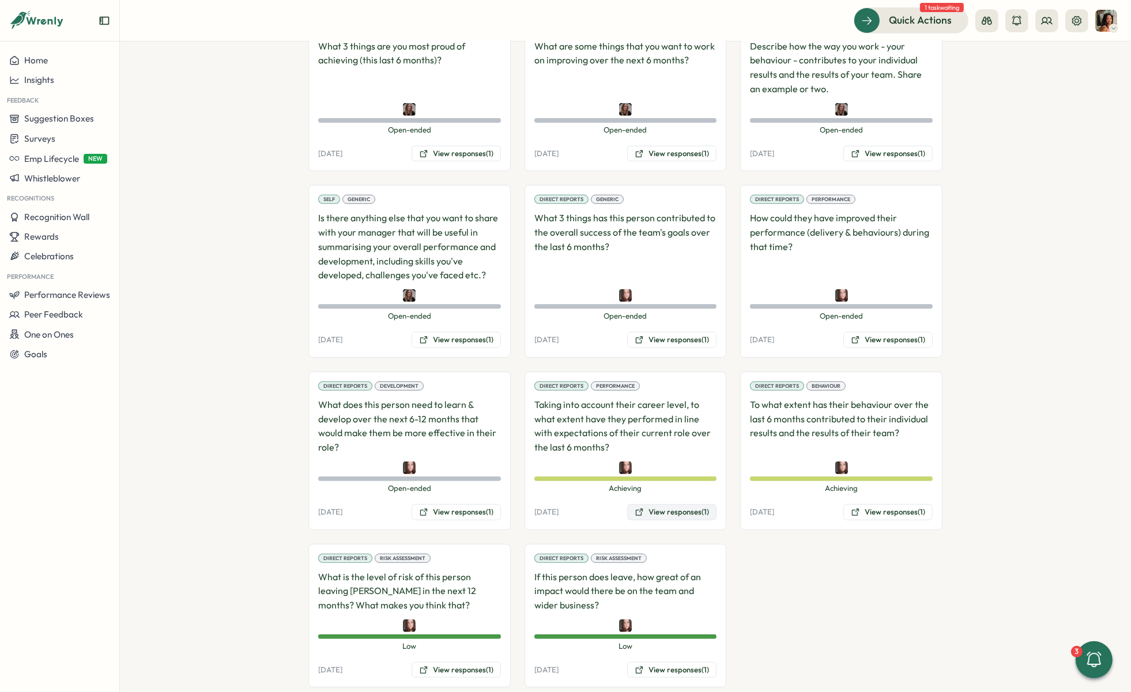
click at [680, 504] on button "View responses (1)" at bounding box center [671, 512] width 89 height 16
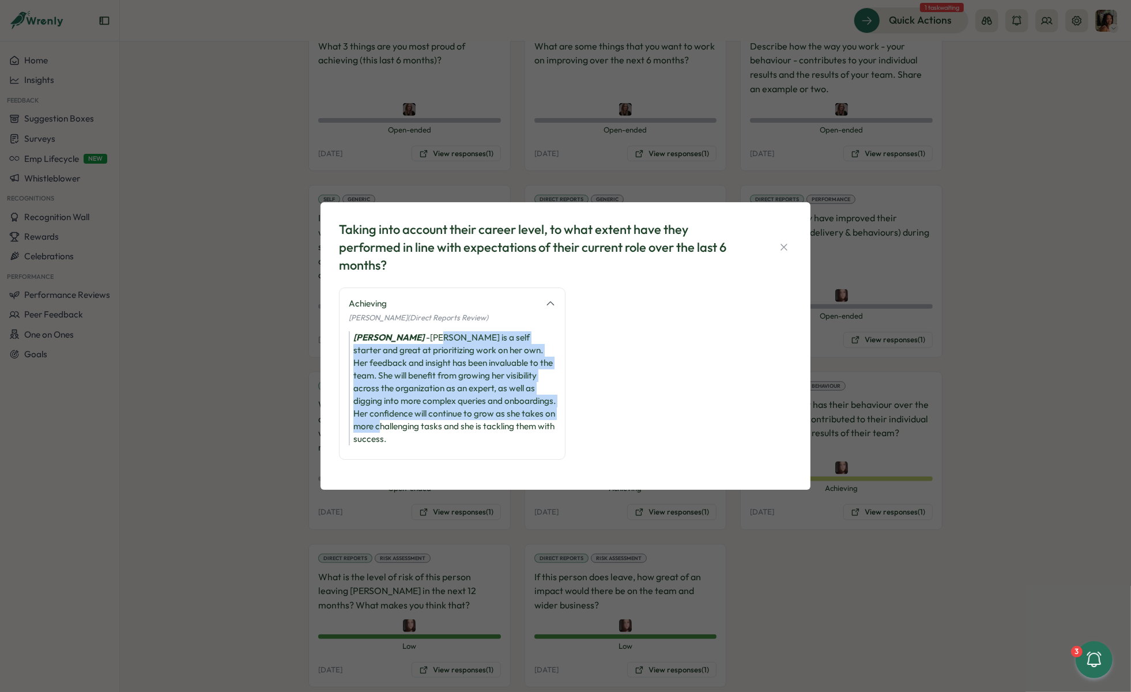
drag, startPoint x: 420, startPoint y: 339, endPoint x: 408, endPoint y: 430, distance: 91.8
click at [409, 430] on div "Allyn Neal - Aimee is a self starter and great at prioritizing work on her own.…" at bounding box center [452, 388] width 207 height 114
click at [408, 430] on div "Allyn Neal - Aimee is a self starter and great at prioritizing work on her own.…" at bounding box center [452, 388] width 207 height 114
drag, startPoint x: 408, startPoint y: 433, endPoint x: 405, endPoint y: 329, distance: 104.4
click at [406, 332] on div "Allyn Neal - Aimee is a self starter and great at prioritizing work on her own.…" at bounding box center [452, 388] width 207 height 114
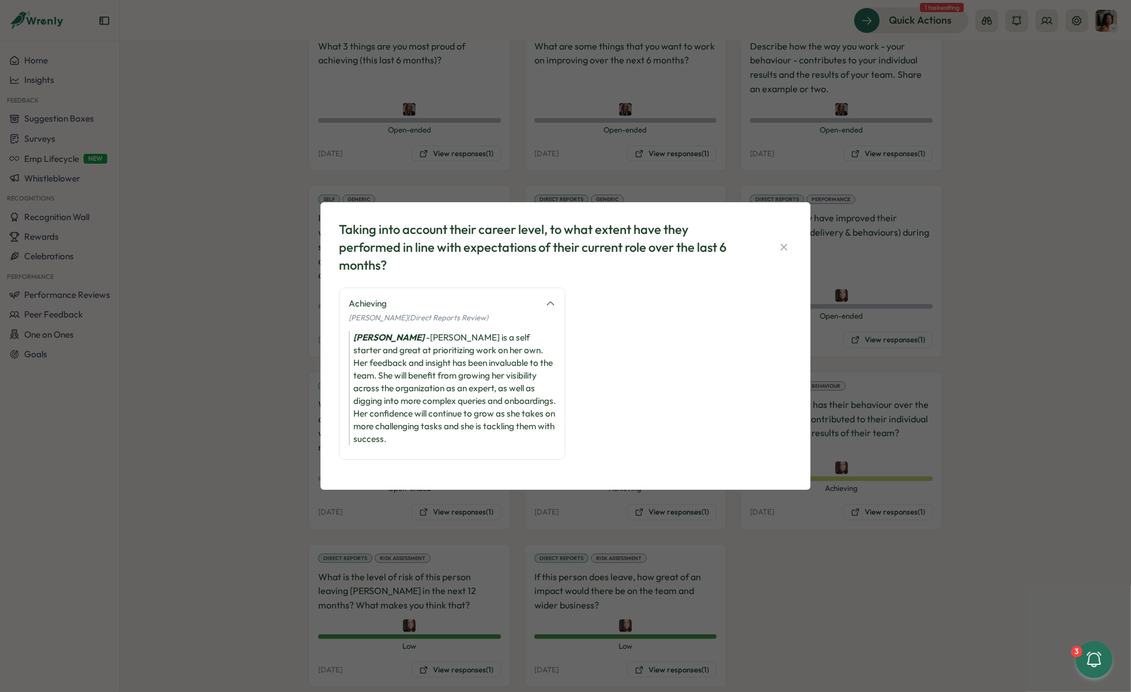
click at [405, 329] on div "Achieving Allyn Neal (Direct Reports Review) Allyn Neal - Aimee is a self start…" at bounding box center [452, 374] width 226 height 172
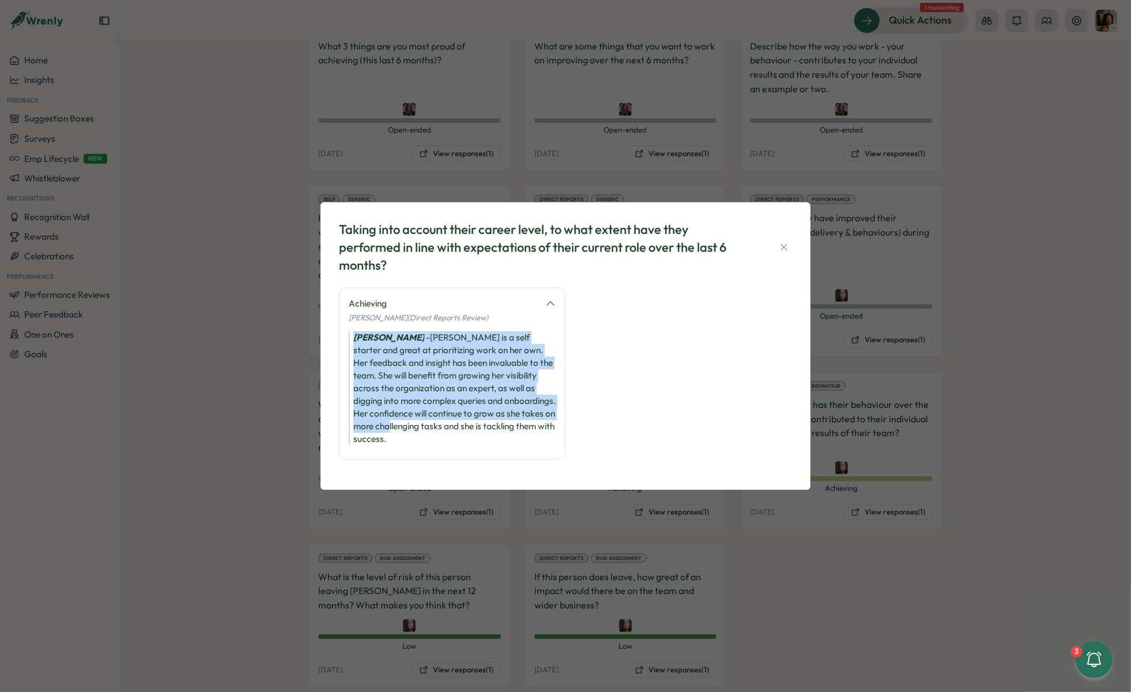
drag, startPoint x: 405, startPoint y: 329, endPoint x: 403, endPoint y: 435, distance: 105.5
click at [403, 435] on div "Achieving Allyn Neal (Direct Reports Review) Allyn Neal - Aimee is a self start…" at bounding box center [452, 374] width 226 height 172
click at [403, 435] on div "Allyn Neal - Aimee is a self starter and great at prioritizing work on her own.…" at bounding box center [452, 388] width 207 height 114
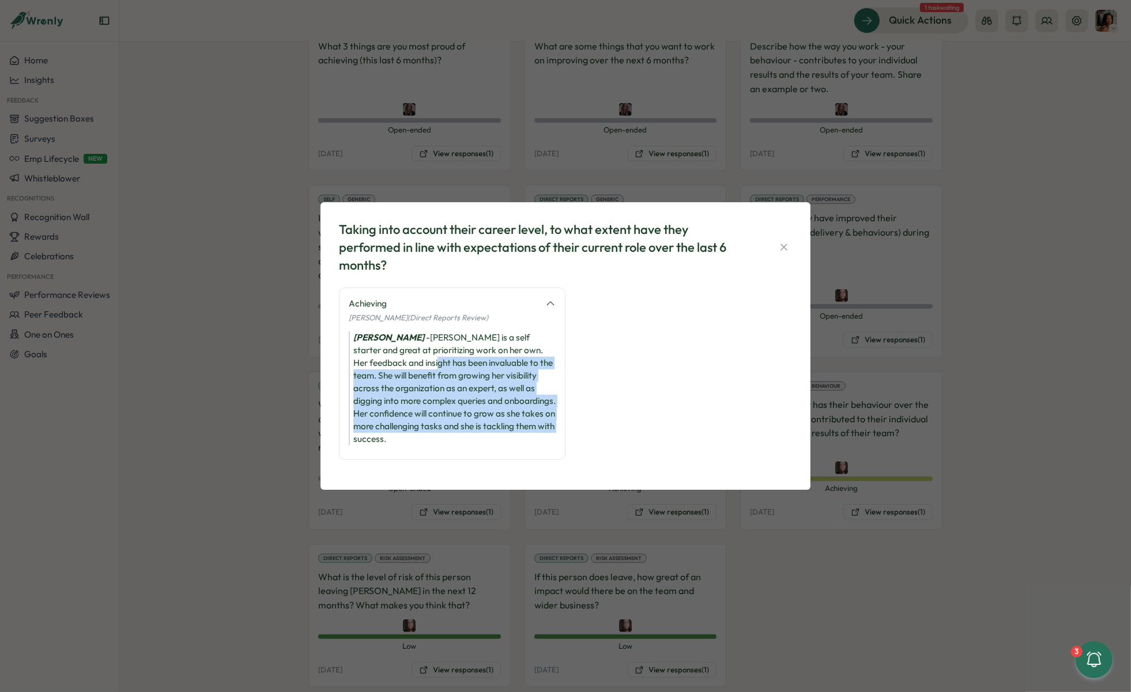
drag, startPoint x: 403, startPoint y: 435, endPoint x: 404, endPoint y: 353, distance: 81.3
click at [404, 355] on div "Allyn Neal - Aimee is a self starter and great at prioritizing work on her own.…" at bounding box center [452, 388] width 207 height 114
click at [404, 353] on div "Allyn Neal - Aimee is a self starter and great at prioritizing work on her own.…" at bounding box center [452, 388] width 207 height 114
drag, startPoint x: 410, startPoint y: 342, endPoint x: 405, endPoint y: 428, distance: 86.1
click at [407, 428] on div "Allyn Neal - Aimee is a self starter and great at prioritizing work on her own.…" at bounding box center [452, 388] width 207 height 114
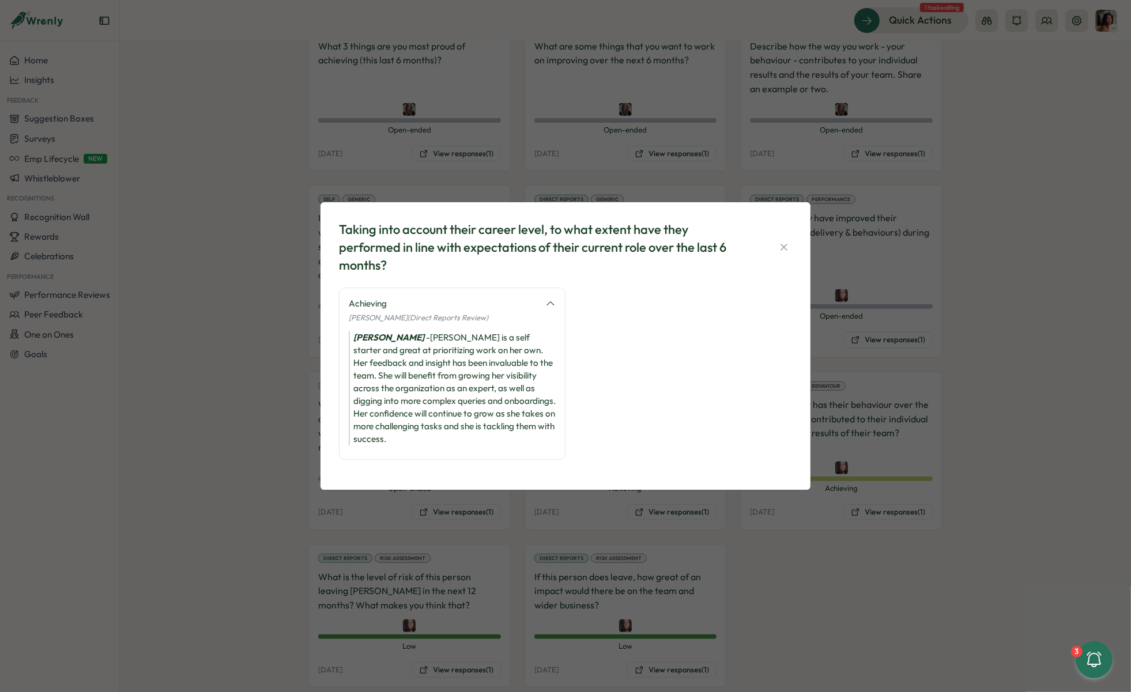
click at [405, 430] on div "Allyn Neal - Aimee is a self starter and great at prioritizing work on her own.…" at bounding box center [452, 388] width 207 height 114
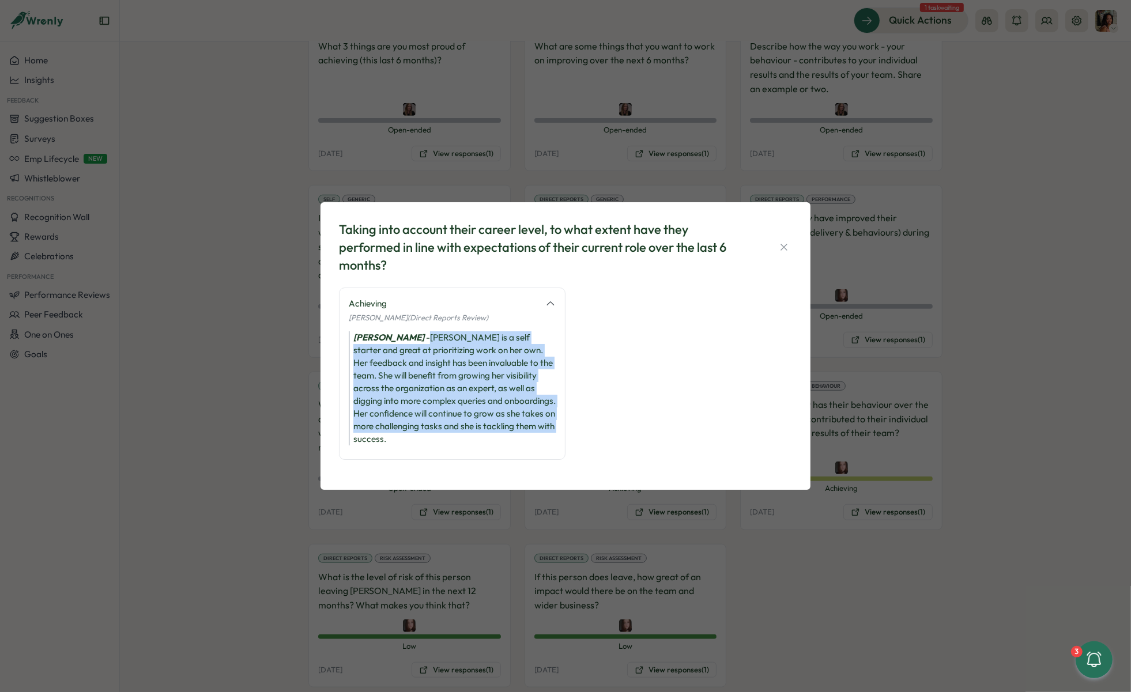
drag, startPoint x: 405, startPoint y: 437, endPoint x: 404, endPoint y: 326, distance: 110.6
click at [405, 328] on div "Achieving Allyn Neal (Direct Reports Review) Allyn Neal - Aimee is a self start…" at bounding box center [452, 374] width 226 height 172
click at [404, 326] on div "Achieving Allyn Neal (Direct Reports Review) Allyn Neal - Aimee is a self start…" at bounding box center [452, 374] width 226 height 172
drag, startPoint x: 415, startPoint y: 435, endPoint x: 404, endPoint y: 330, distance: 104.9
click at [404, 330] on div "Achieving Allyn Neal (Direct Reports Review) Allyn Neal - Aimee is a self start…" at bounding box center [452, 374] width 226 height 172
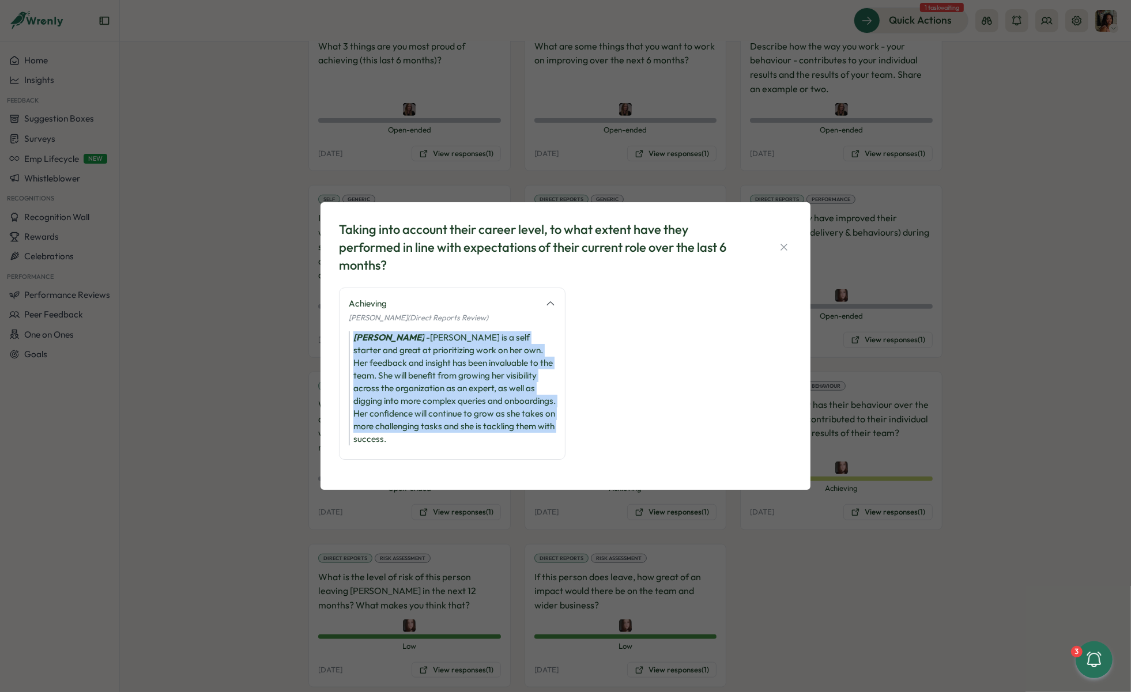
copy div "Allyn Neal - Aimee is a self starter and great at prioritizing work on her own.…"
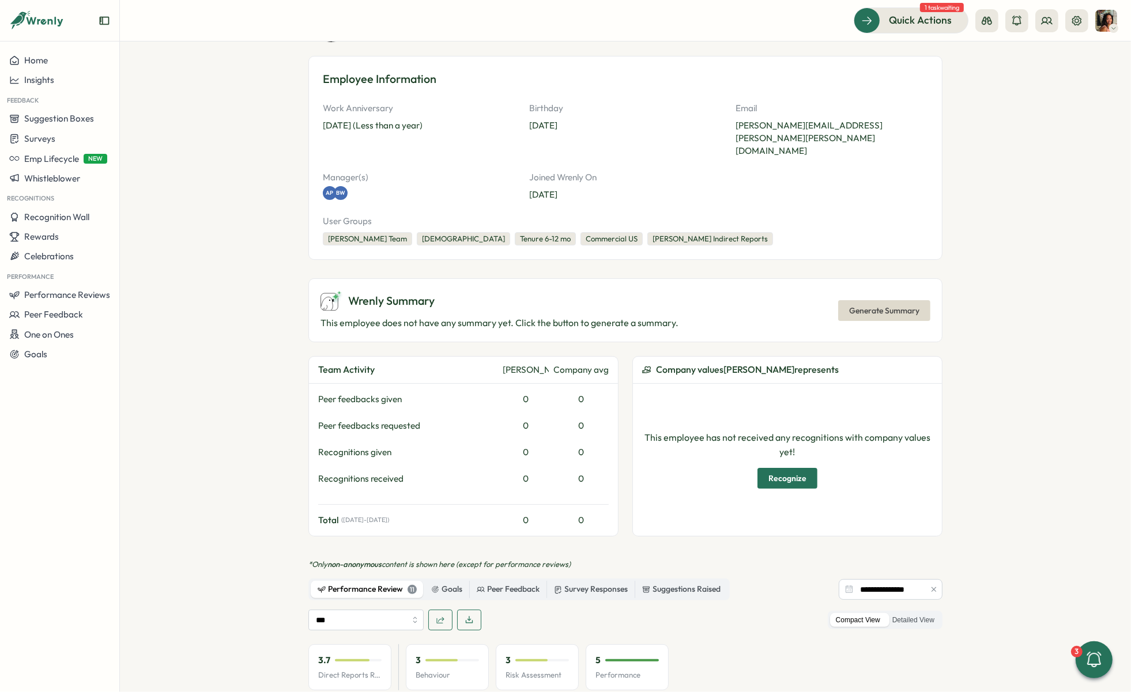
scroll to position [802, 0]
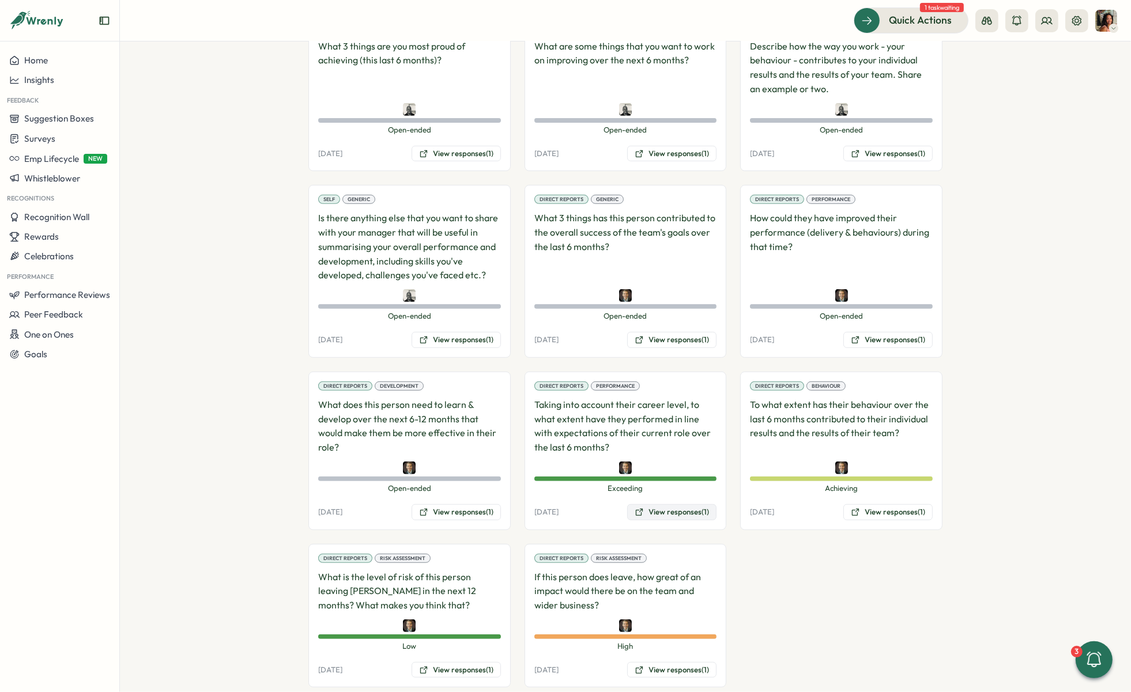
click at [658, 504] on button "View responses (1)" at bounding box center [671, 512] width 89 height 16
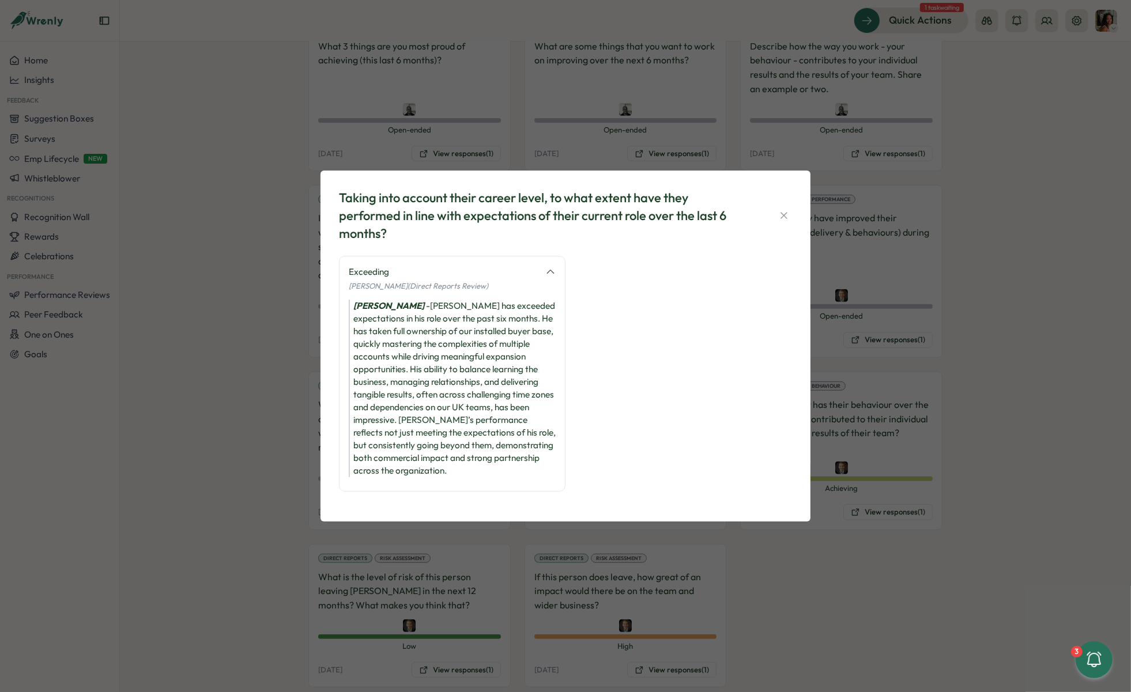
click at [467, 328] on div "[PERSON_NAME] - [PERSON_NAME] has exceeded expectations in his role over the pa…" at bounding box center [452, 388] width 207 height 177
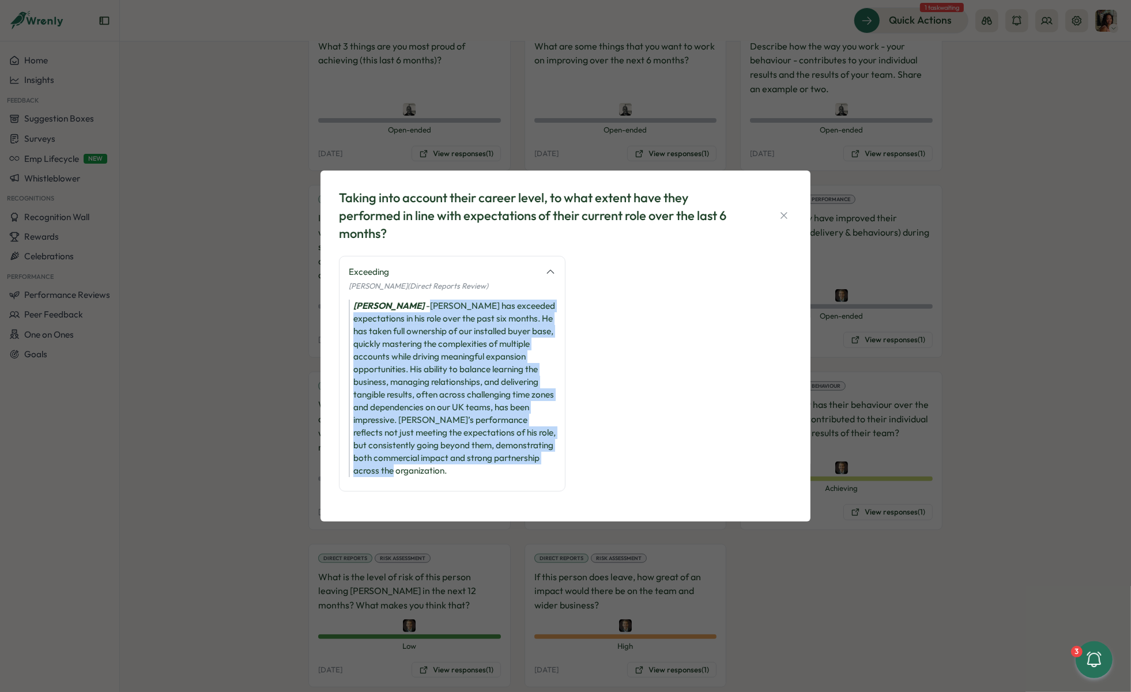
drag, startPoint x: 452, startPoint y: 469, endPoint x: 422, endPoint y: 302, distance: 169.2
click at [422, 302] on div "[PERSON_NAME] - [PERSON_NAME] has exceeded expectations in his role over the pa…" at bounding box center [452, 388] width 207 height 177
copy div "[PERSON_NAME] has exceeded expectations in his role over the past six months. H…"
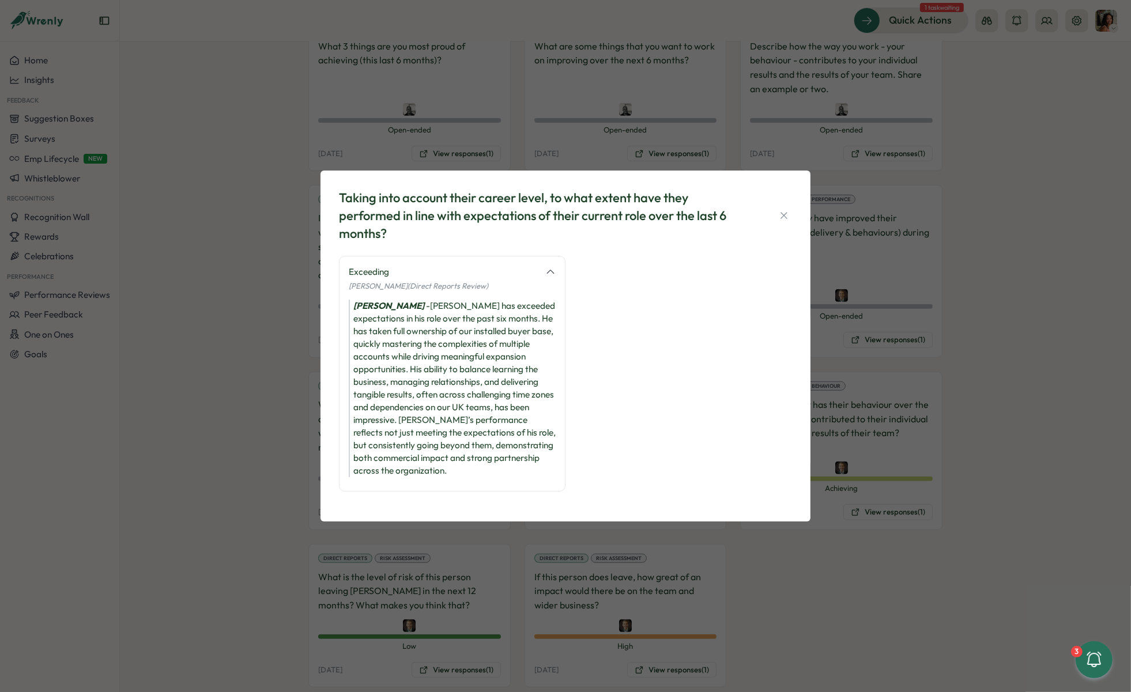
click at [862, 417] on div "Taking into account their career level, to what extent have they performed in l…" at bounding box center [565, 346] width 1131 height 692
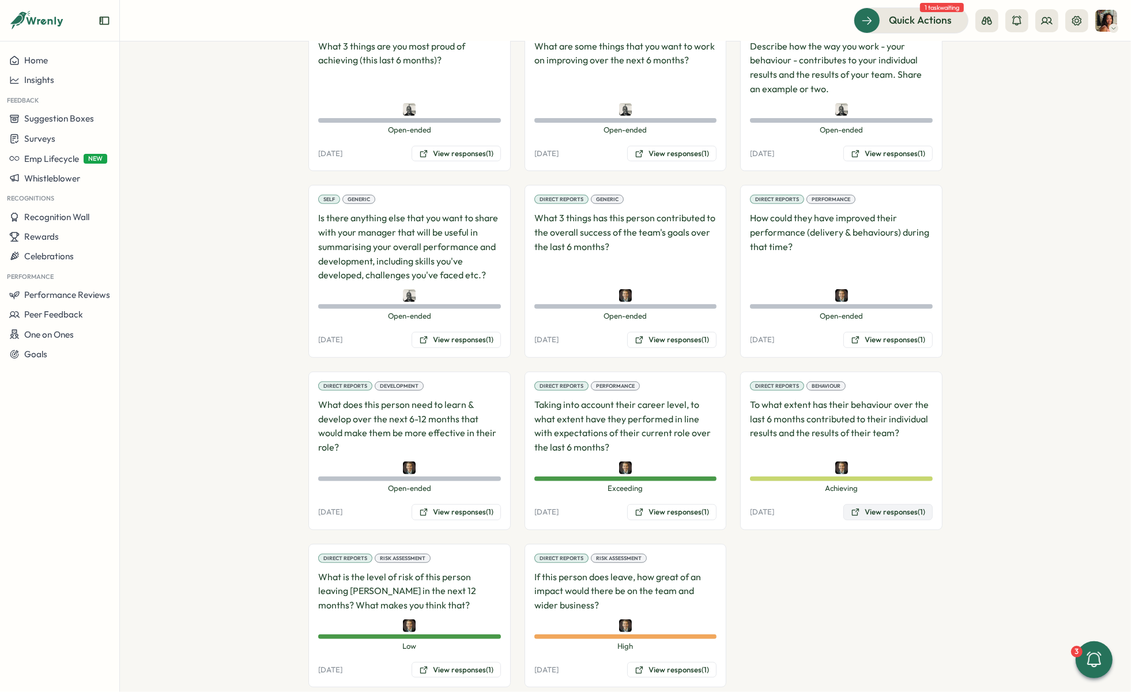
click at [870, 504] on button "View responses (1)" at bounding box center [887, 512] width 89 height 16
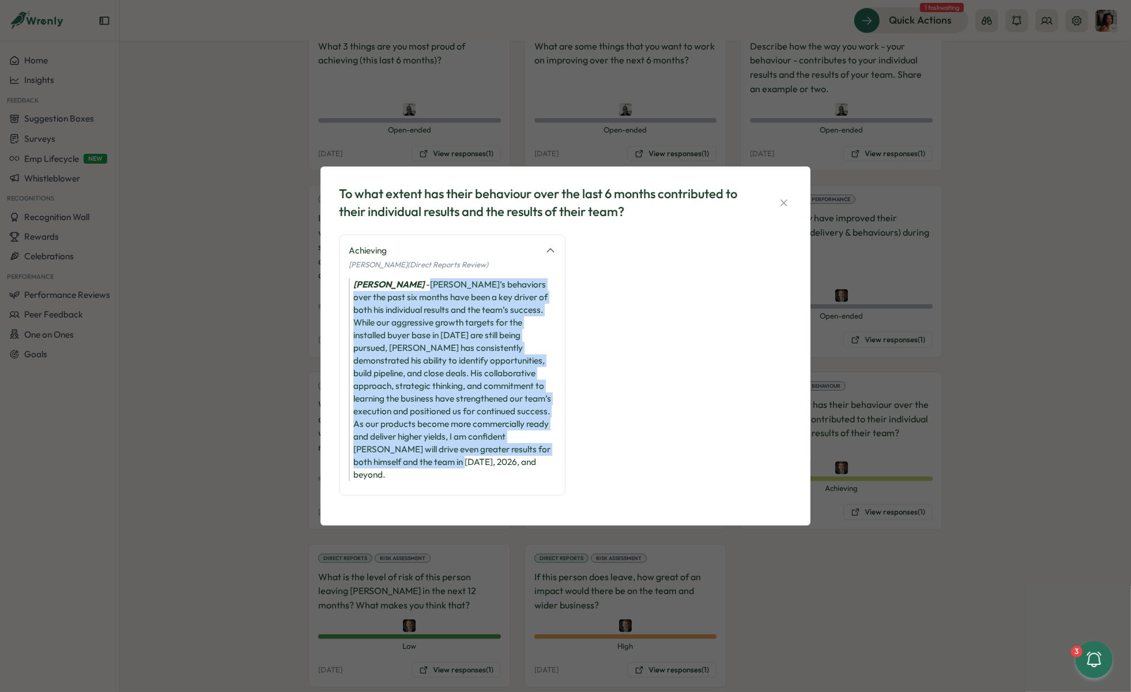
drag, startPoint x: 418, startPoint y: 467, endPoint x: 421, endPoint y: 286, distance: 181.0
click at [421, 286] on div "[PERSON_NAME] - [PERSON_NAME]’s behaviors over the past six months have been a …" at bounding box center [452, 379] width 207 height 203
copy div "[PERSON_NAME]’s behaviors over the past six months have been a key driver of bo…"
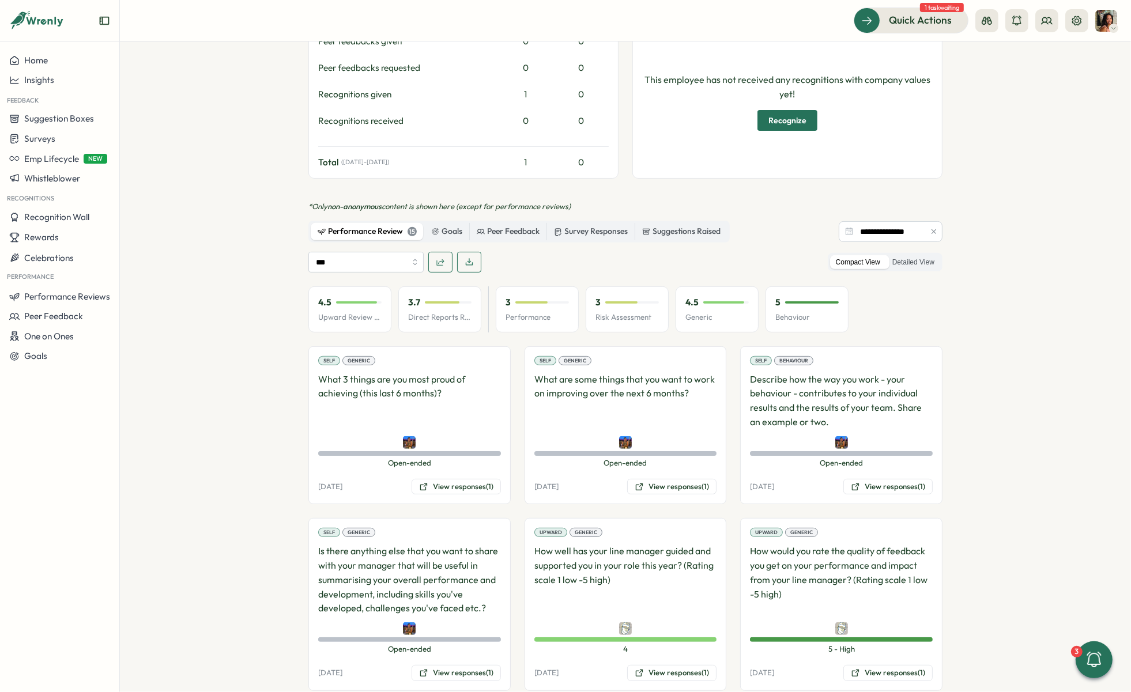
scroll to position [960, 0]
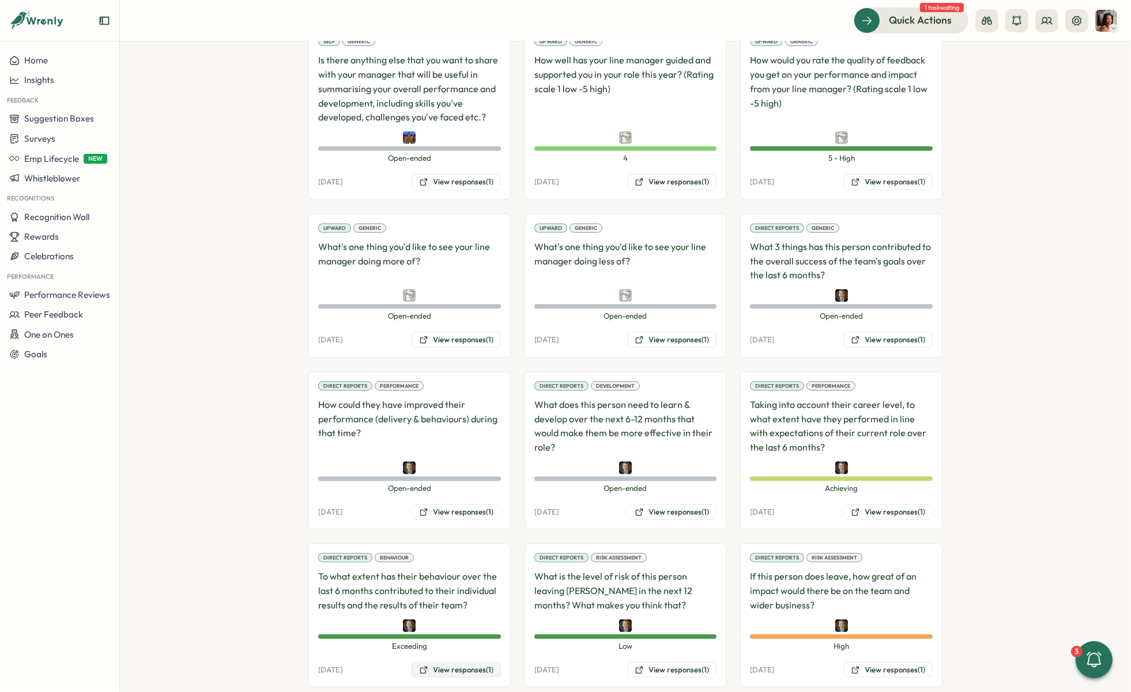
click at [430, 662] on button "View responses (1)" at bounding box center [455, 670] width 89 height 16
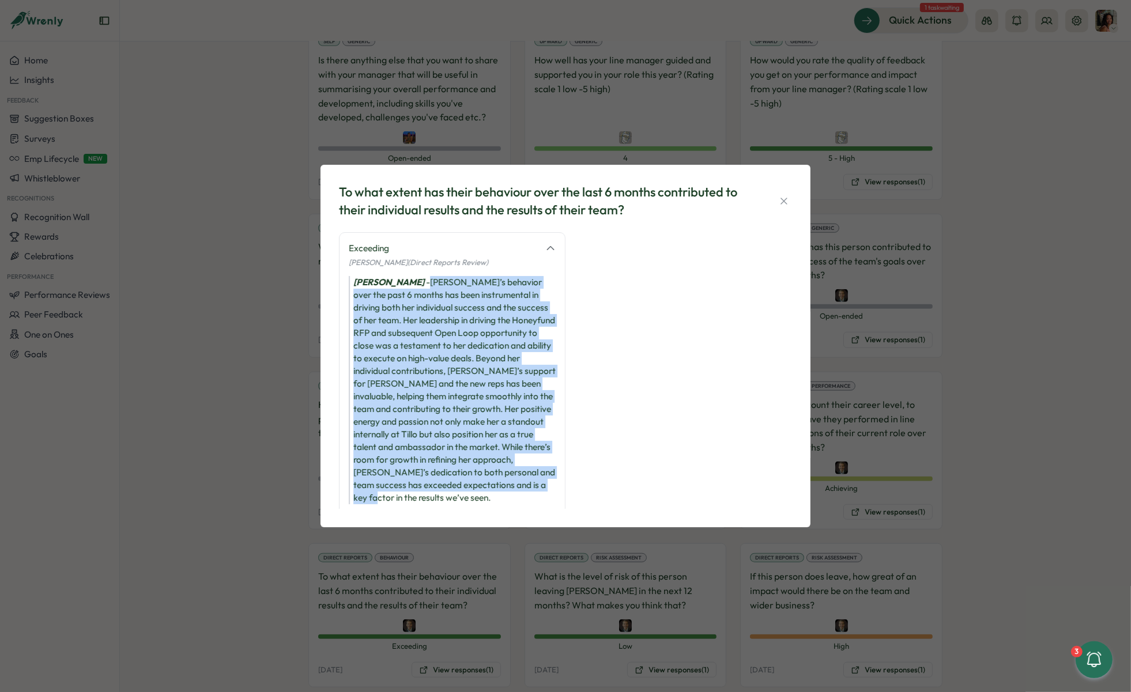
drag, startPoint x: 516, startPoint y: 491, endPoint x: 422, endPoint y: 285, distance: 226.7
click at [422, 285] on div "Bill Warshauer - Nicole’s behavior over the past 6 months has been instrumental…" at bounding box center [452, 390] width 207 height 228
copy div "Nicole’s behavior over the past 6 months has been instrumental in driving both …"
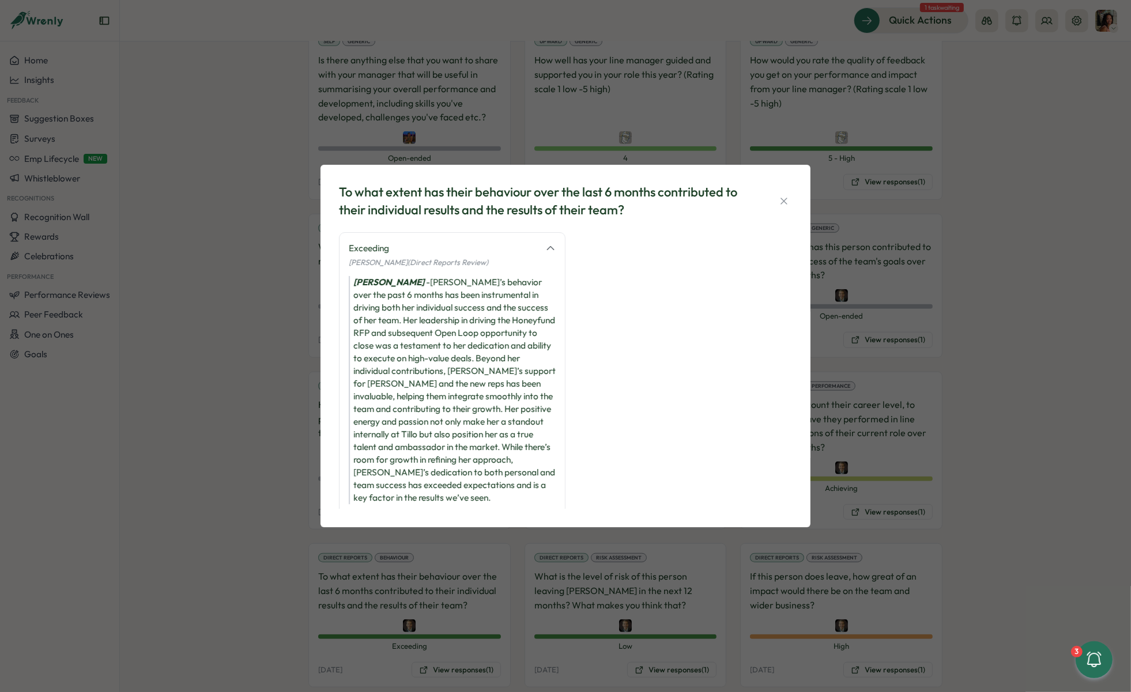
click at [261, 198] on div "To what extent has their behaviour over the last 6 months contributed to their …" at bounding box center [565, 346] width 1131 height 692
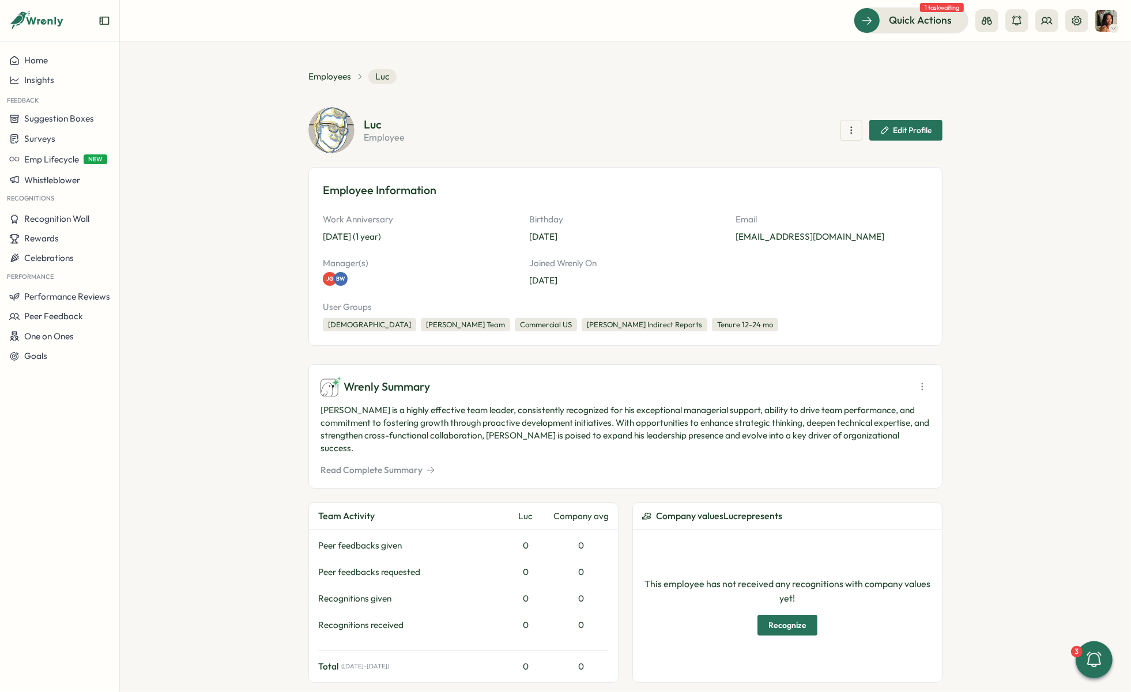
scroll to position [849, 0]
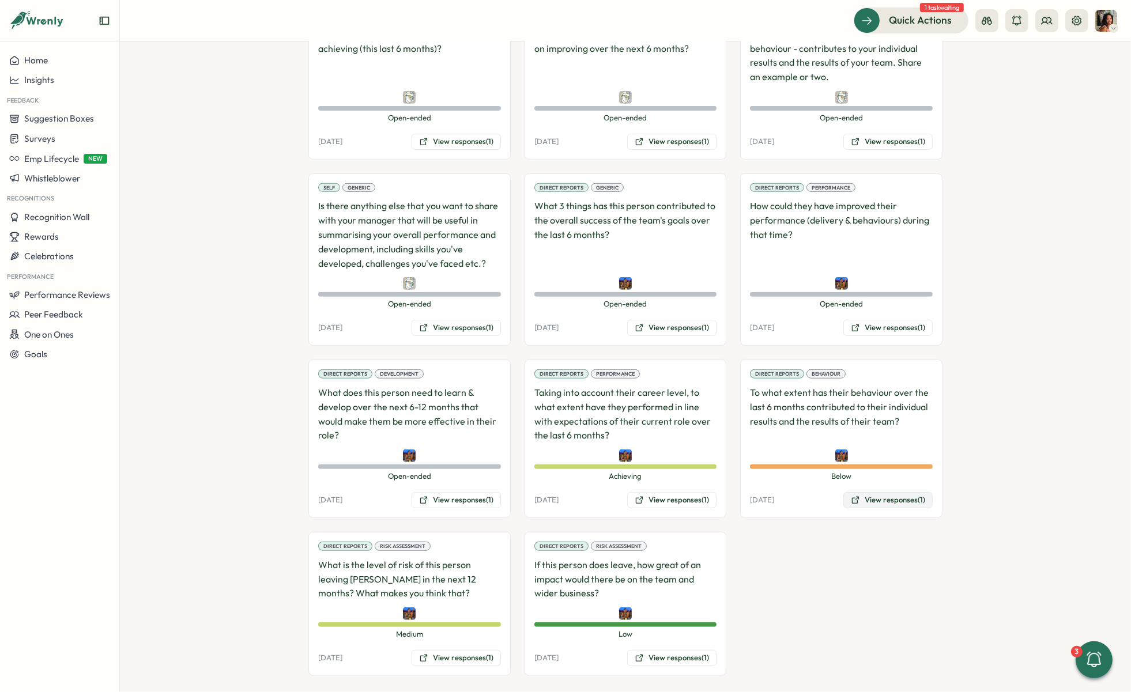
click at [851, 496] on icon at bounding box center [855, 500] width 9 height 9
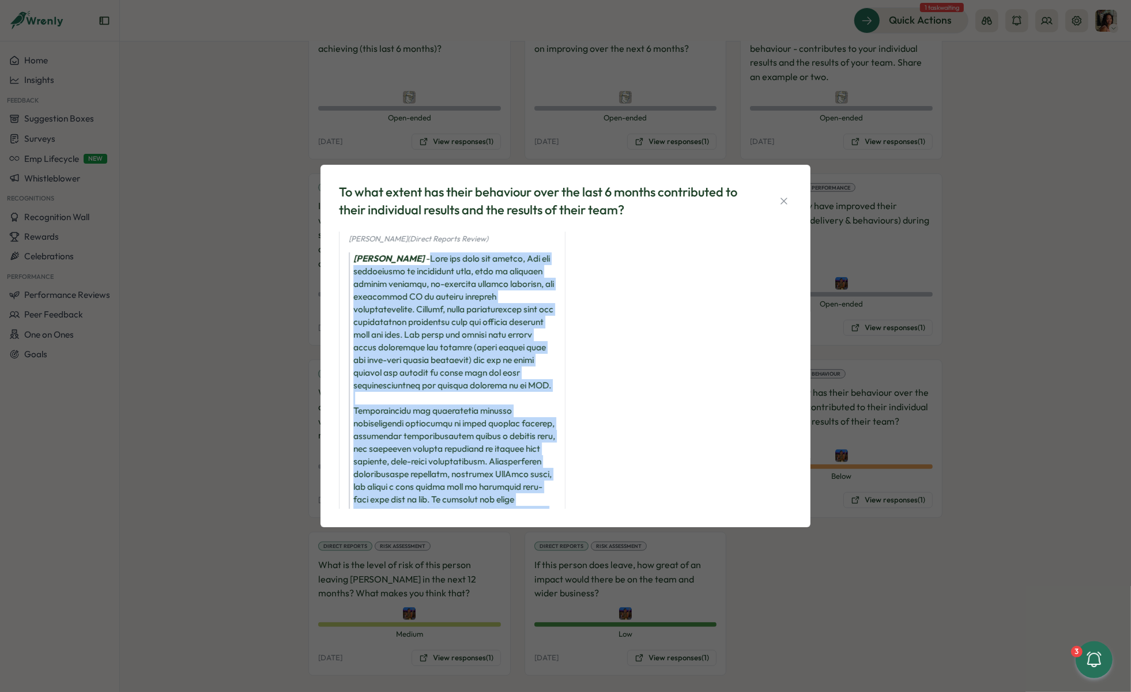
scroll to position [110, 0]
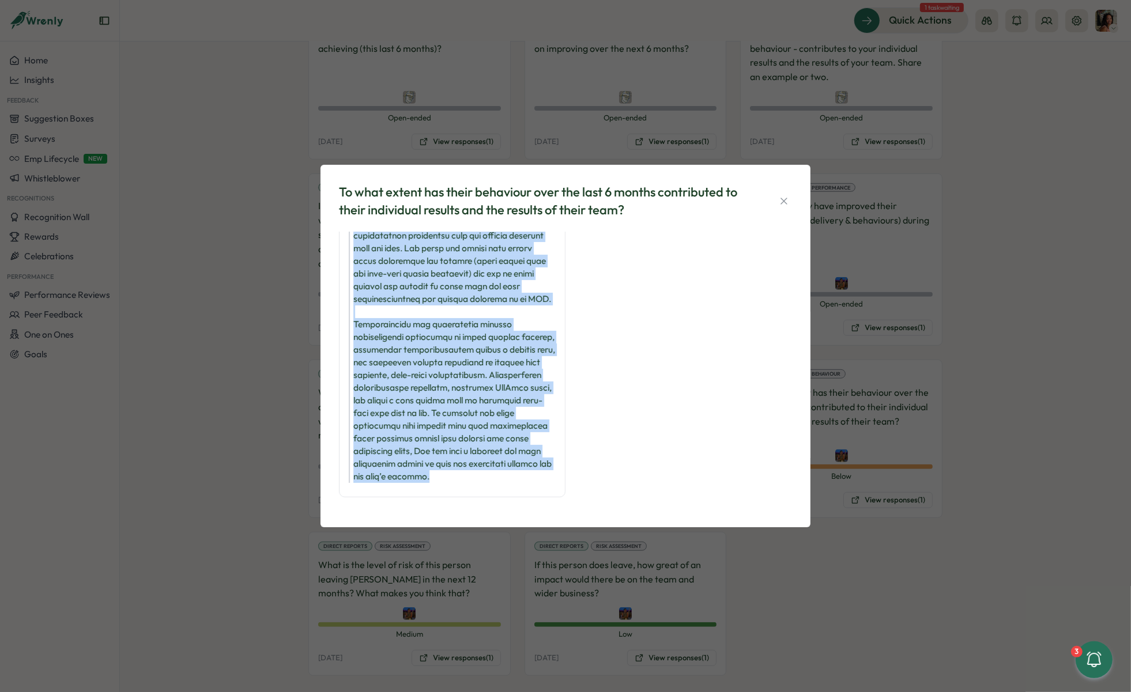
drag, startPoint x: 432, startPoint y: 260, endPoint x: 515, endPoint y: 537, distance: 288.8
click at [515, 537] on div "To what extent has their behaviour over the last 6 months contributed to their …" at bounding box center [565, 346] width 1131 height 692
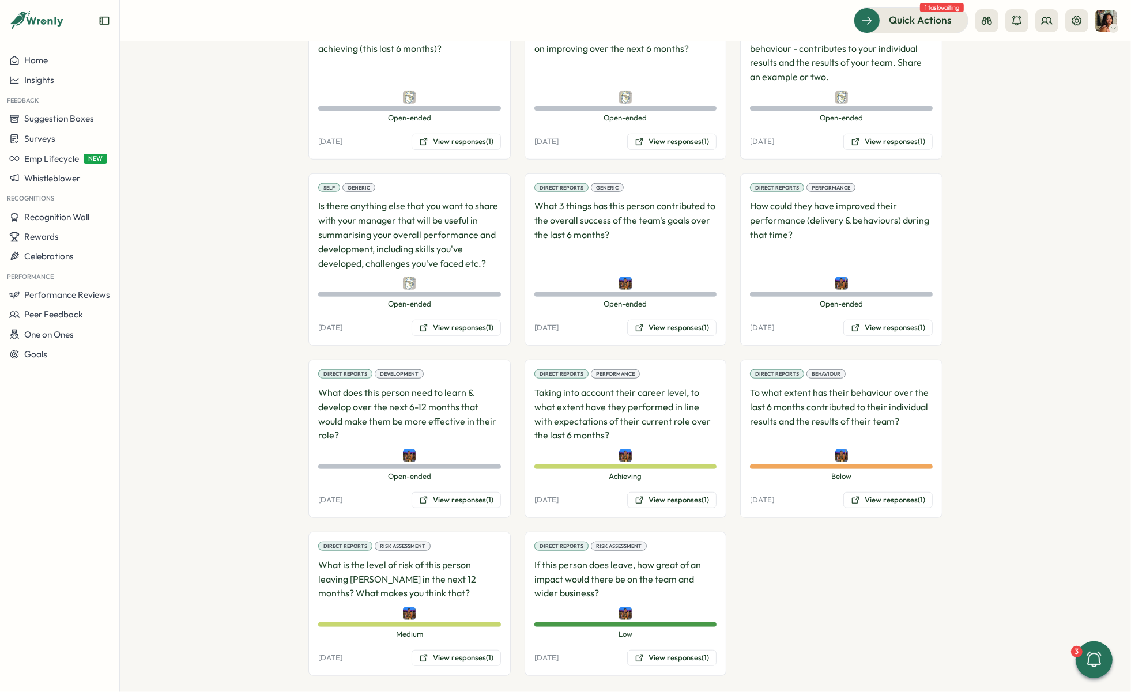
copy div "Over the past six months, Luc has contributed in supportive ways, such as cover…"
click at [885, 492] on button "View responses (1)" at bounding box center [887, 500] width 89 height 16
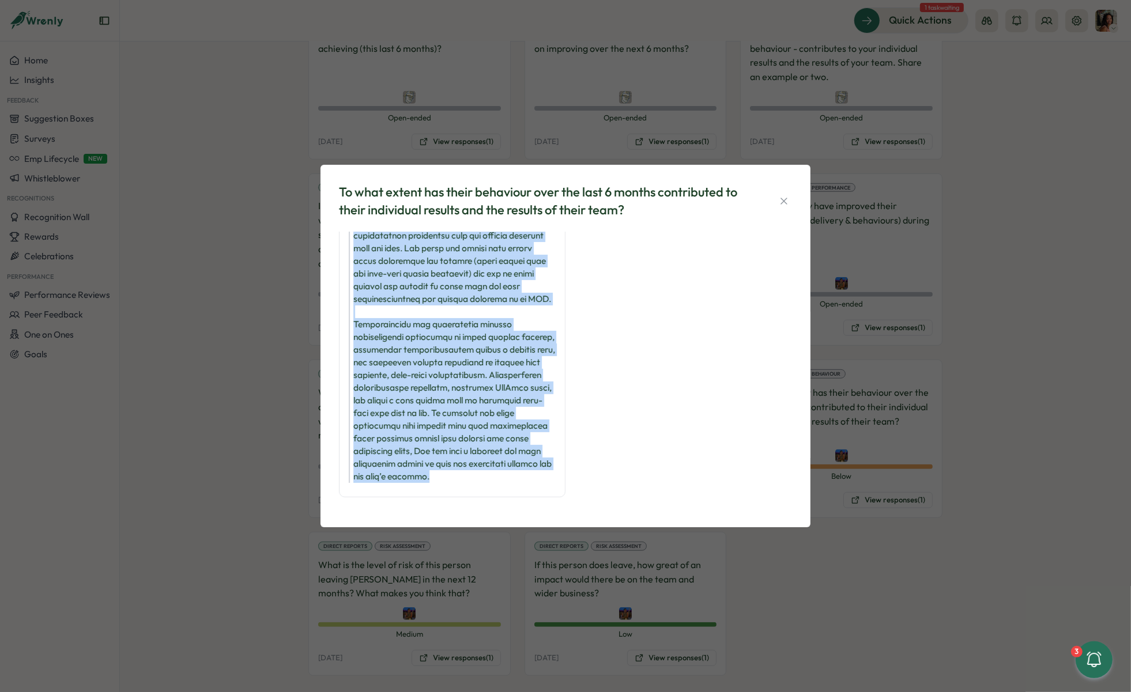
drag, startPoint x: 430, startPoint y: 283, endPoint x: 454, endPoint y: 539, distance: 257.5
click at [454, 539] on div "To what extent has their behaviour over the last 6 months contributed to their …" at bounding box center [565, 346] width 1131 height 692
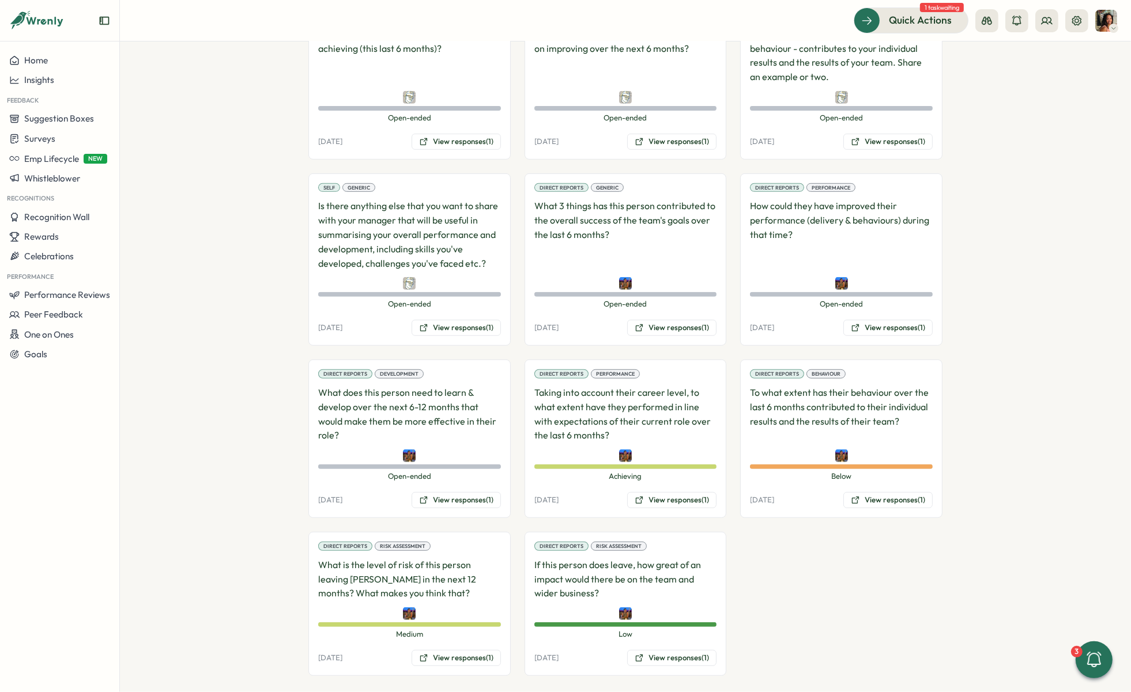
copy div "Over the past six months, Luc has contributed in supportive ways, such as cover…"
click at [859, 493] on button "View responses (1)" at bounding box center [887, 500] width 89 height 16
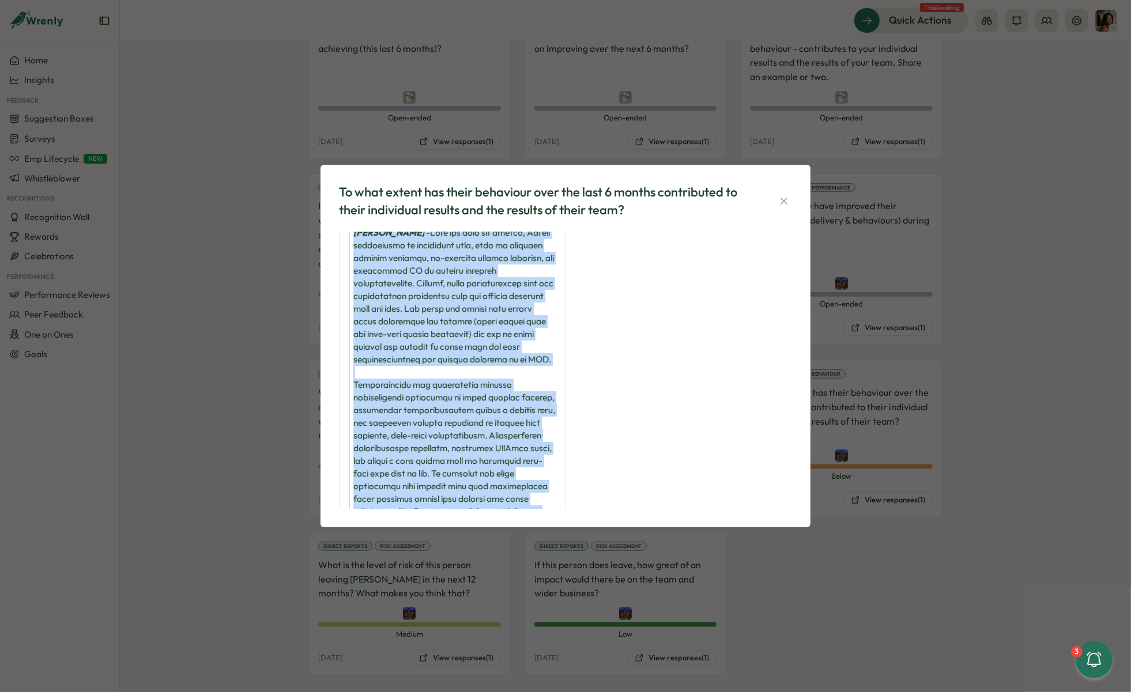
scroll to position [0, 0]
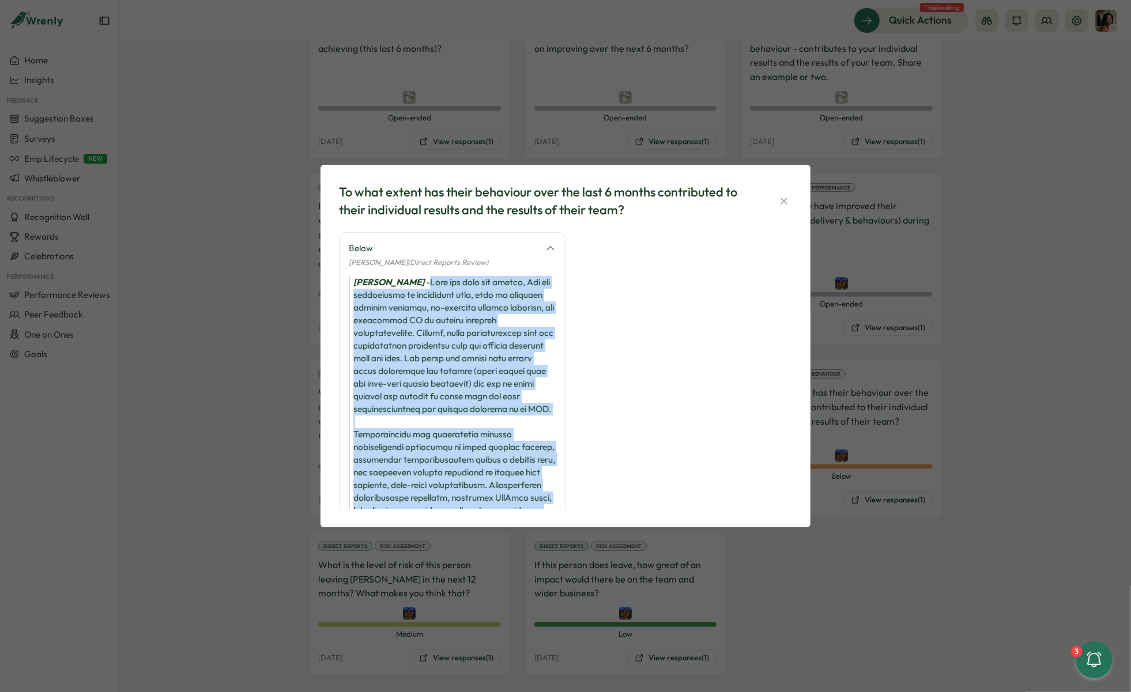
drag, startPoint x: 408, startPoint y: 481, endPoint x: 431, endPoint y: 281, distance: 200.7
click at [431, 281] on div "Nicole Stanaland -" at bounding box center [452, 434] width 207 height 317
copy div "Over the past six months, Luc has contributed in supportive ways, such as cover…"
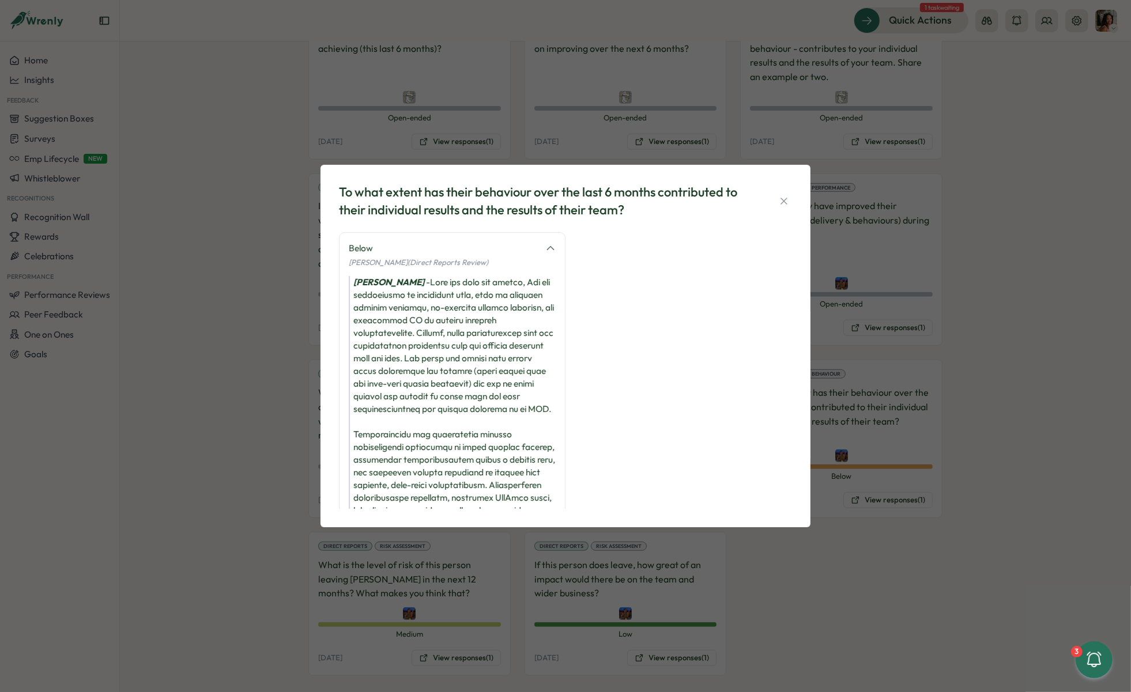
click at [247, 342] on div "To what extent has their behaviour over the last 6 months contributed to their …" at bounding box center [565, 346] width 1131 height 692
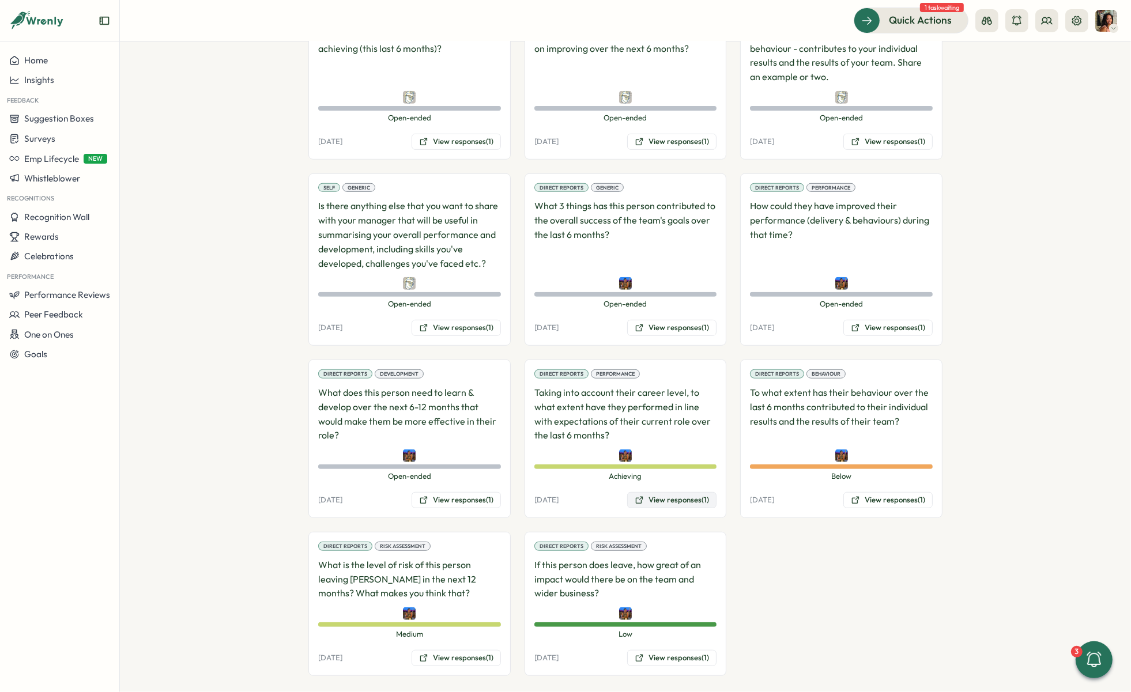
click at [678, 493] on button "View responses (1)" at bounding box center [671, 500] width 89 height 16
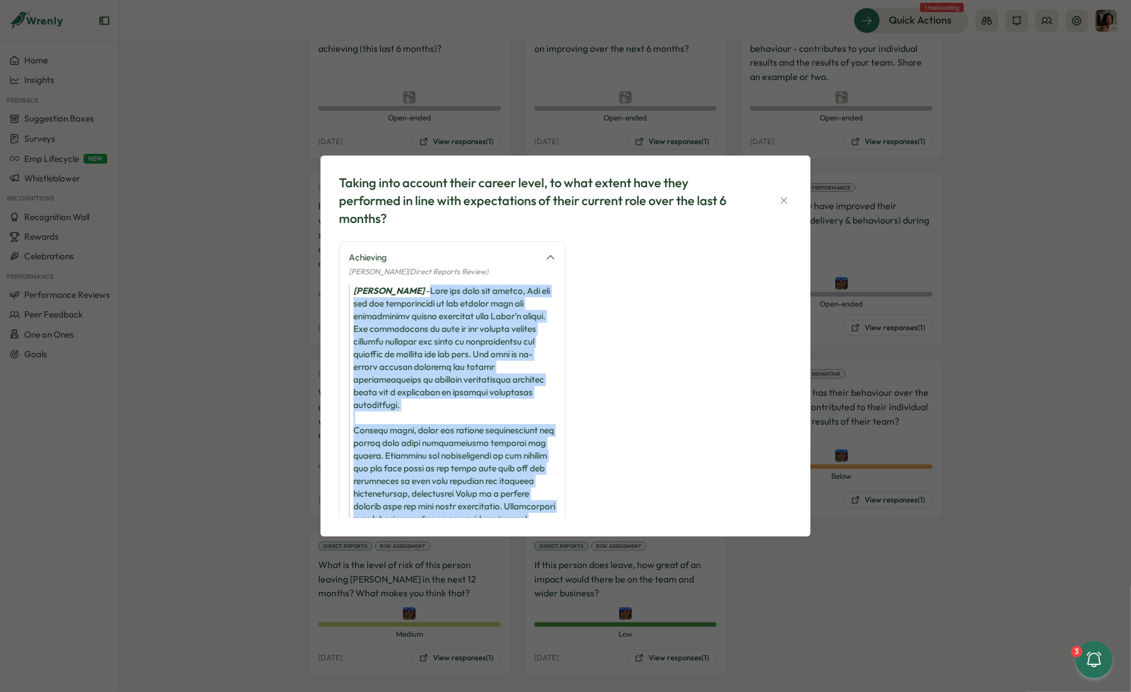
scroll to position [262, 0]
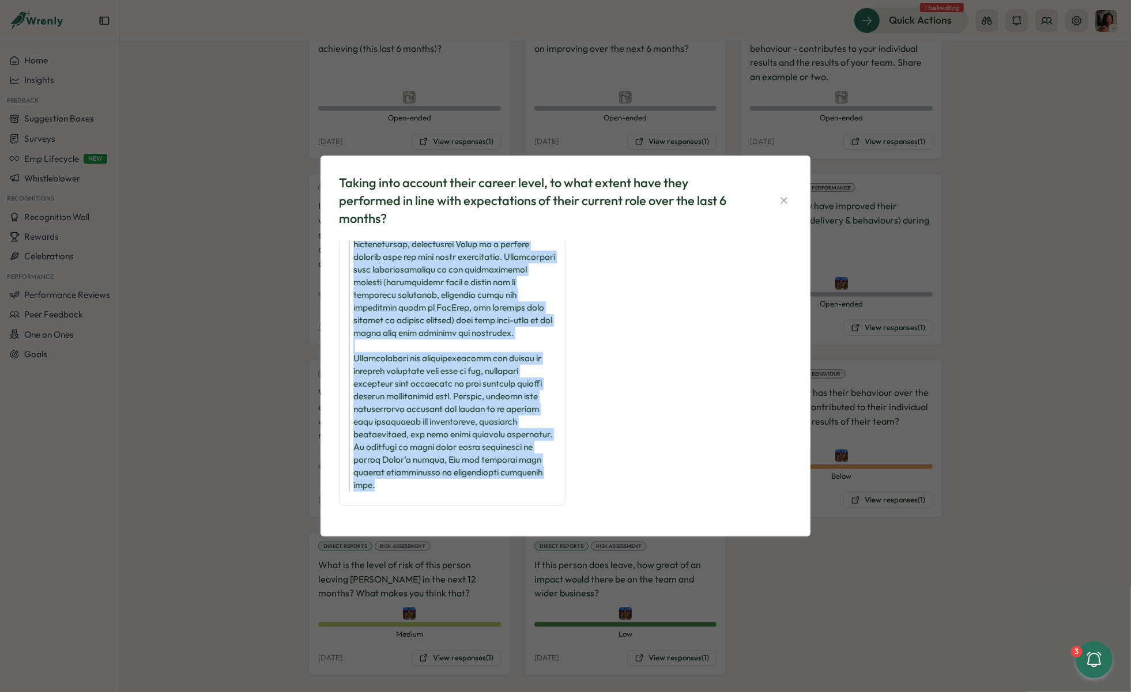
drag, startPoint x: 431, startPoint y: 289, endPoint x: 463, endPoint y: 646, distance: 358.1
click at [463, 646] on div "Taking into account their career level, to what extent have they performed in l…" at bounding box center [565, 346] width 1131 height 692
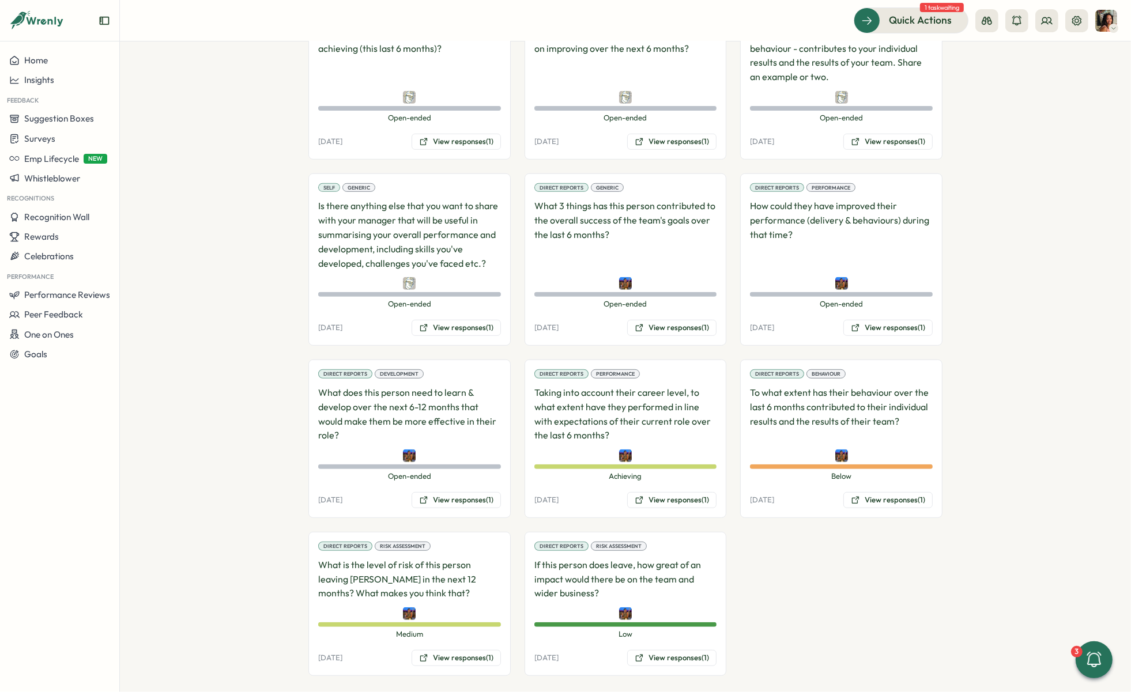
copy div "Over the past six months, Luc has met the expectations of his current role and …"
click at [664, 492] on button "View responses (1)" at bounding box center [671, 500] width 89 height 16
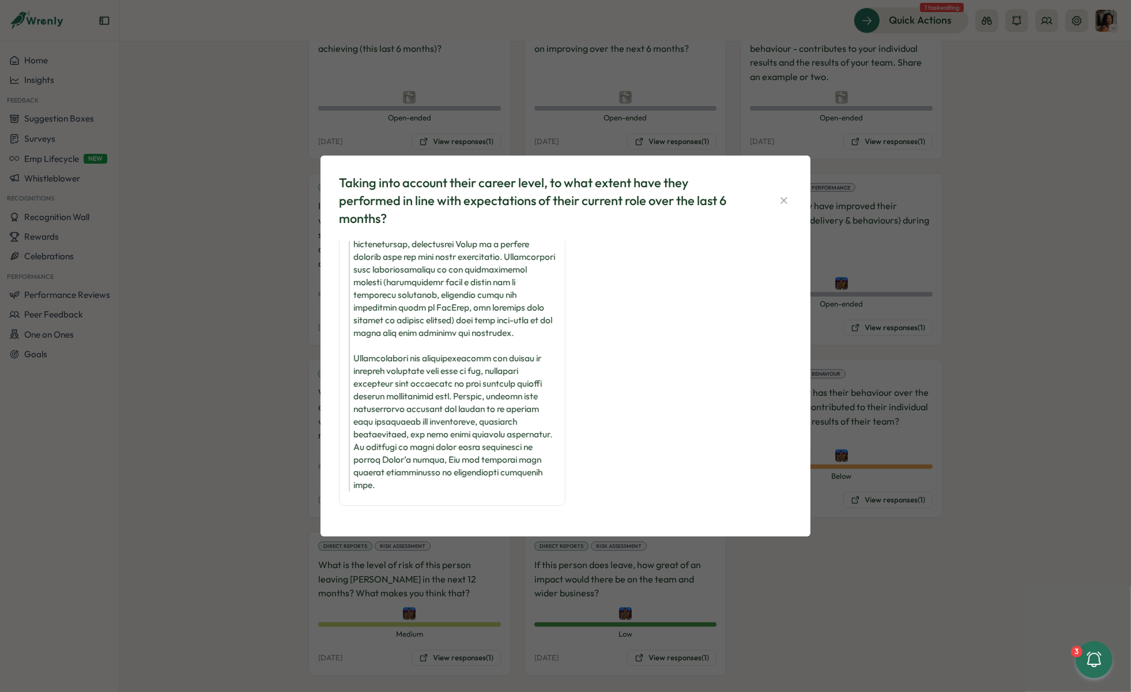
scroll to position [0, 0]
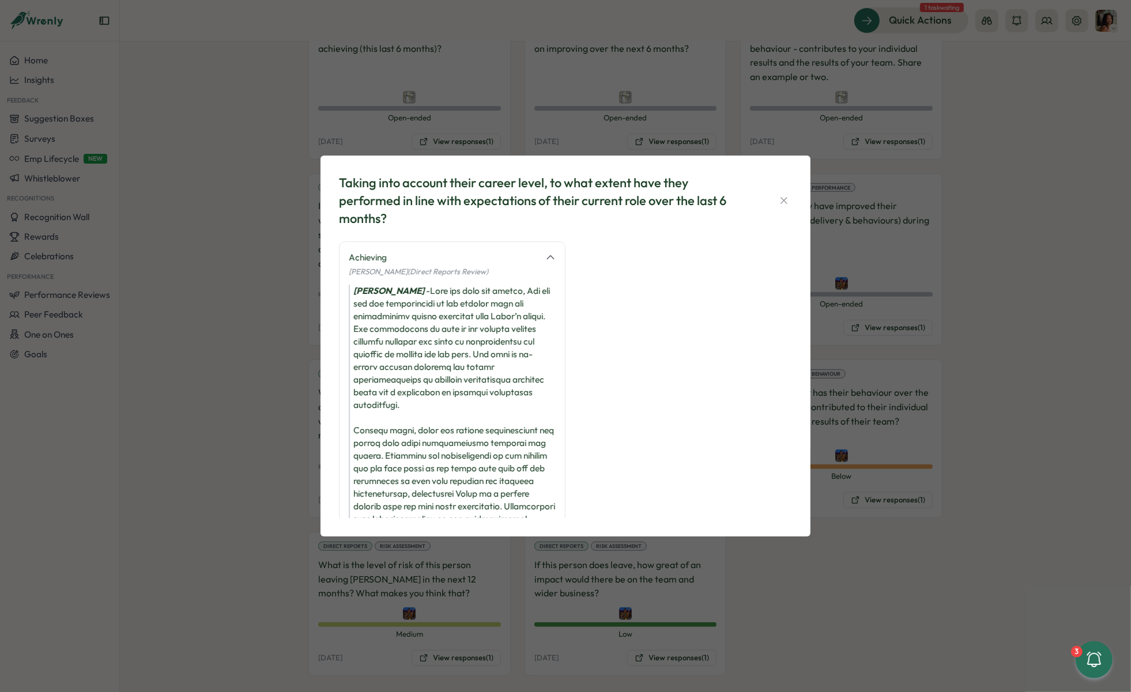
drag, startPoint x: 425, startPoint y: 481, endPoint x: 430, endPoint y: 292, distance: 189.7
click at [430, 292] on div "Nicole Stanaland -" at bounding box center [452, 513] width 207 height 456
copy div "Over the past six months, Luc has met the expectations of his current role and …"
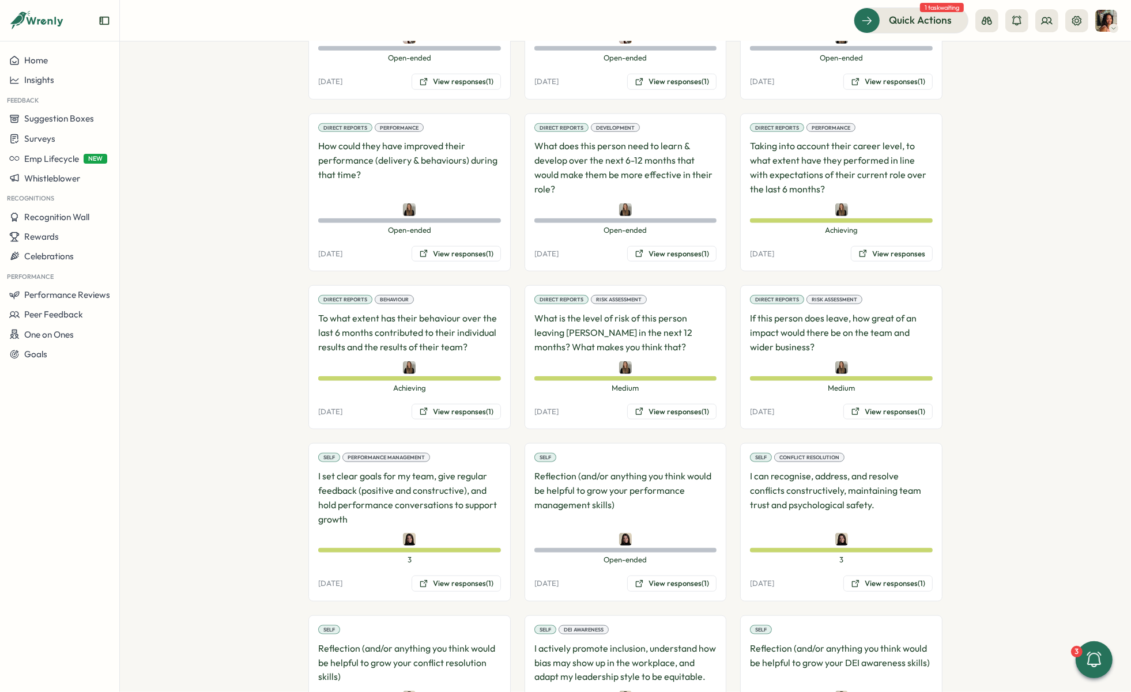
scroll to position [1327, 0]
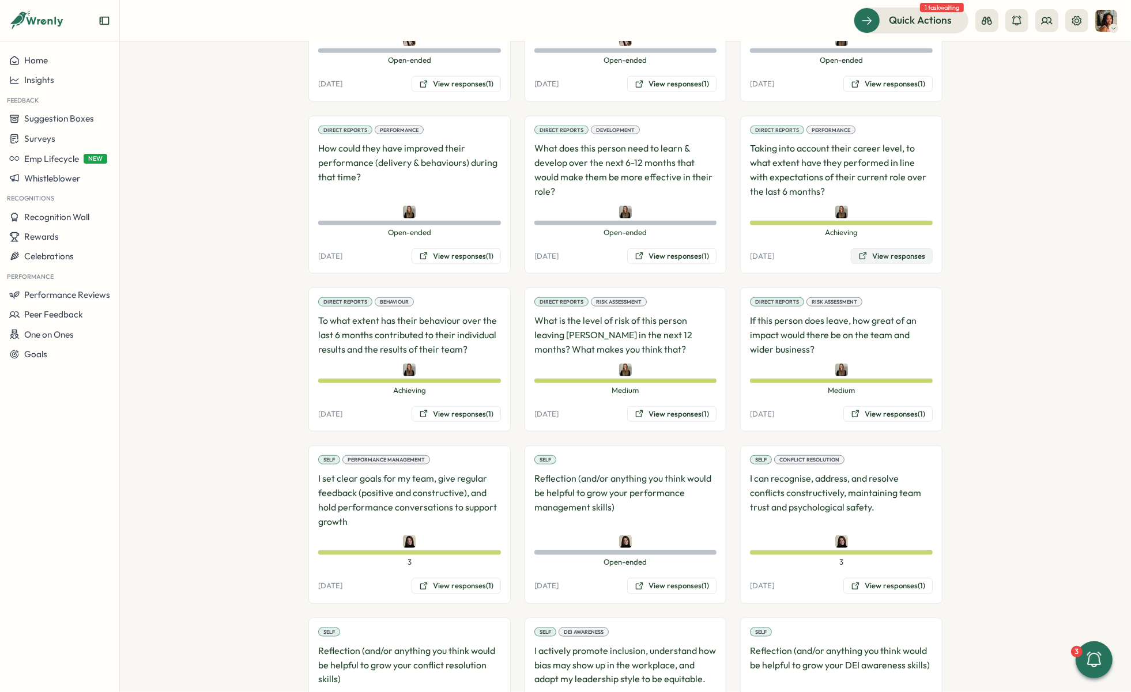
click at [860, 252] on icon at bounding box center [862, 255] width 7 height 7
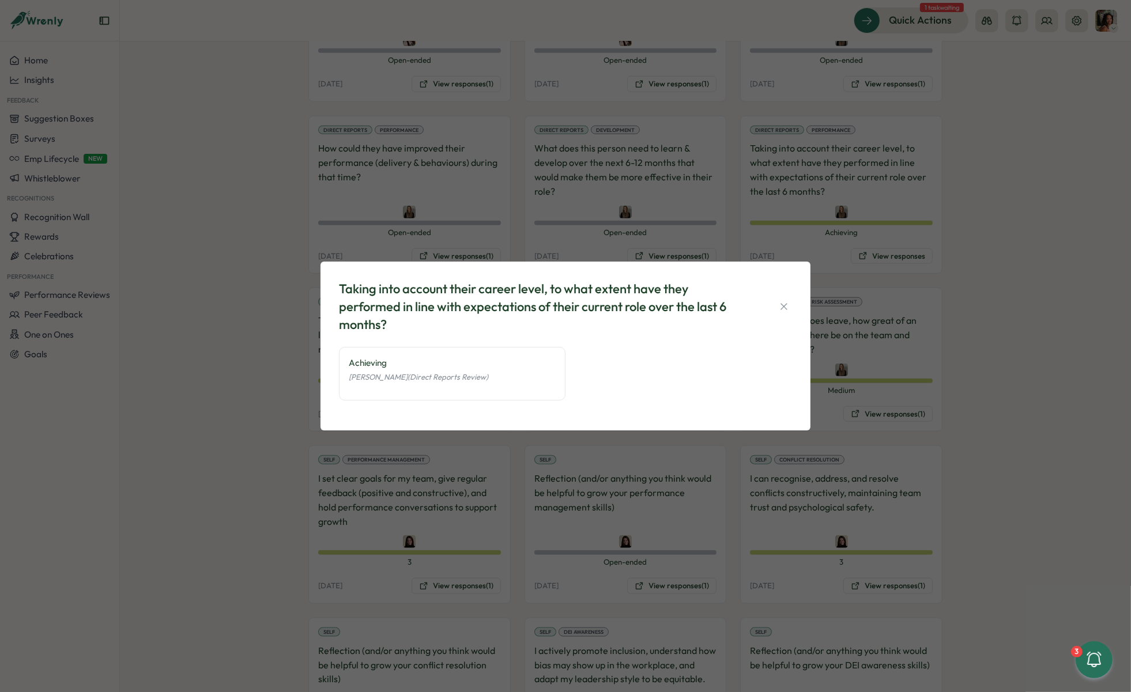
click at [923, 243] on div "Taking into account their career level, to what extent have they performed in l…" at bounding box center [565, 346] width 1131 height 692
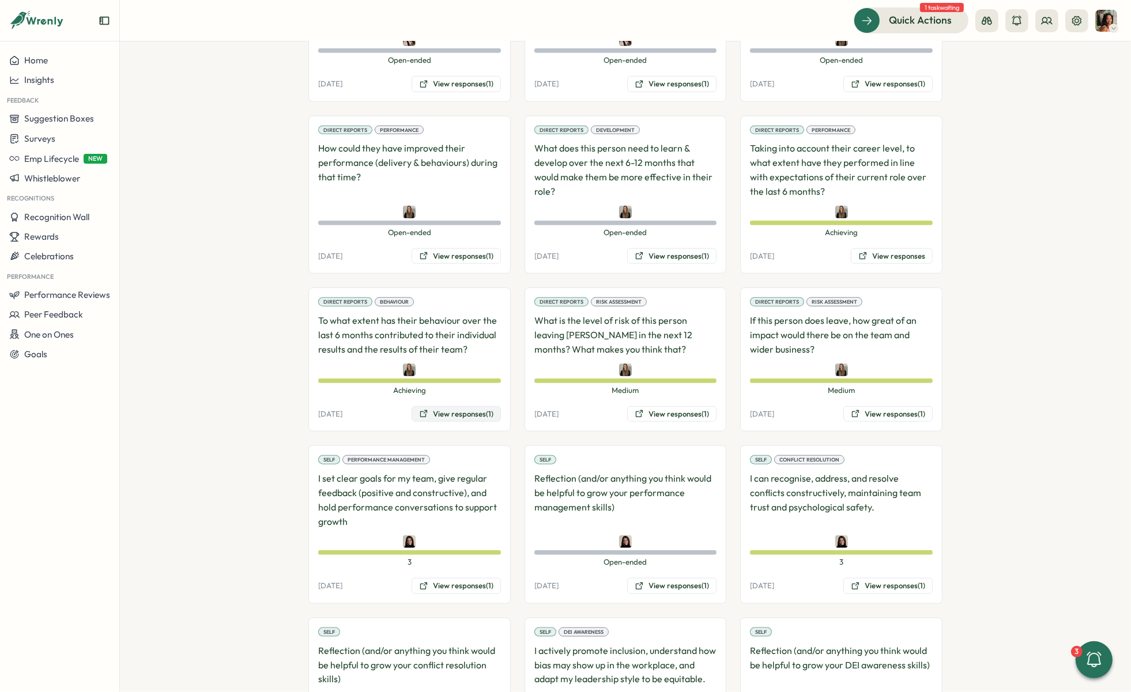
click at [475, 406] on button "View responses (1)" at bounding box center [455, 414] width 89 height 16
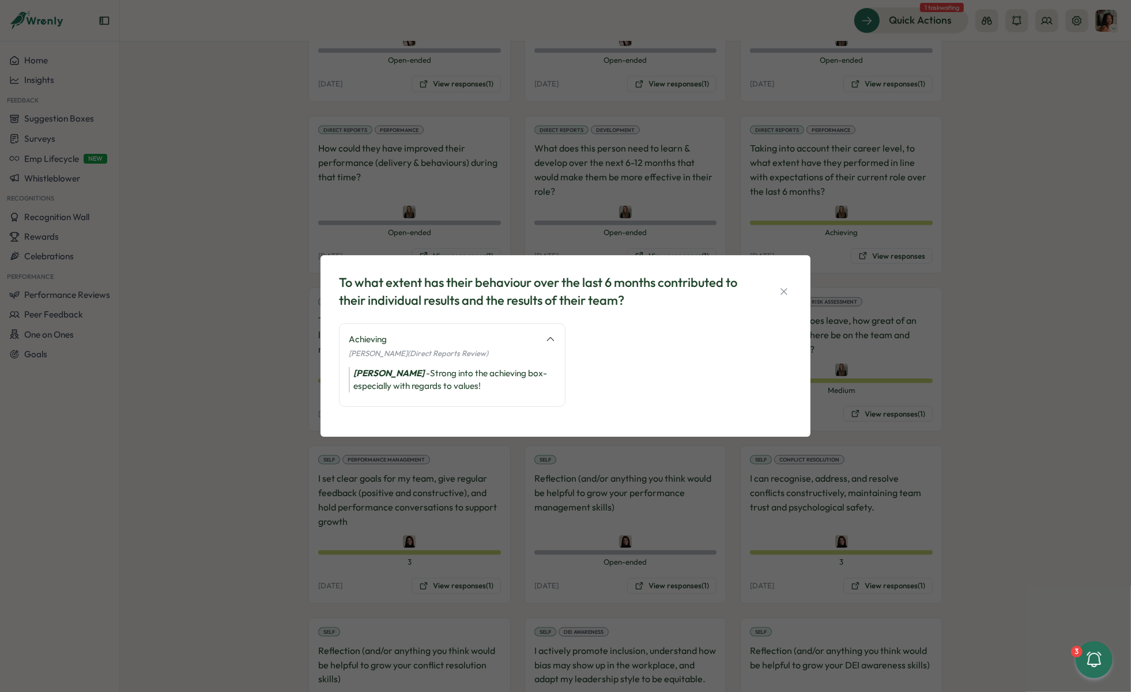
click at [232, 389] on div "To what extent has their behaviour over the last 6 months contributed to their …" at bounding box center [565, 346] width 1131 height 692
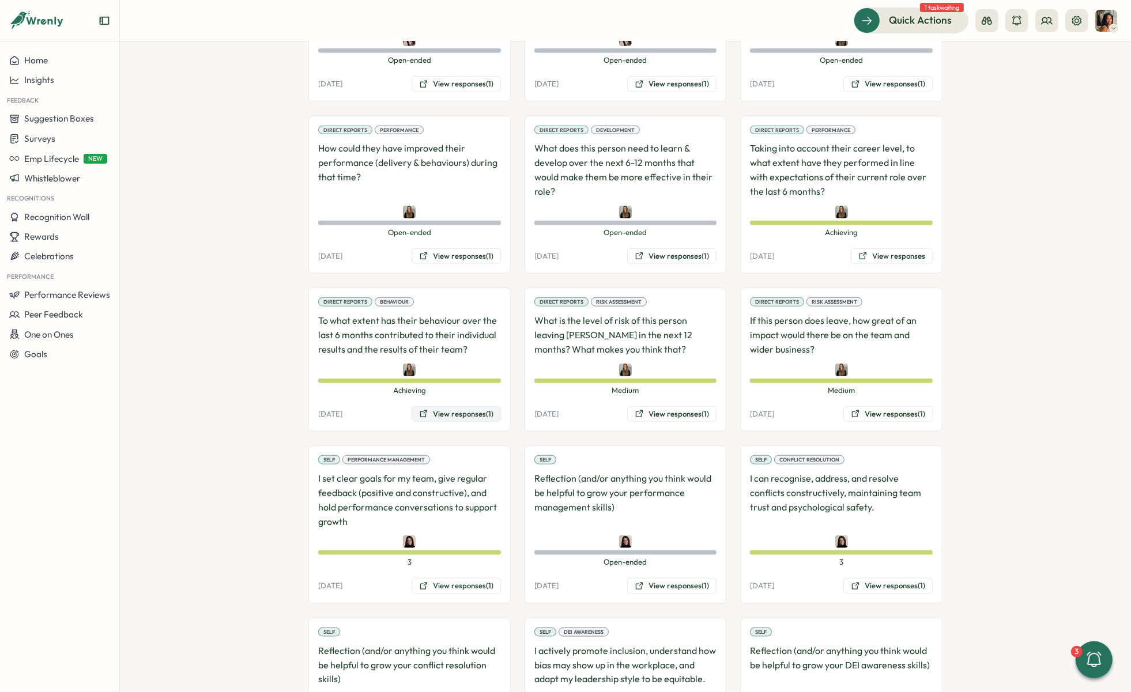
click at [453, 406] on button "View responses (1)" at bounding box center [455, 414] width 89 height 16
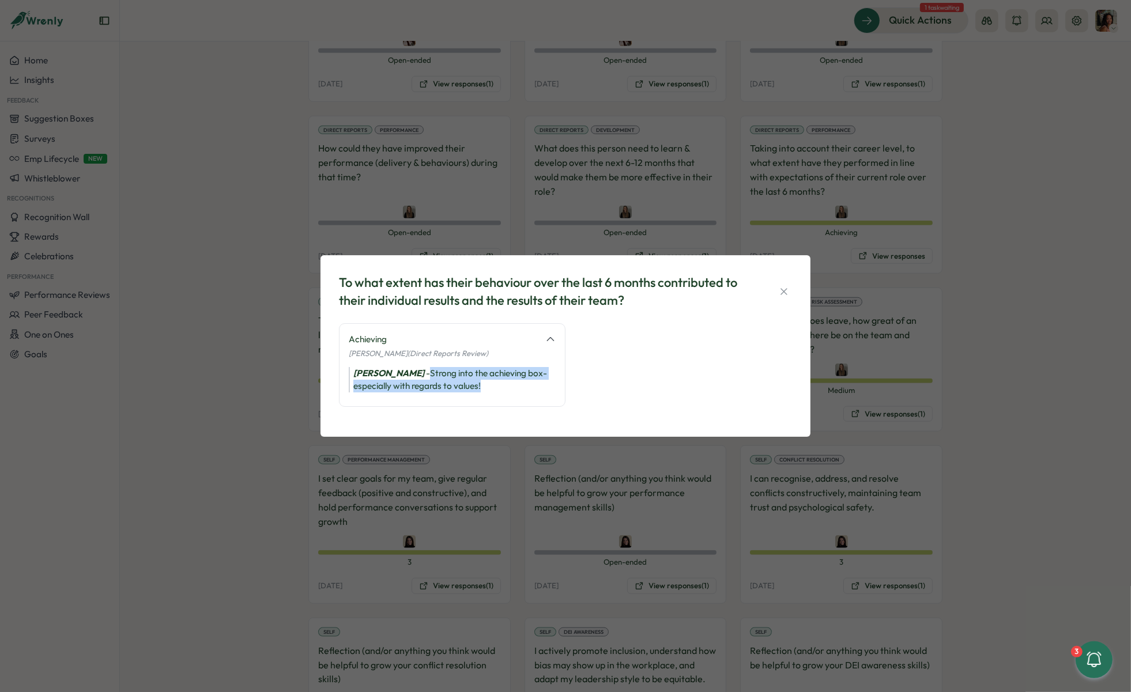
drag, startPoint x: 501, startPoint y: 390, endPoint x: 417, endPoint y: 373, distance: 85.7
click at [417, 373] on div "[PERSON_NAME] - Strong into the achieving box- especially with regards to value…" at bounding box center [452, 379] width 207 height 25
copy div "Strong into the achieving box- especially with regards to values!"
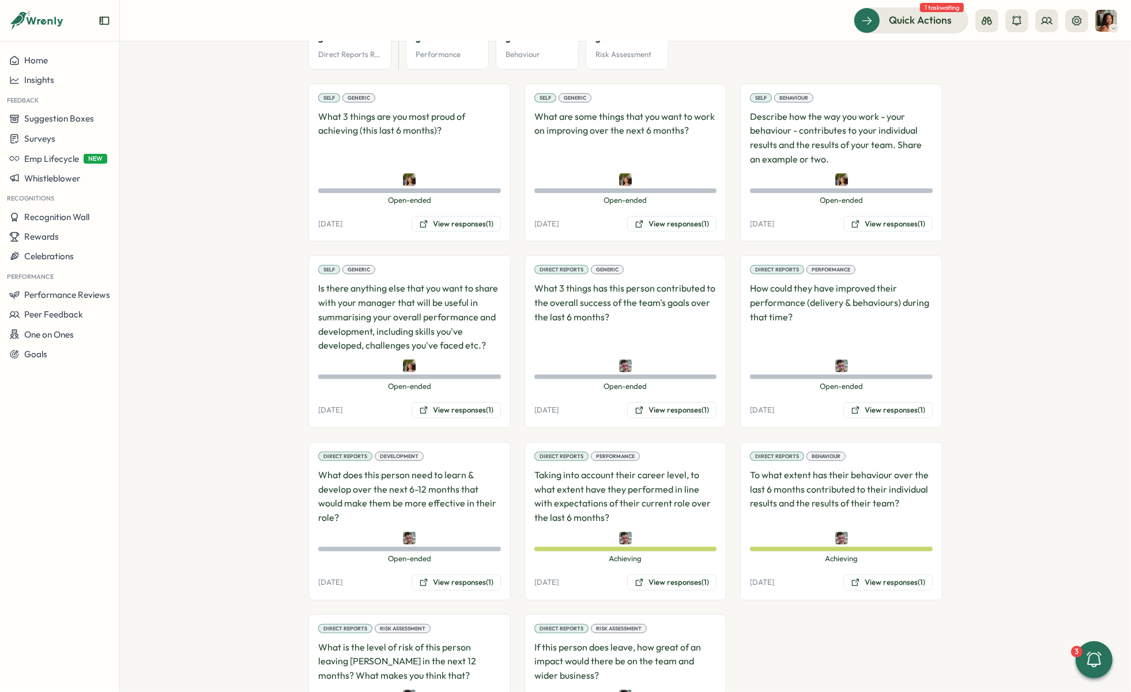
scroll to position [802, 0]
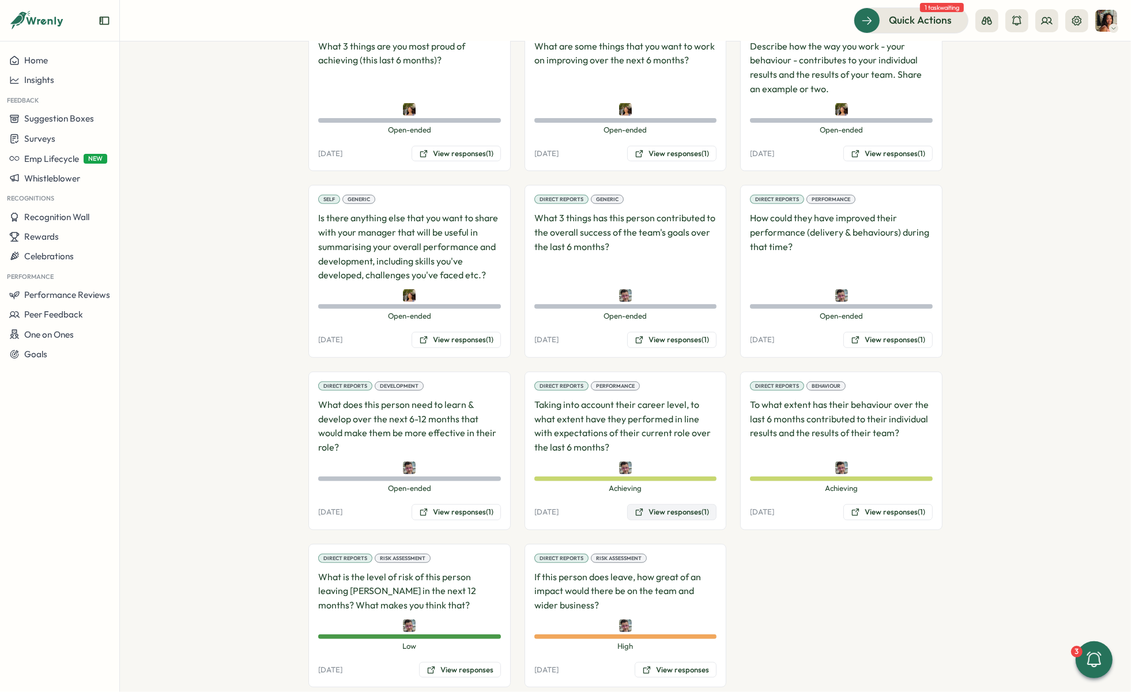
click at [664, 504] on button "View responses (1)" at bounding box center [671, 512] width 89 height 16
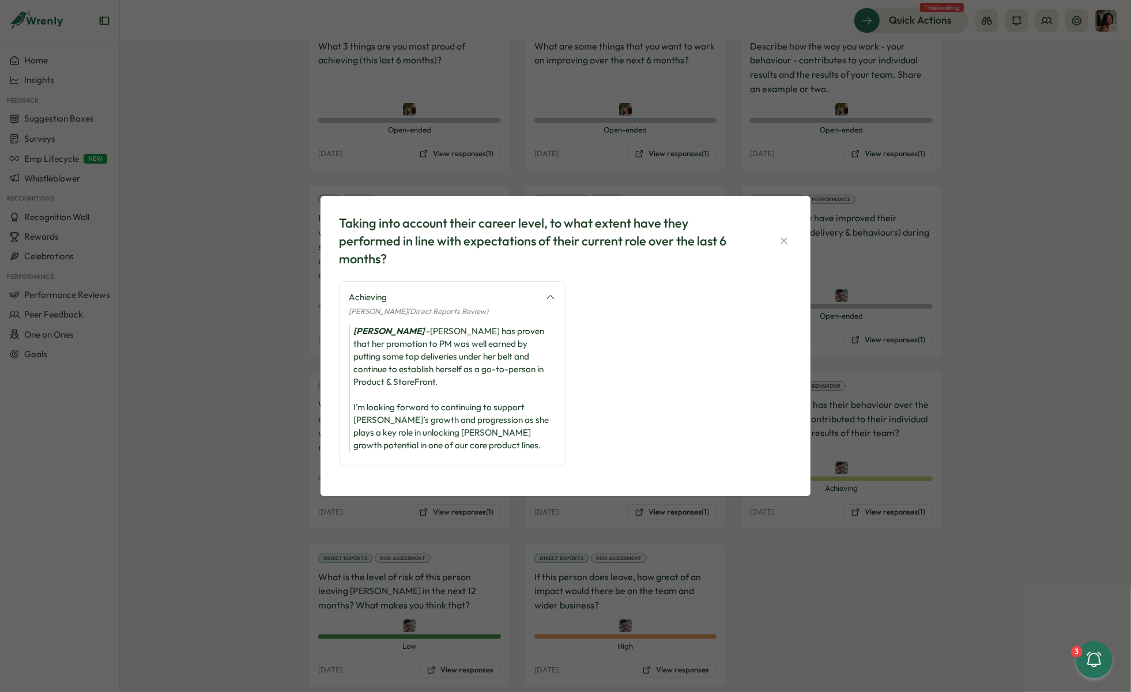
click at [784, 550] on div "Taking into account their career level, to what extent have they performed in l…" at bounding box center [565, 346] width 1131 height 692
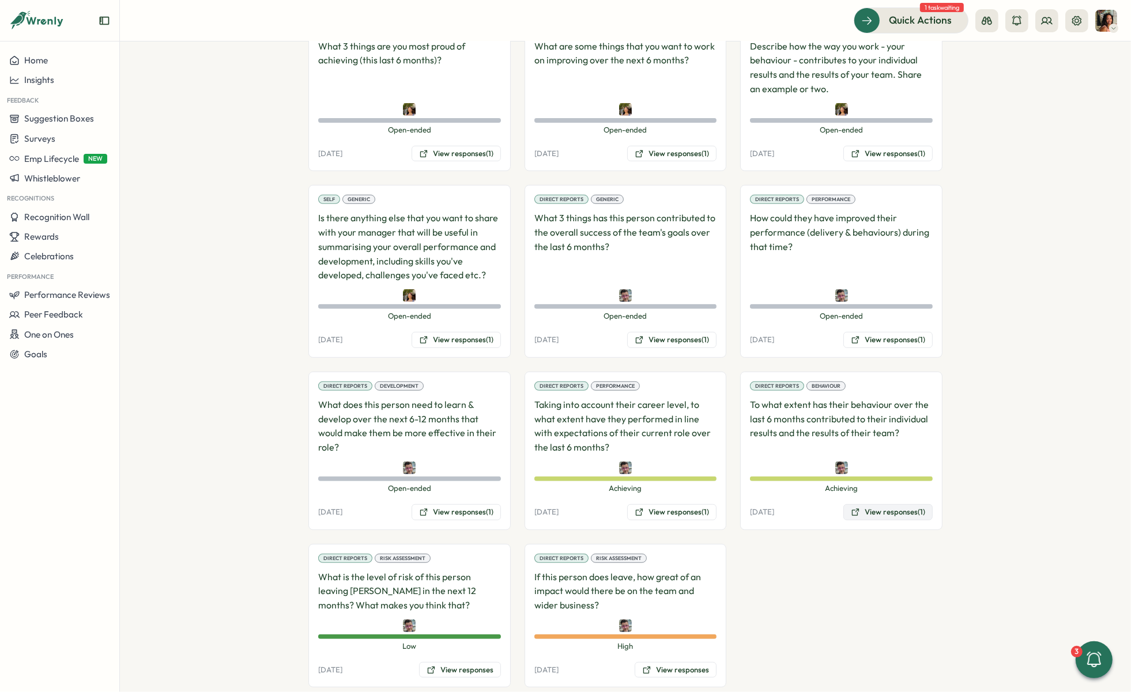
click at [859, 504] on button "View responses (1)" at bounding box center [887, 512] width 89 height 16
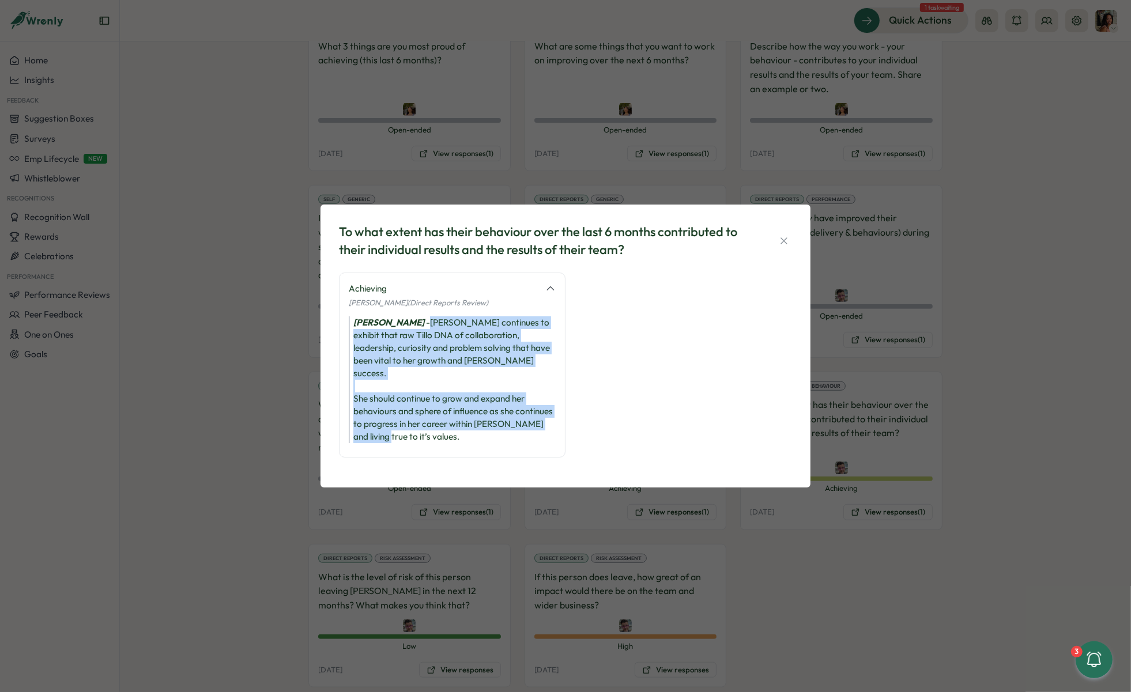
drag, startPoint x: 415, startPoint y: 326, endPoint x: 432, endPoint y: 438, distance: 113.5
click at [433, 439] on div "Achieving Chris Forlano (Direct Reports Review) Chris Forlano - Estelle continu…" at bounding box center [452, 365] width 226 height 185
copy div "Estelle continues to exhibit that raw Tillo DNA of collaboration, leadership, c…"
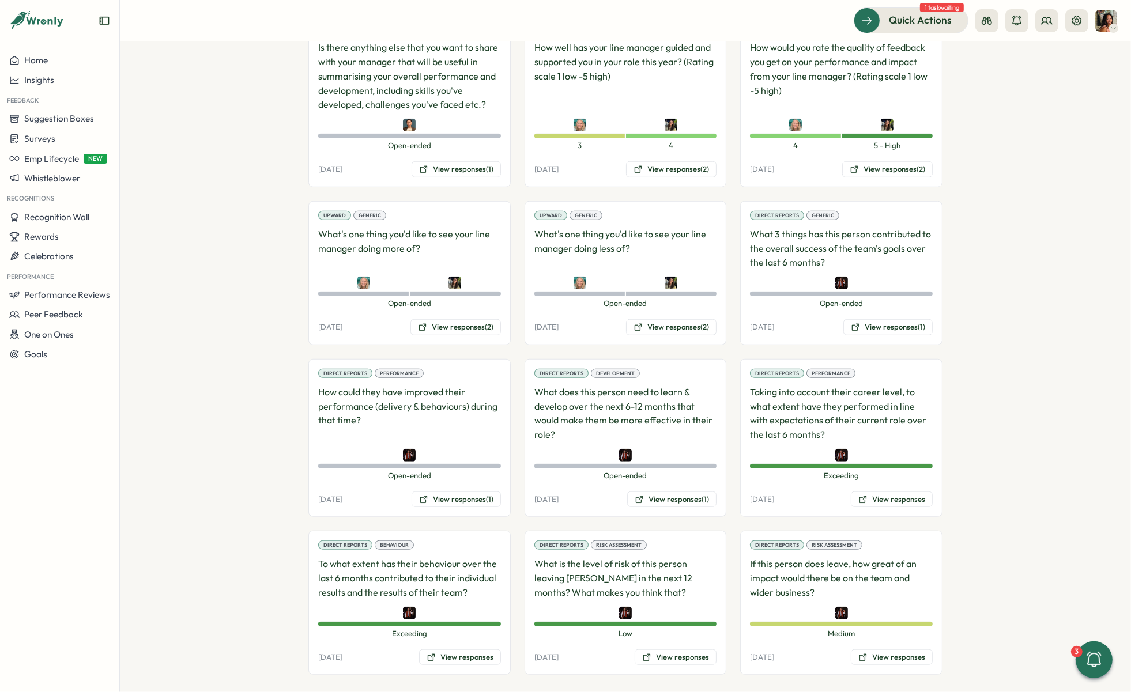
scroll to position [960, 0]
click at [444, 636] on div "Direct Reports Behaviour To what extent has their behaviour over the last 6 mon…" at bounding box center [409, 603] width 202 height 144
click at [445, 649] on button "View responses" at bounding box center [460, 657] width 82 height 16
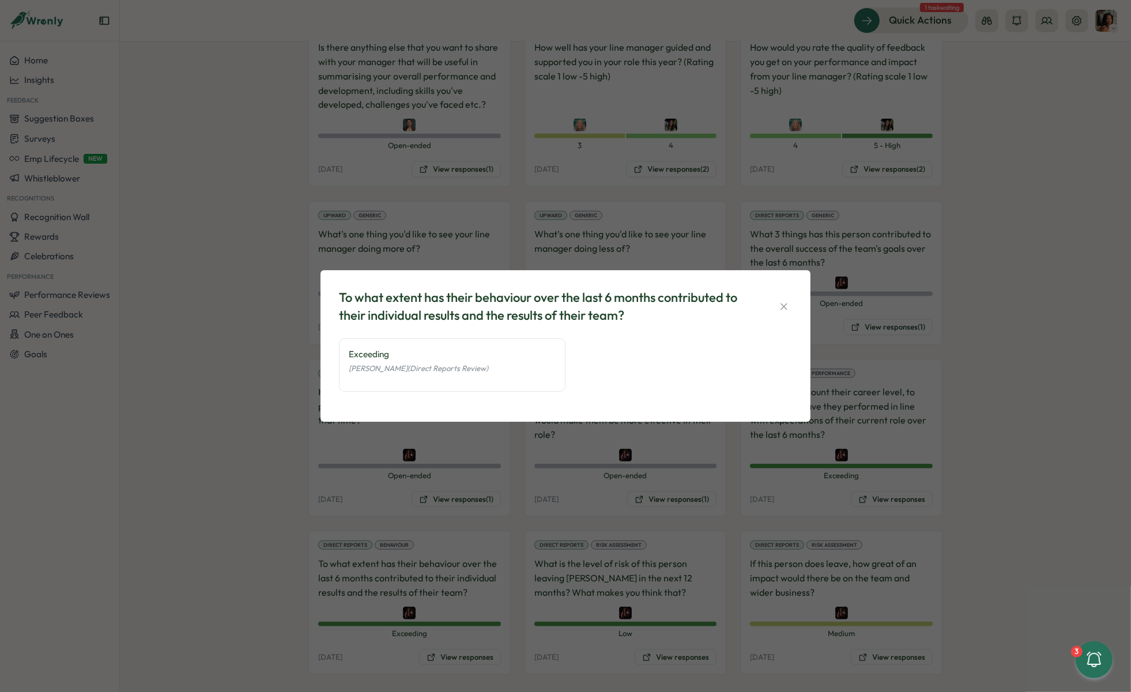
click at [362, 541] on div "To what extent has their behaviour over the last 6 months contributed to their …" at bounding box center [565, 346] width 1131 height 692
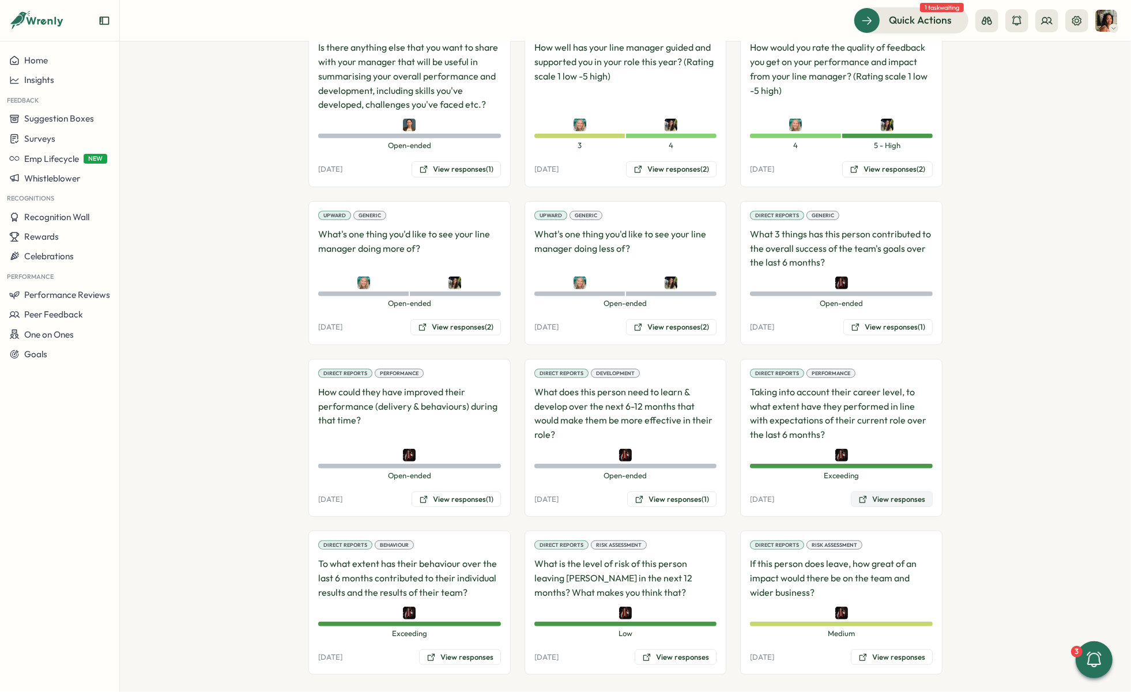
click at [898, 492] on button "View responses" at bounding box center [892, 500] width 82 height 16
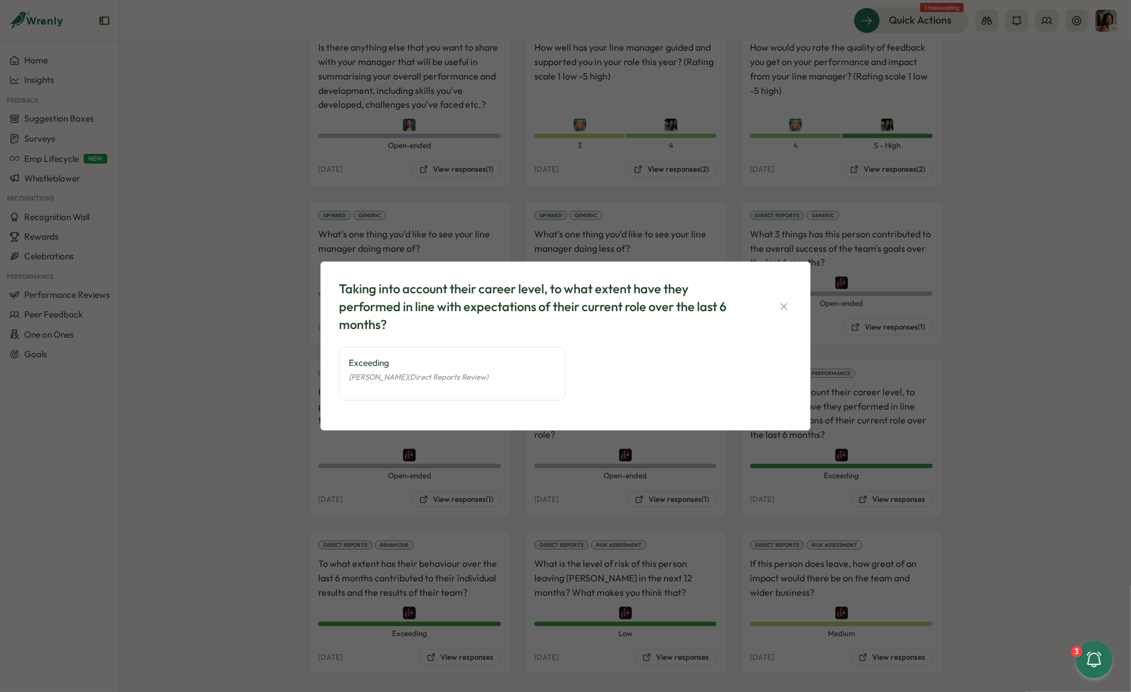
click at [740, 496] on div "Taking into account their career level, to what extent have they performed in l…" at bounding box center [565, 346] width 1131 height 692
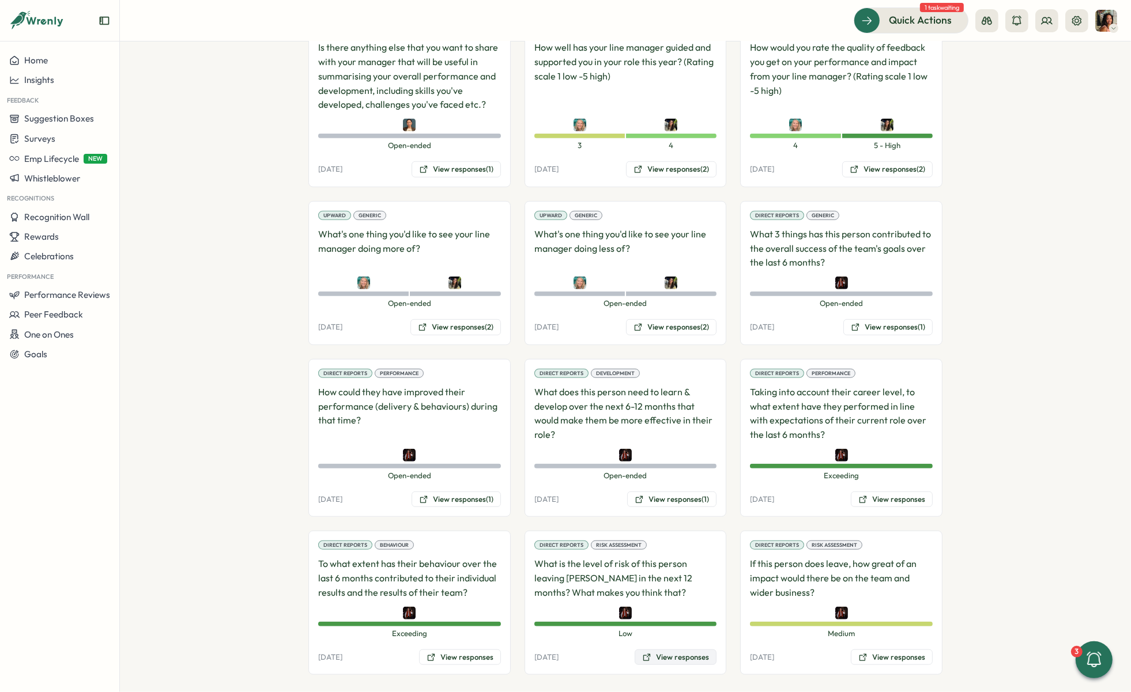
click at [650, 649] on button "View responses" at bounding box center [675, 657] width 82 height 16
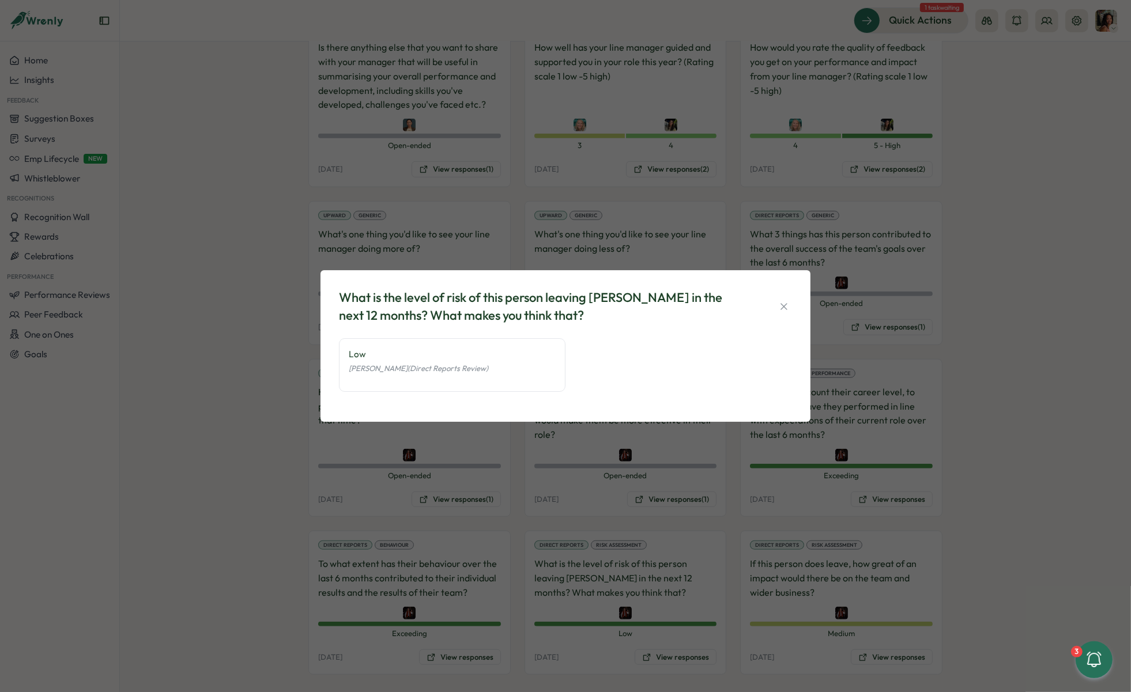
click at [813, 484] on div "What is the level of risk of this person leaving [PERSON_NAME] in the next 12 m…" at bounding box center [565, 346] width 1131 height 692
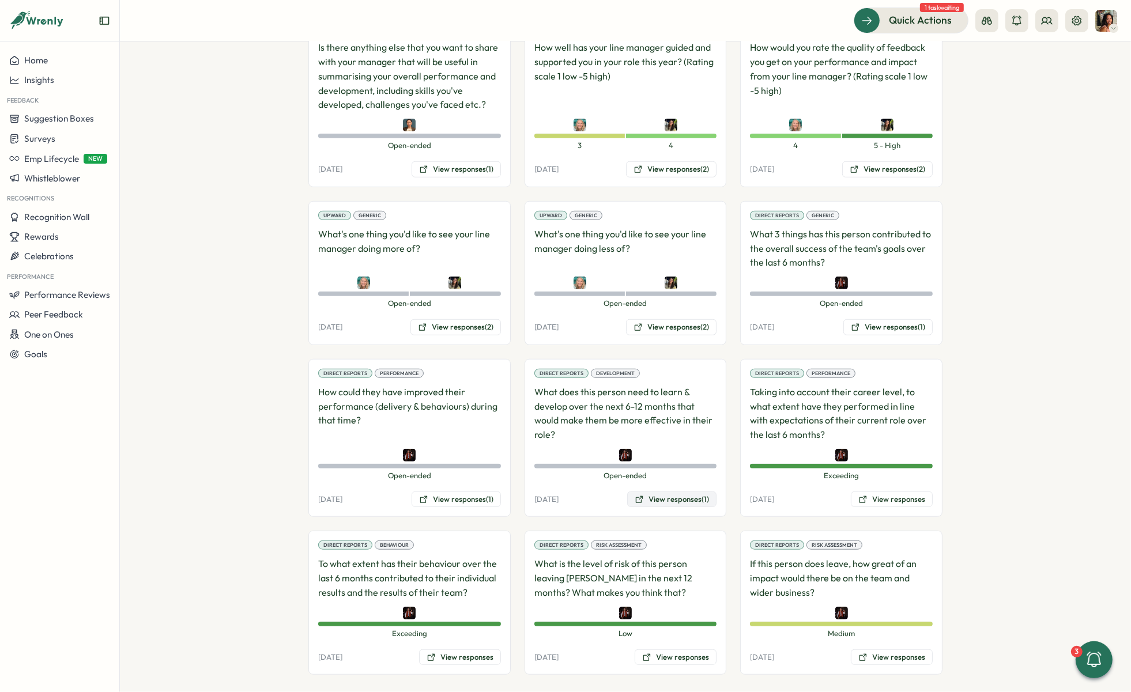
click at [658, 492] on button "View responses (1)" at bounding box center [671, 500] width 89 height 16
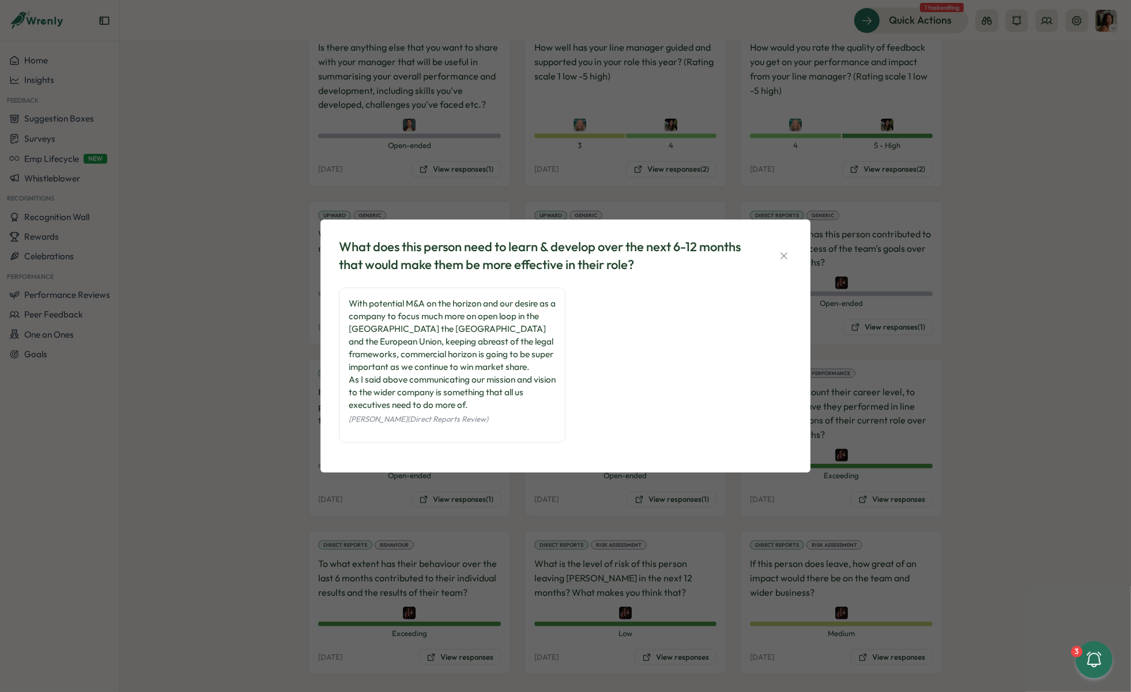
click at [184, 507] on div "What does this person need to learn & develop over the next 6-12 months that wo…" at bounding box center [565, 346] width 1131 height 692
